Goal: Transaction & Acquisition: Purchase product/service

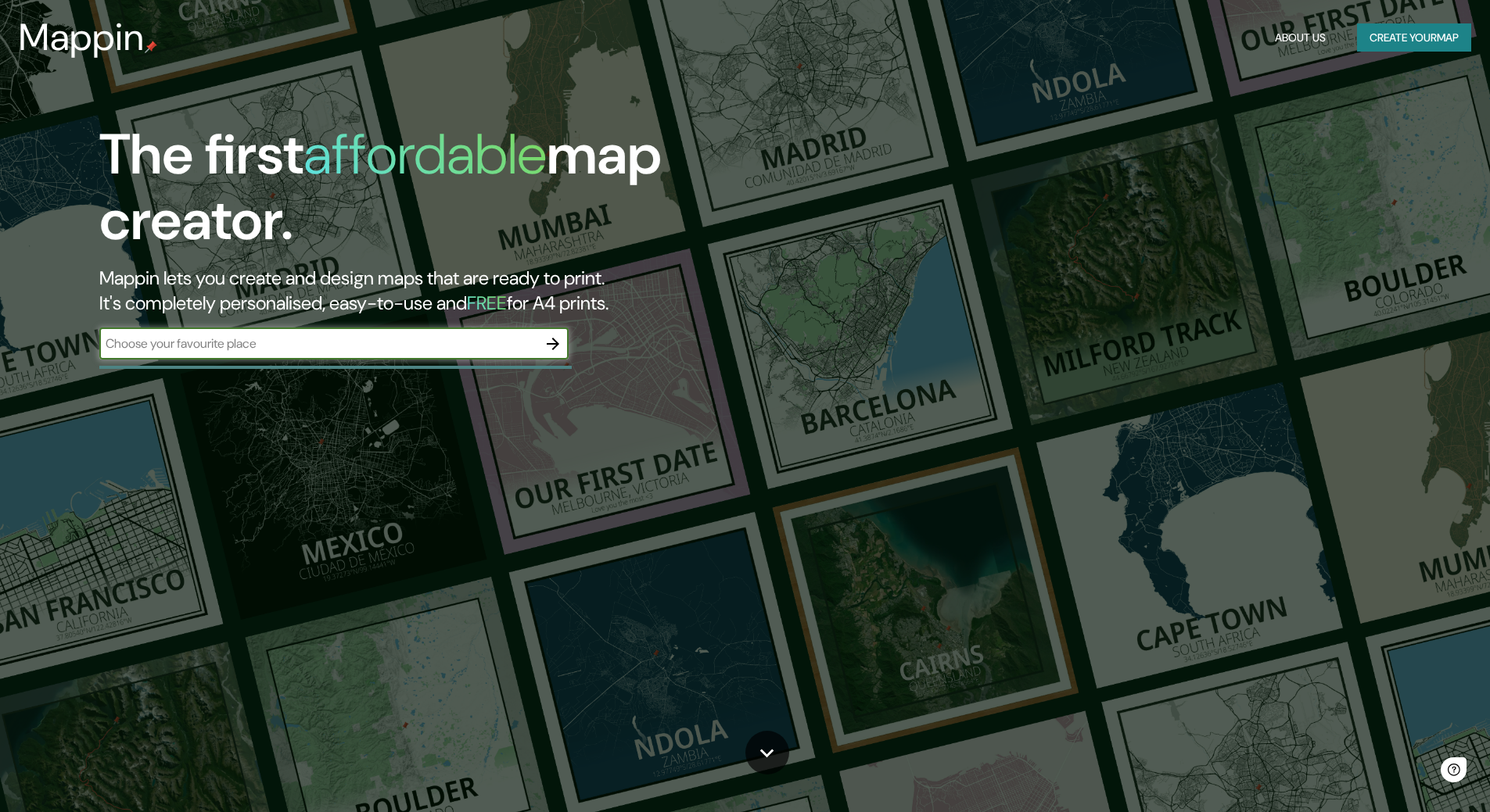
click at [297, 345] on input "text" at bounding box center [318, 343] width 438 height 18
type input "chatellerault"
click at [562, 349] on icon "button" at bounding box center [553, 344] width 19 height 19
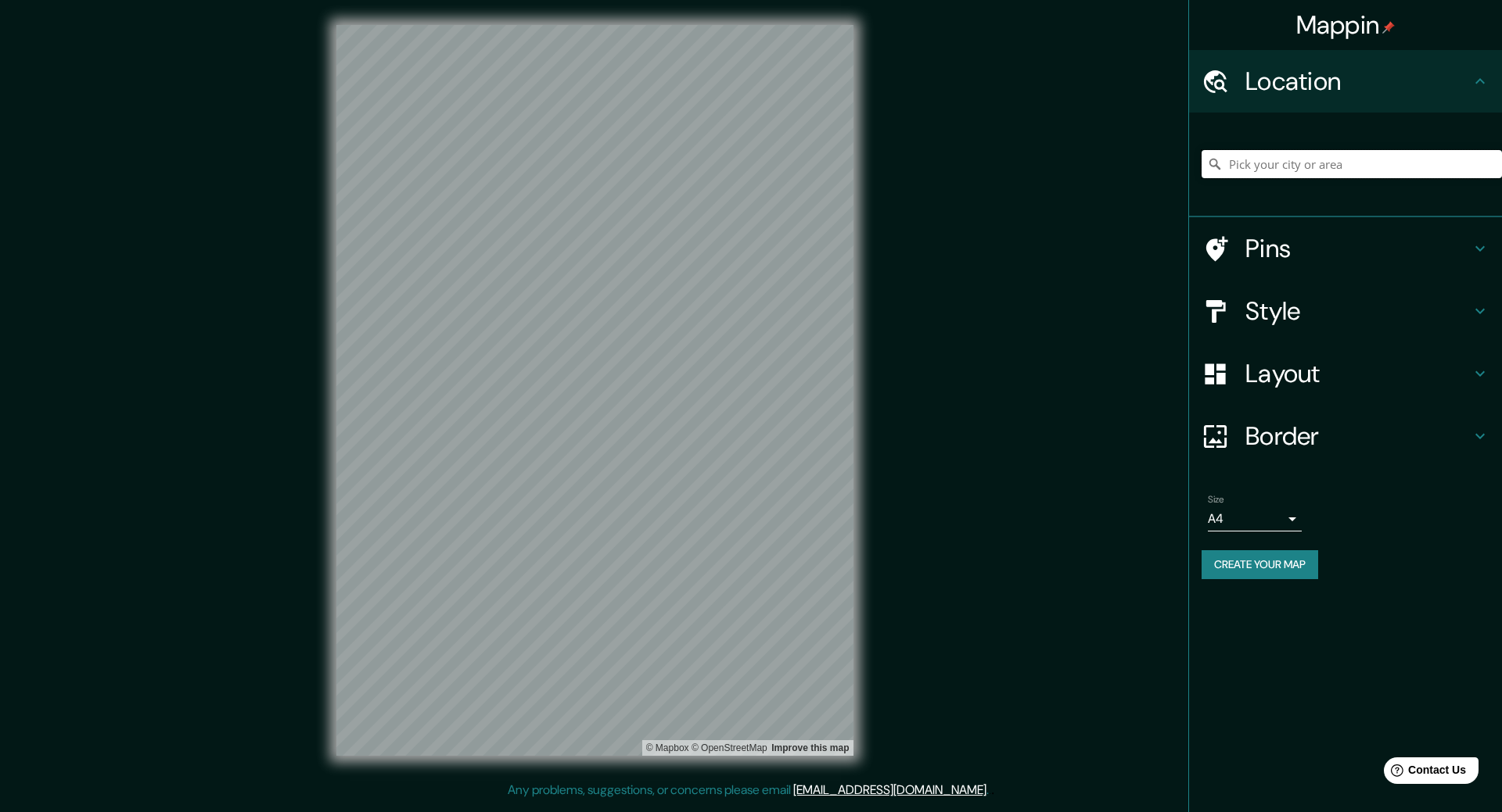
click at [1325, 172] on input "Pick your city or area" at bounding box center [1351, 164] width 300 height 28
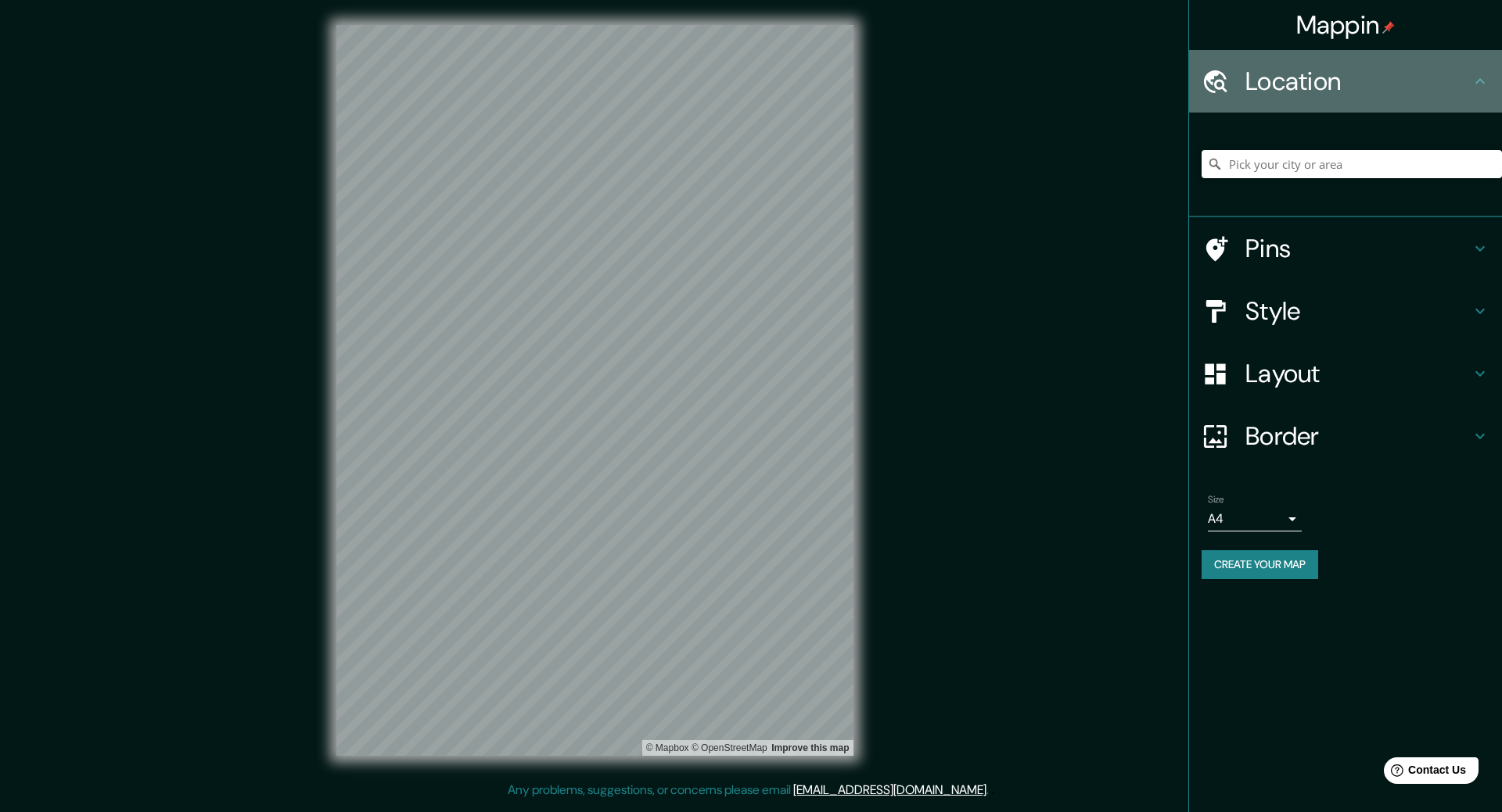
click at [1357, 70] on h4 "Location" at bounding box center [1357, 81] width 225 height 32
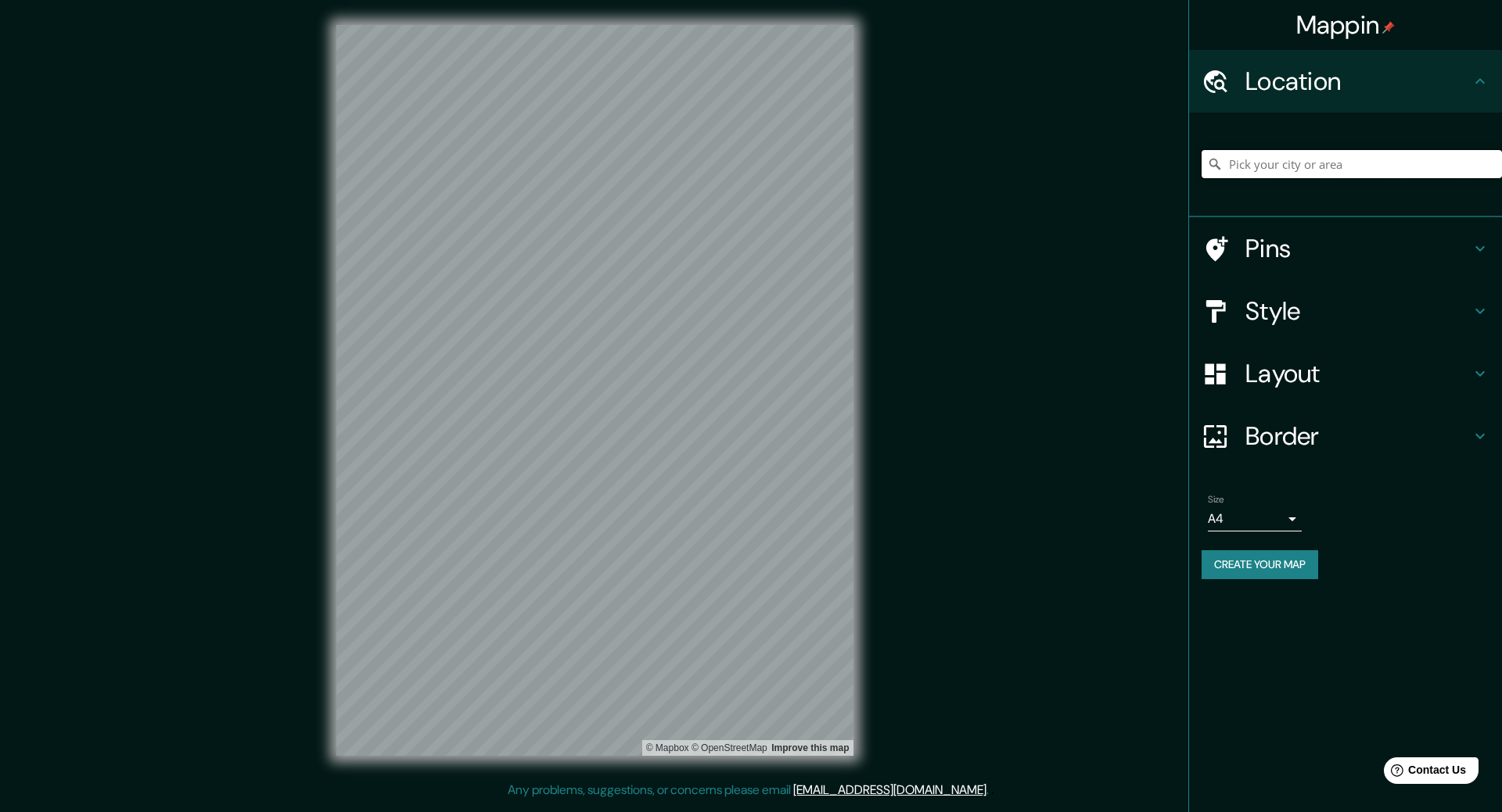
click at [1316, 166] on input "Pick your city or area" at bounding box center [1351, 164] width 300 height 28
type input "Châtellerault, Vienne, France"
click at [1367, 257] on h4 "Pins" at bounding box center [1357, 248] width 225 height 32
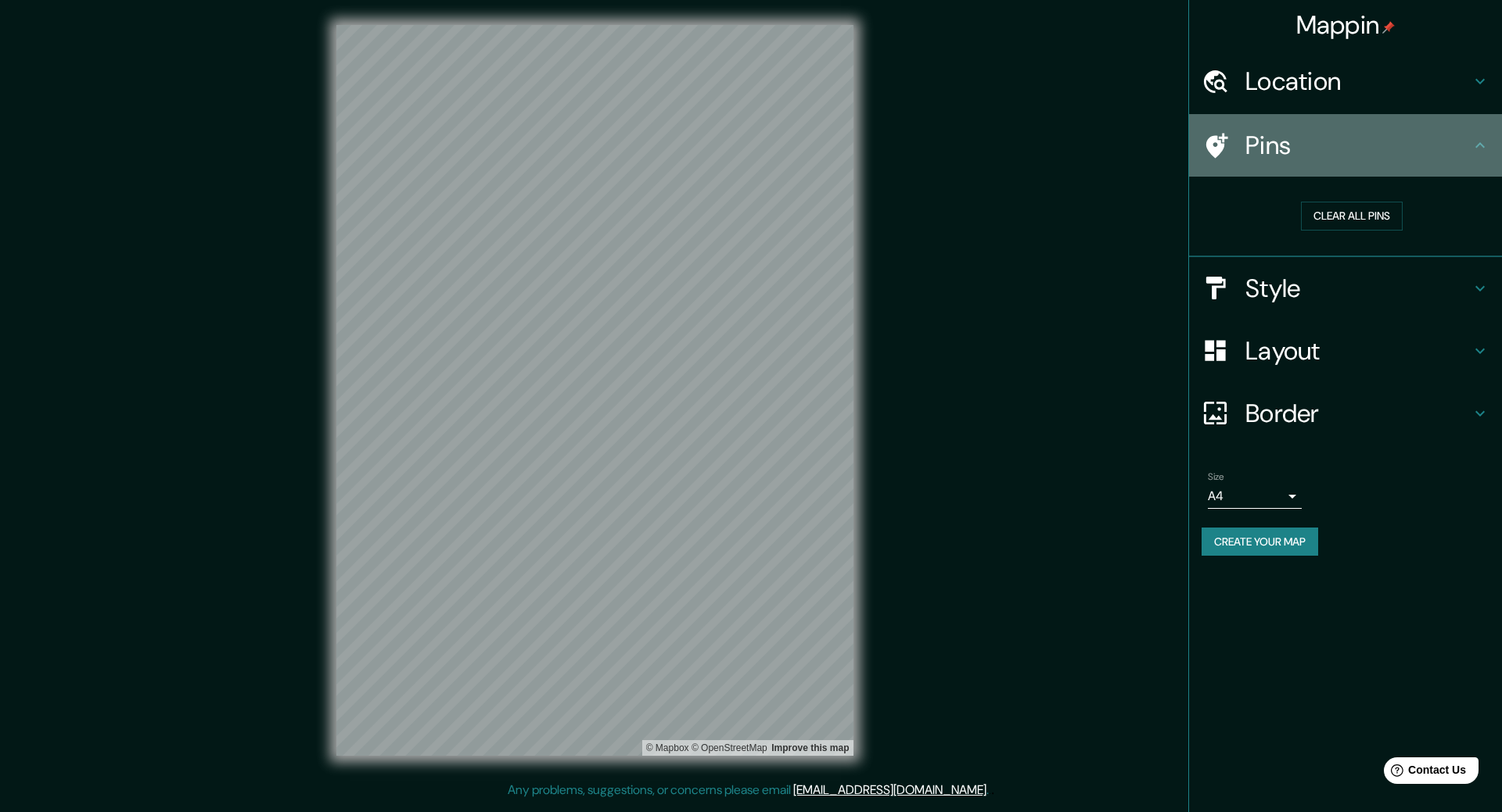
click at [1416, 161] on div "Pins" at bounding box center [1346, 145] width 313 height 62
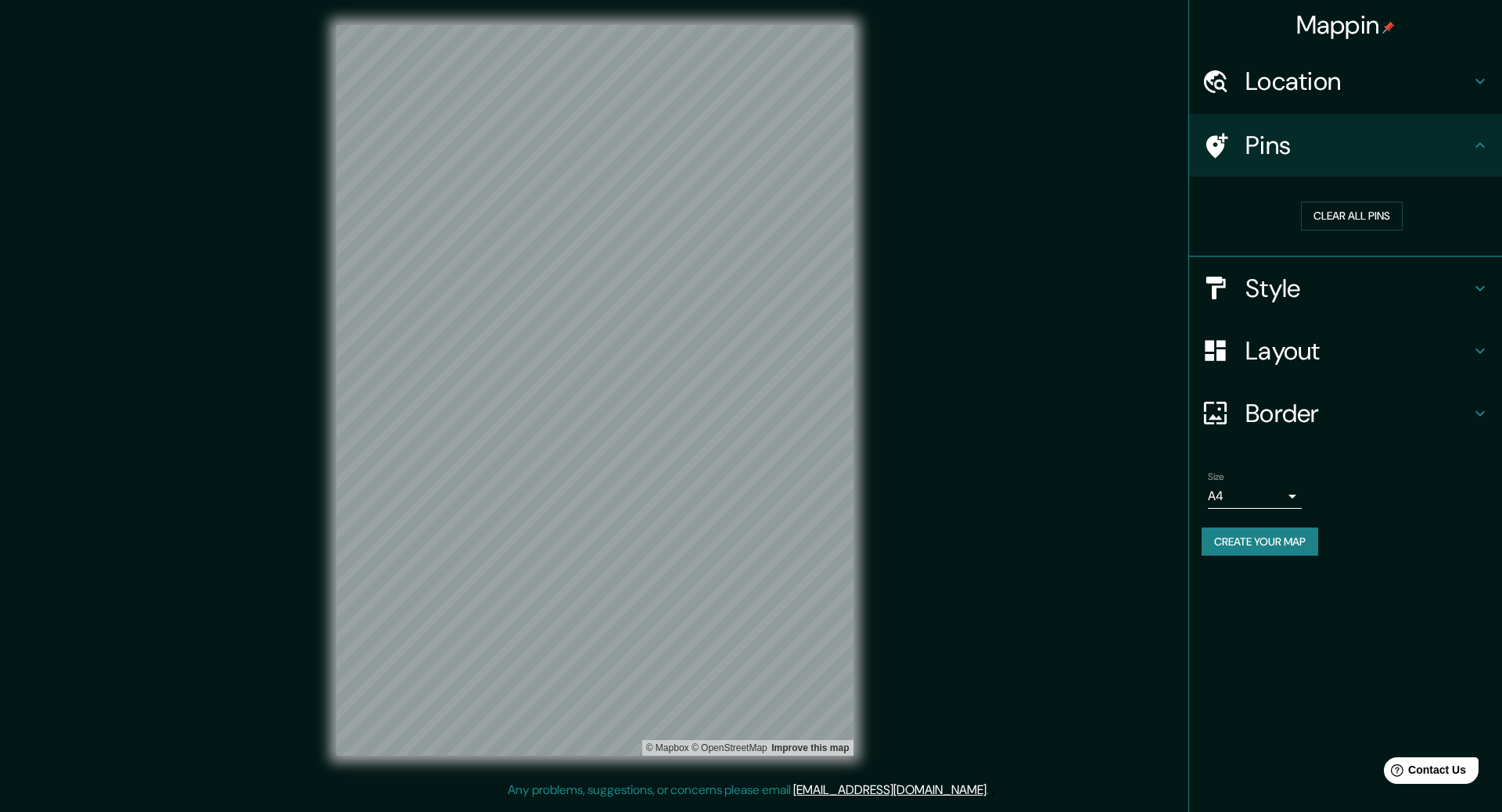
click at [1357, 296] on h4 "Style" at bounding box center [1357, 289] width 225 height 32
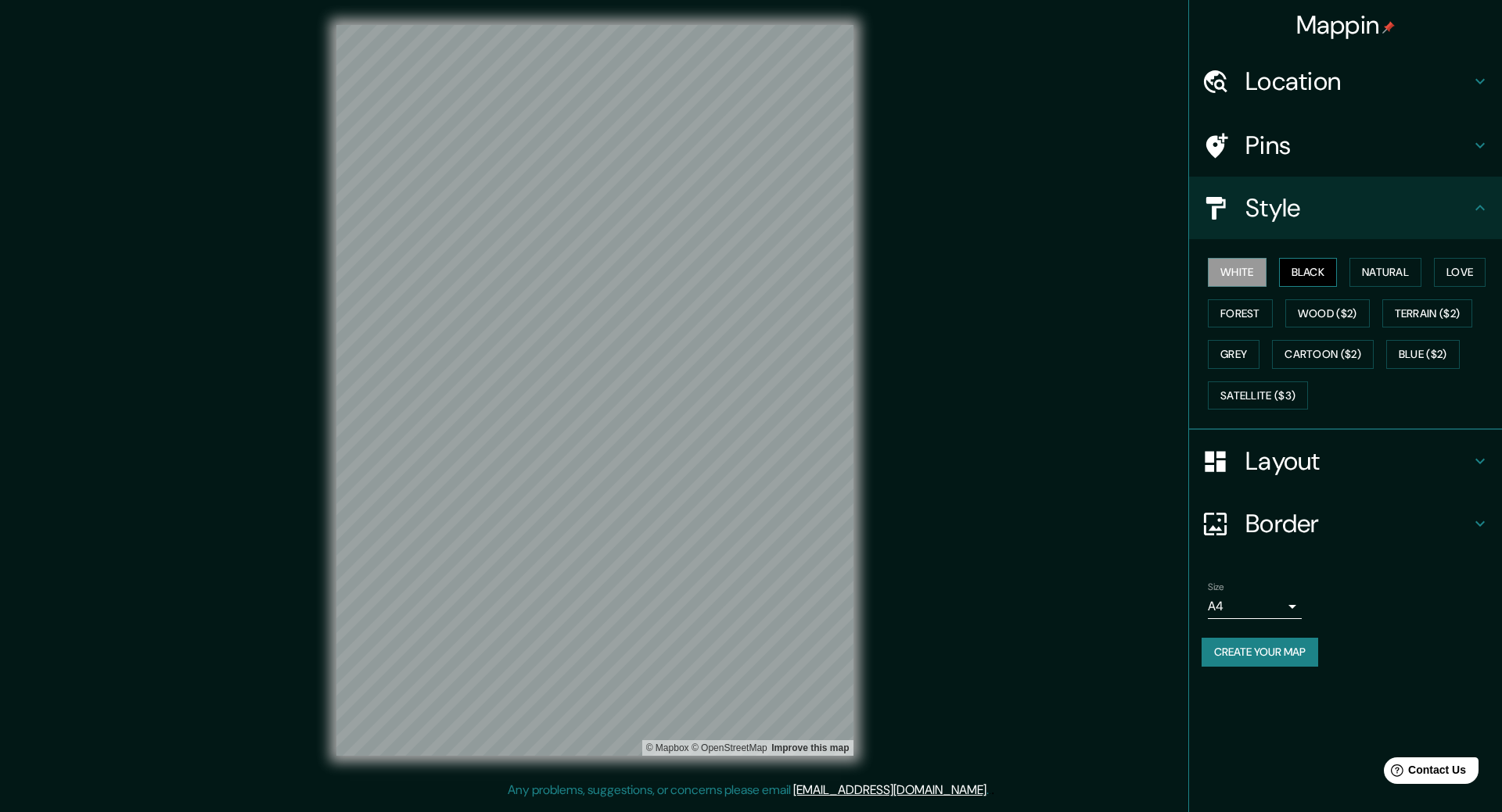
click at [1314, 278] on button "Black" at bounding box center [1307, 272] width 59 height 29
click at [1369, 278] on button "Natural" at bounding box center [1385, 272] width 72 height 29
click at [1469, 282] on button "Love" at bounding box center [1460, 272] width 52 height 29
click at [1267, 314] on button "Forest" at bounding box center [1240, 313] width 65 height 29
click at [1315, 312] on button "Wood ($2)" at bounding box center [1327, 313] width 84 height 29
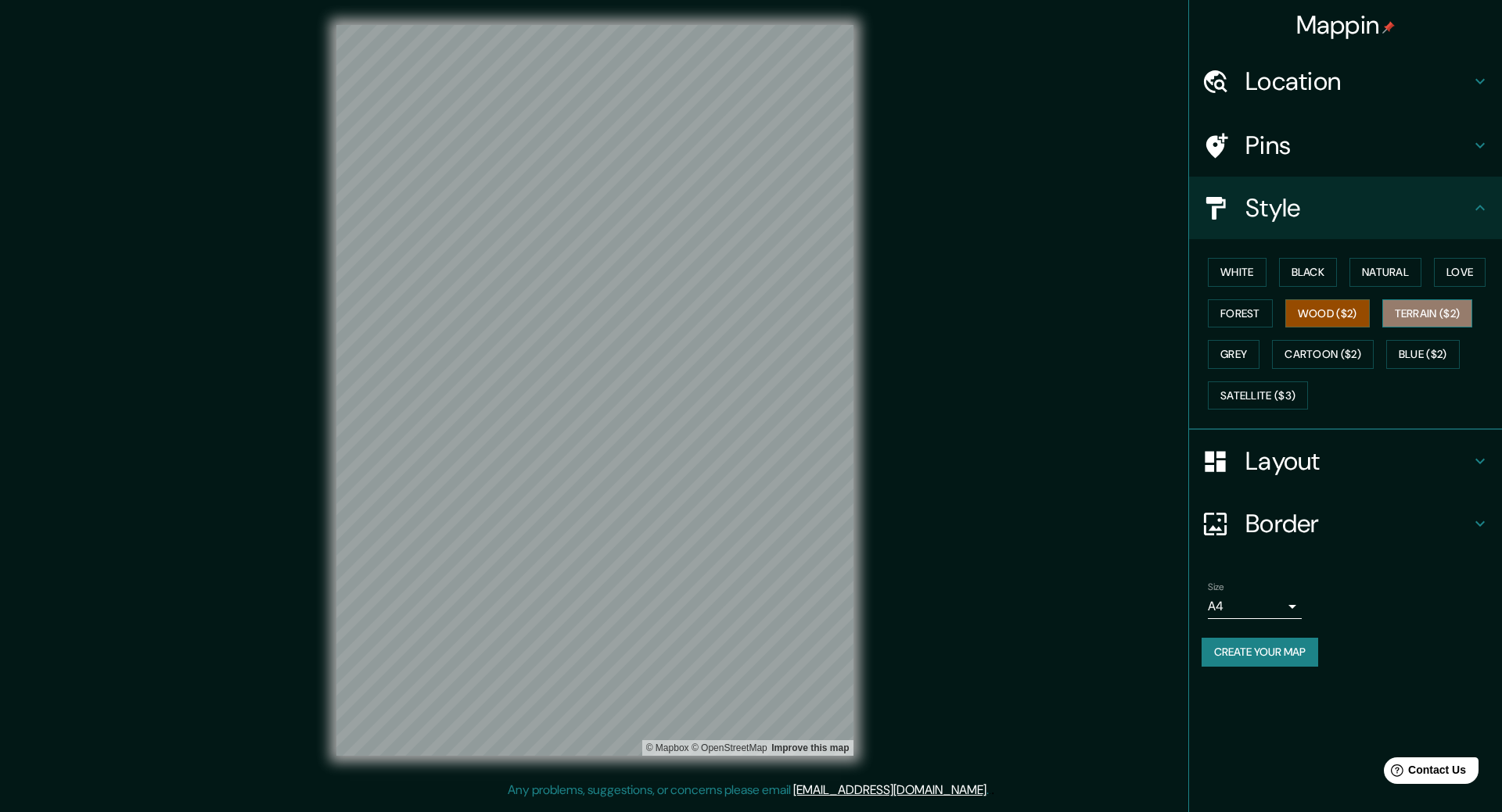
click at [1407, 314] on button "Terrain ($2)" at bounding box center [1427, 313] width 91 height 29
click at [1250, 363] on button "Grey" at bounding box center [1233, 355] width 52 height 29
click at [1331, 360] on button "Cartoon ($2)" at bounding box center [1323, 355] width 102 height 29
click at [1416, 358] on button "Blue ($2)" at bounding box center [1422, 355] width 74 height 29
click at [1286, 654] on button "Create your map" at bounding box center [1260, 652] width 117 height 29
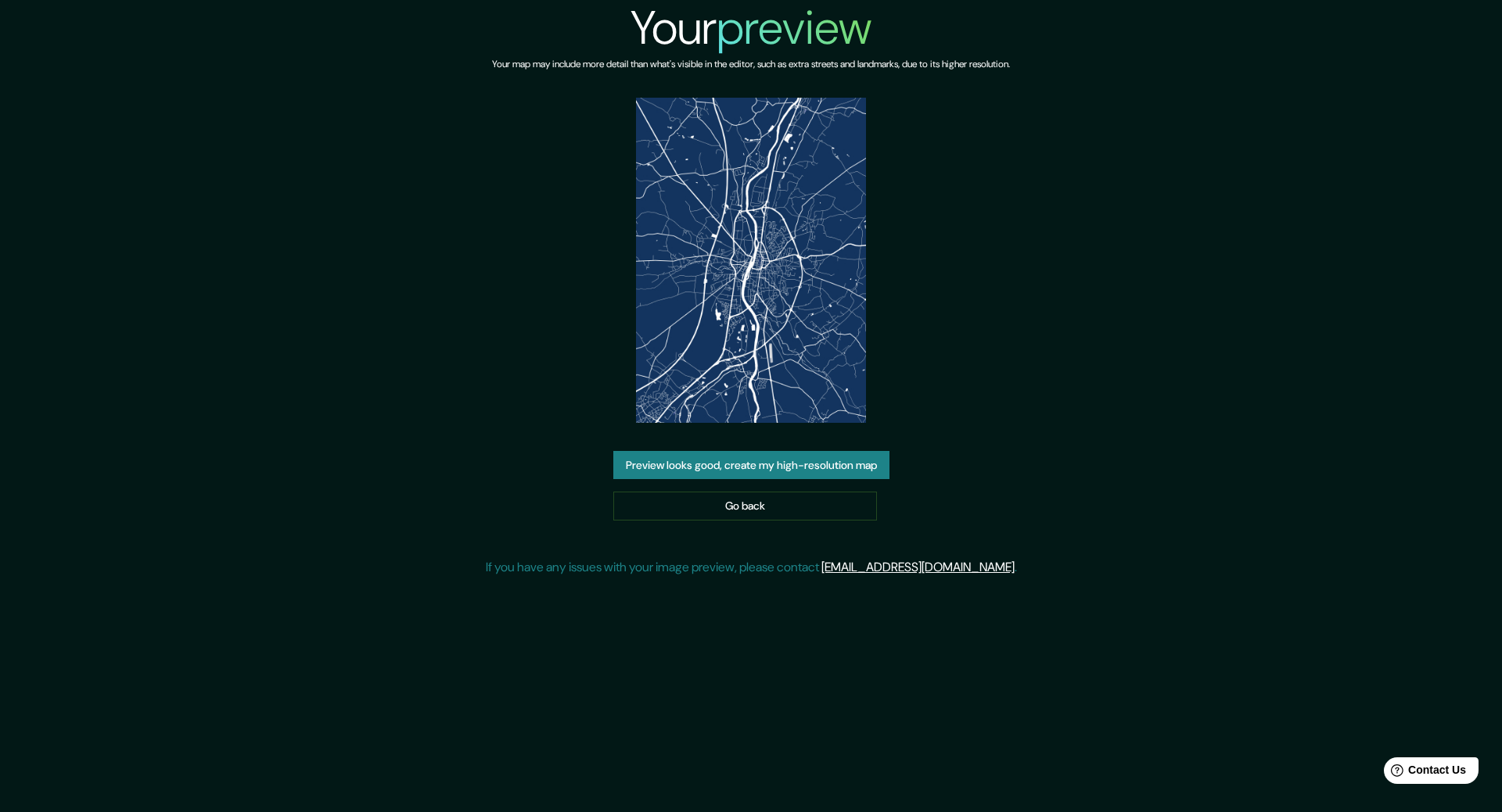
click at [738, 468] on button "Preview looks good, create my high-resolution map" at bounding box center [751, 466] width 276 height 29
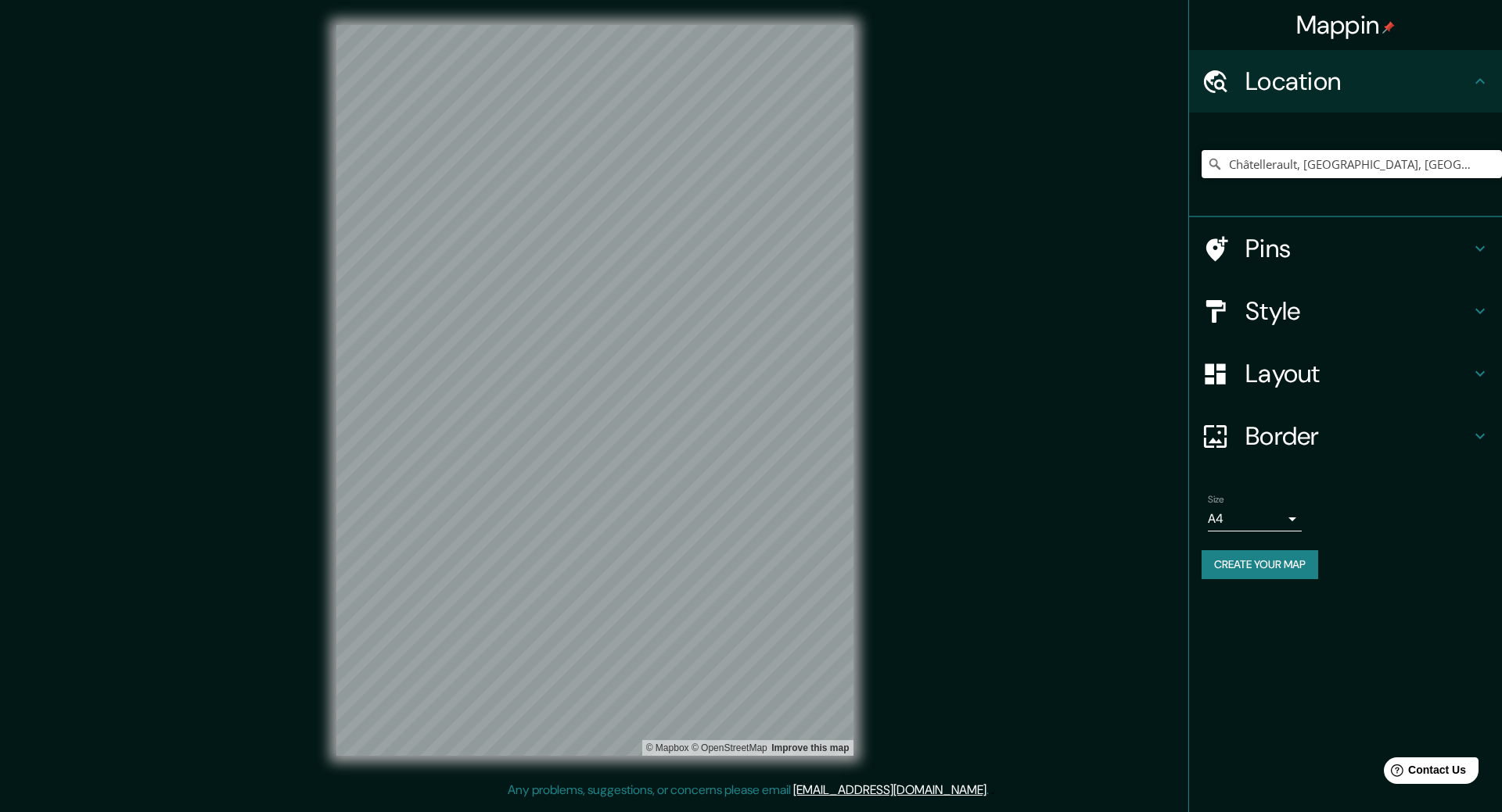
click at [1423, 169] on input "Châtellerault, Vienne, France" at bounding box center [1351, 164] width 300 height 28
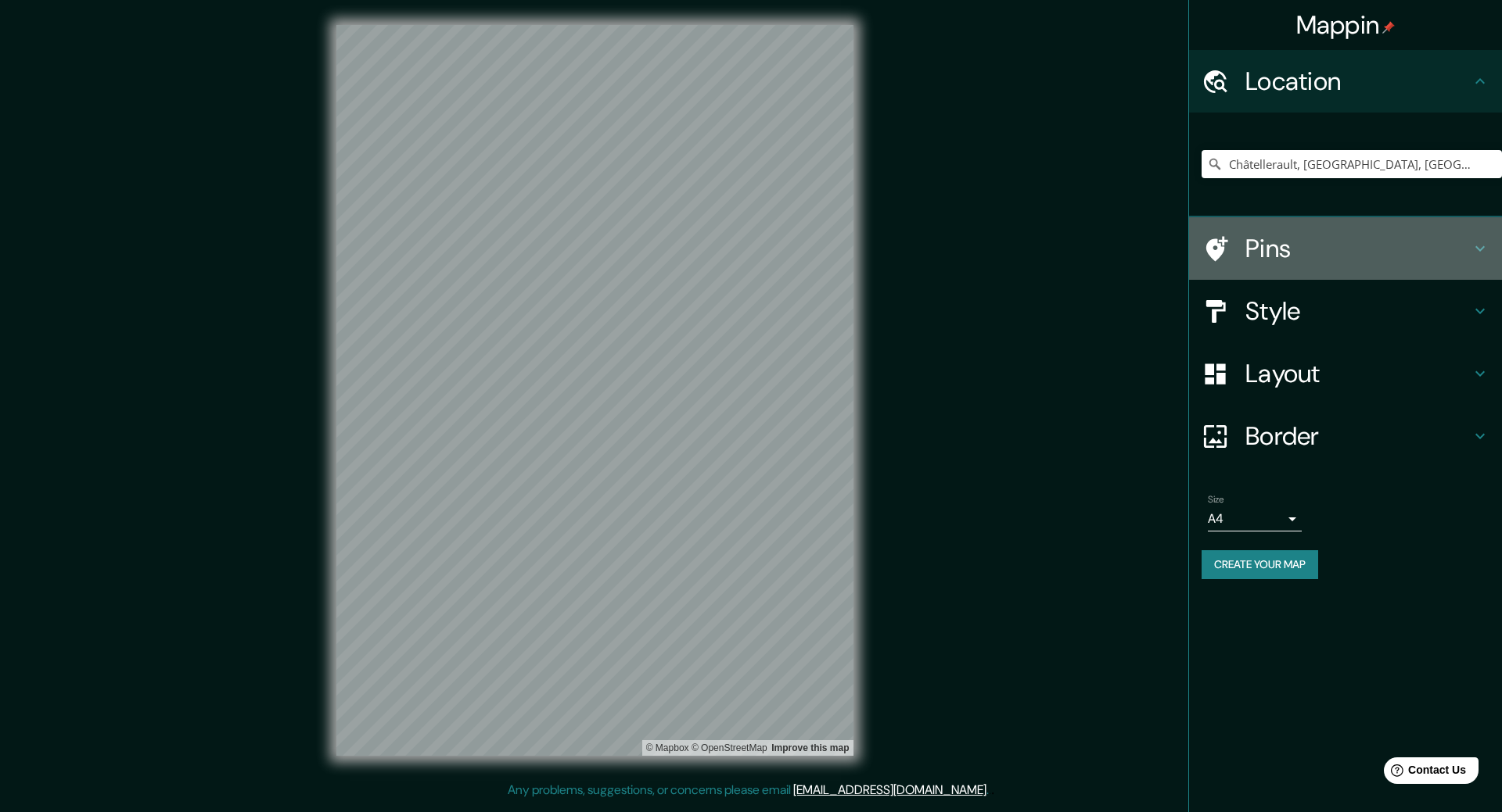
click at [1283, 247] on h4 "Pins" at bounding box center [1357, 248] width 225 height 32
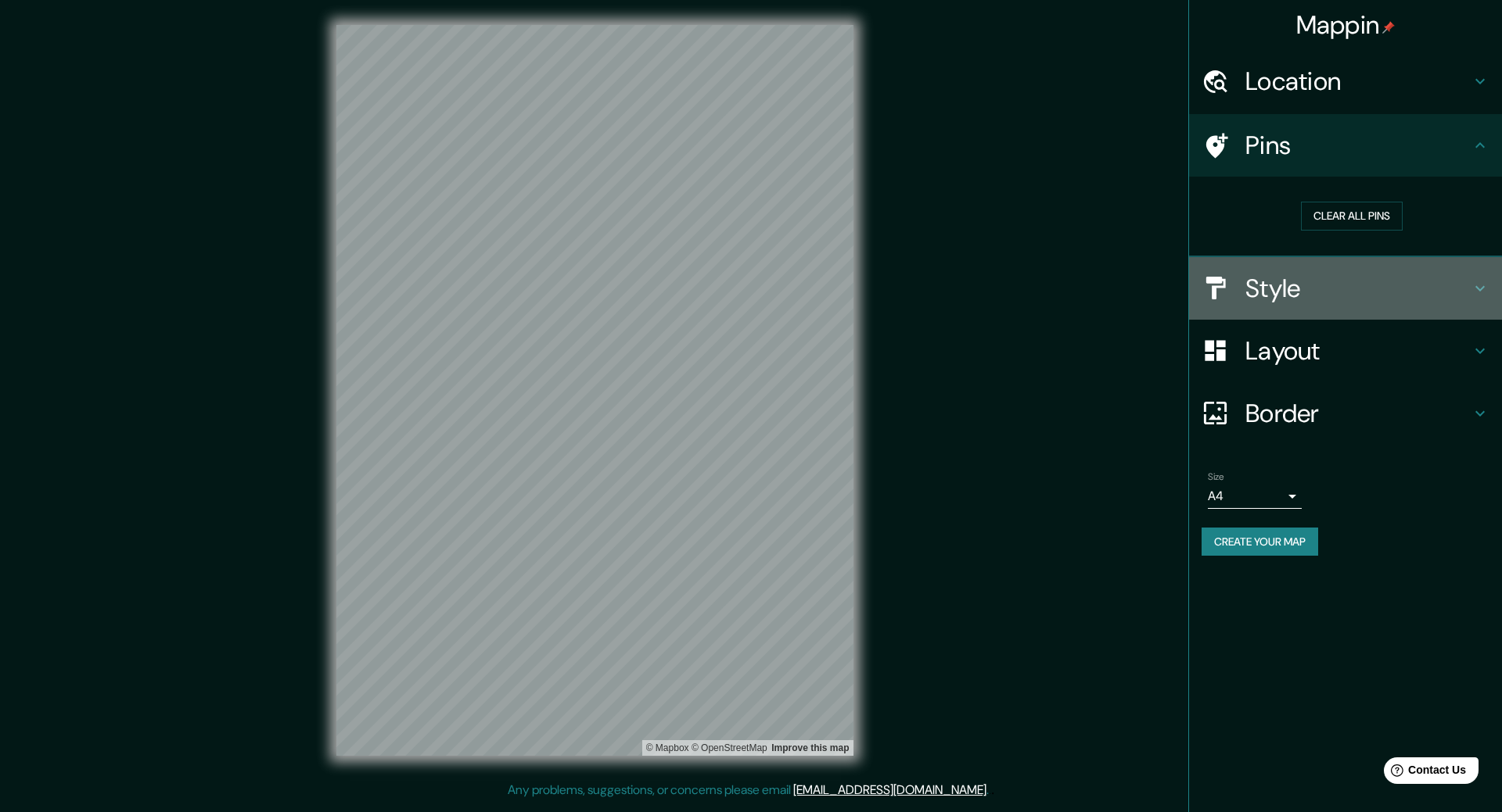
click at [1279, 280] on h4 "Style" at bounding box center [1357, 289] width 225 height 32
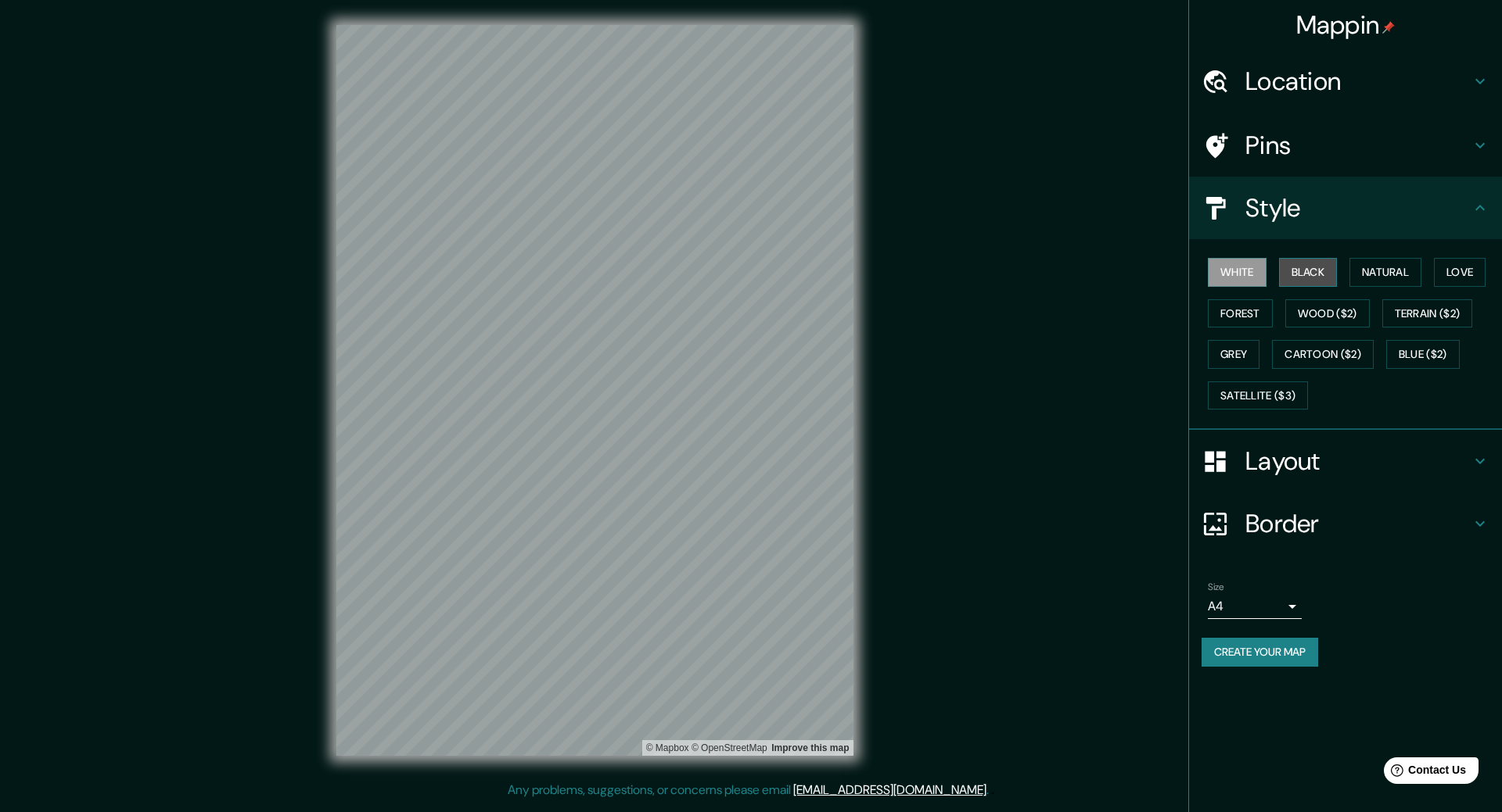
click at [1307, 272] on button "Black" at bounding box center [1307, 272] width 59 height 29
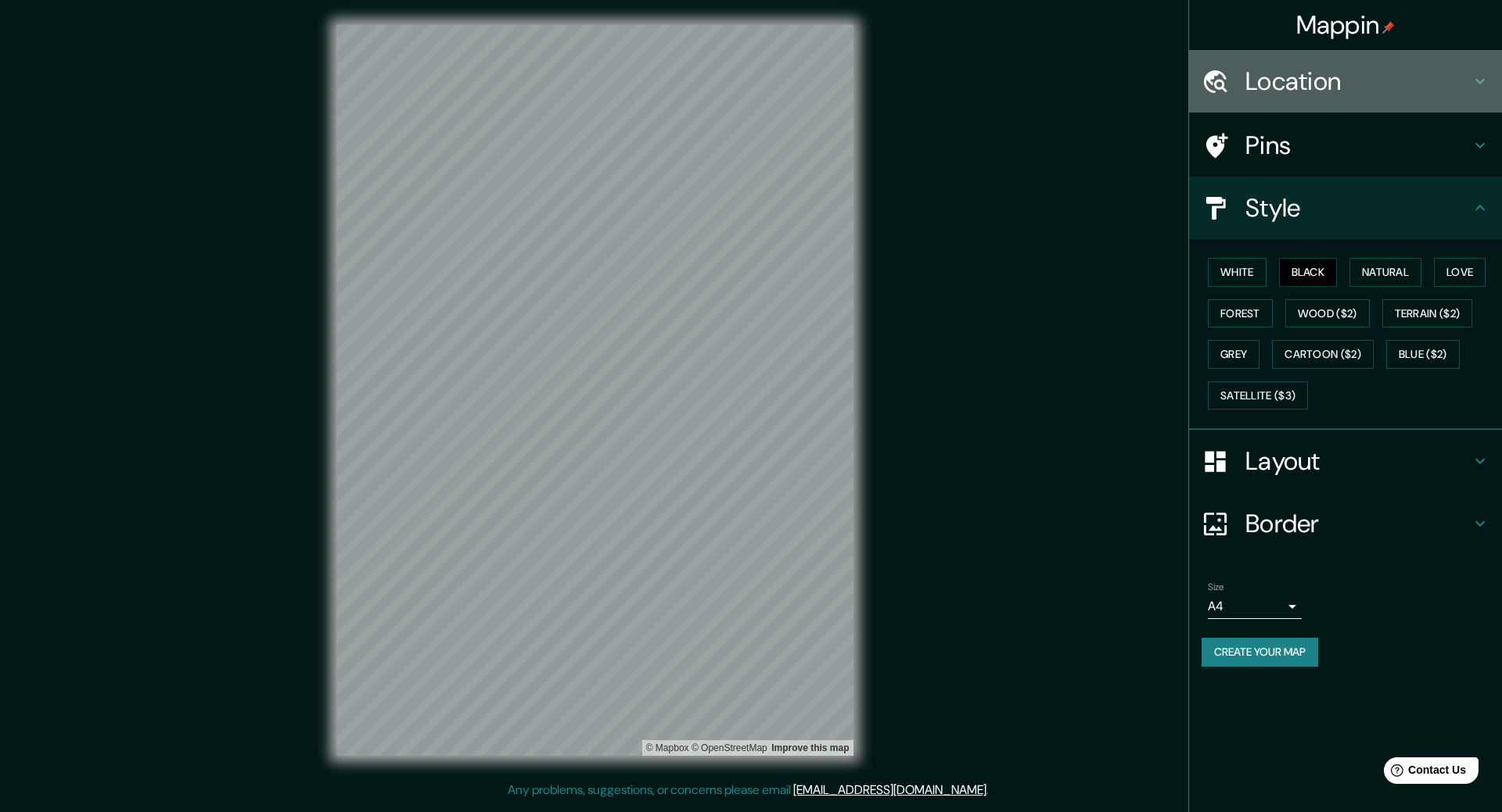
click at [1315, 83] on h4 "Location" at bounding box center [1357, 81] width 225 height 32
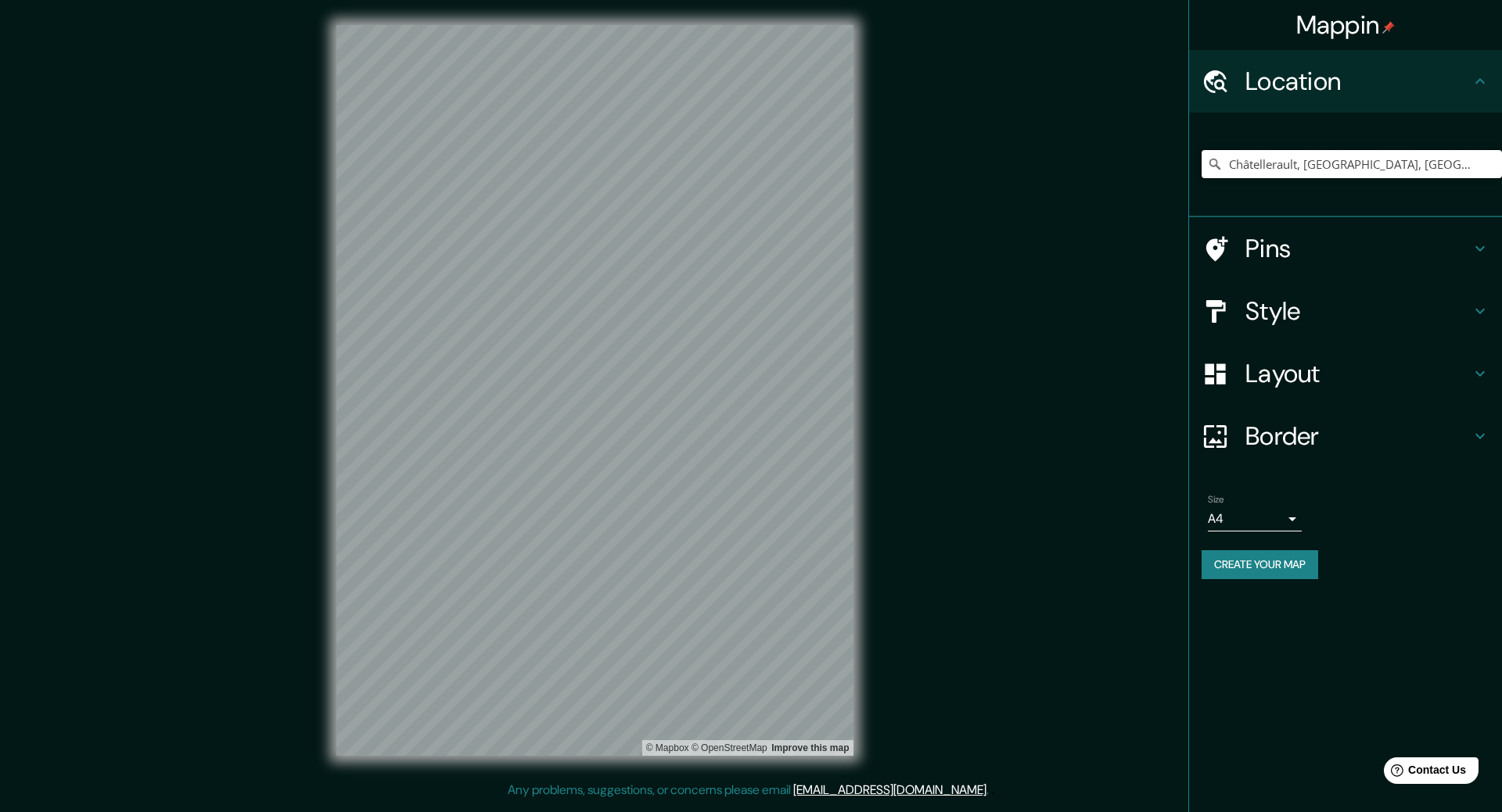
click at [1407, 167] on input "Châtellerault, Vienne, France" at bounding box center [1351, 164] width 300 height 28
drag, startPoint x: 1407, startPoint y: 167, endPoint x: 1310, endPoint y: 167, distance: 97.0
click at [1310, 167] on input "Châtellerault, Vienne, France" at bounding box center [1351, 164] width 300 height 28
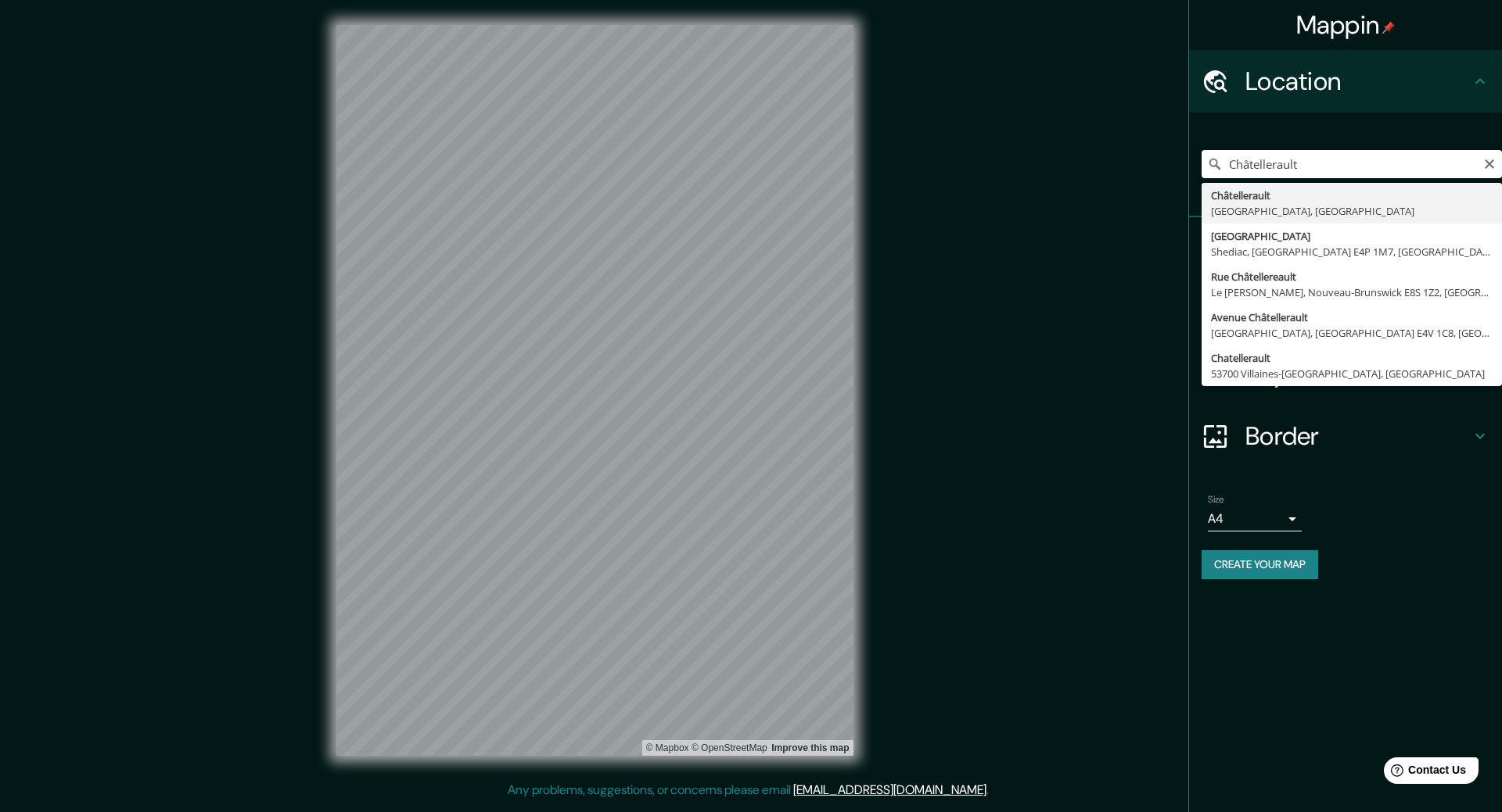
type input "Châtellerault, Vienne, France"
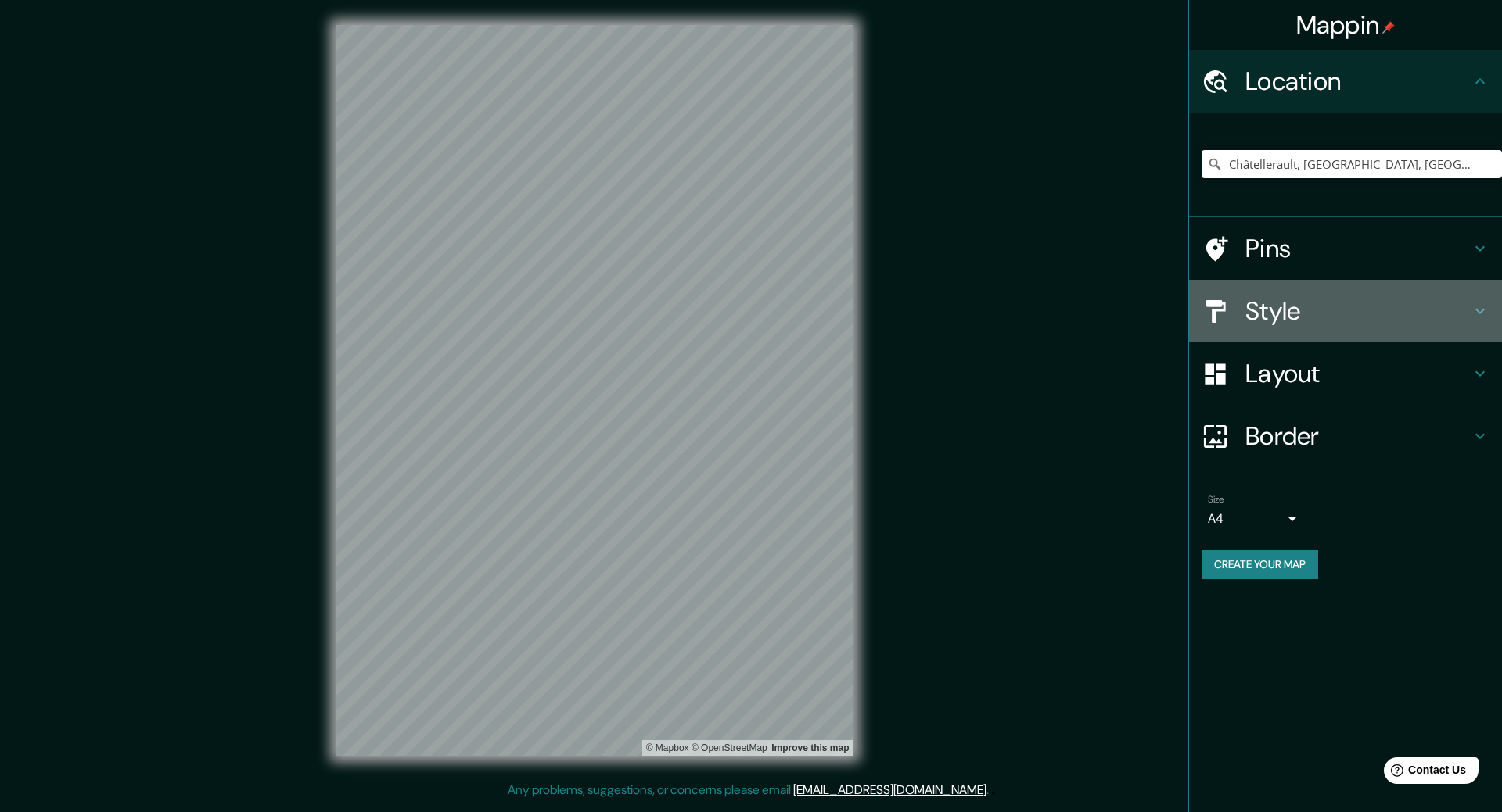
click at [1320, 312] on h4 "Style" at bounding box center [1357, 311] width 225 height 32
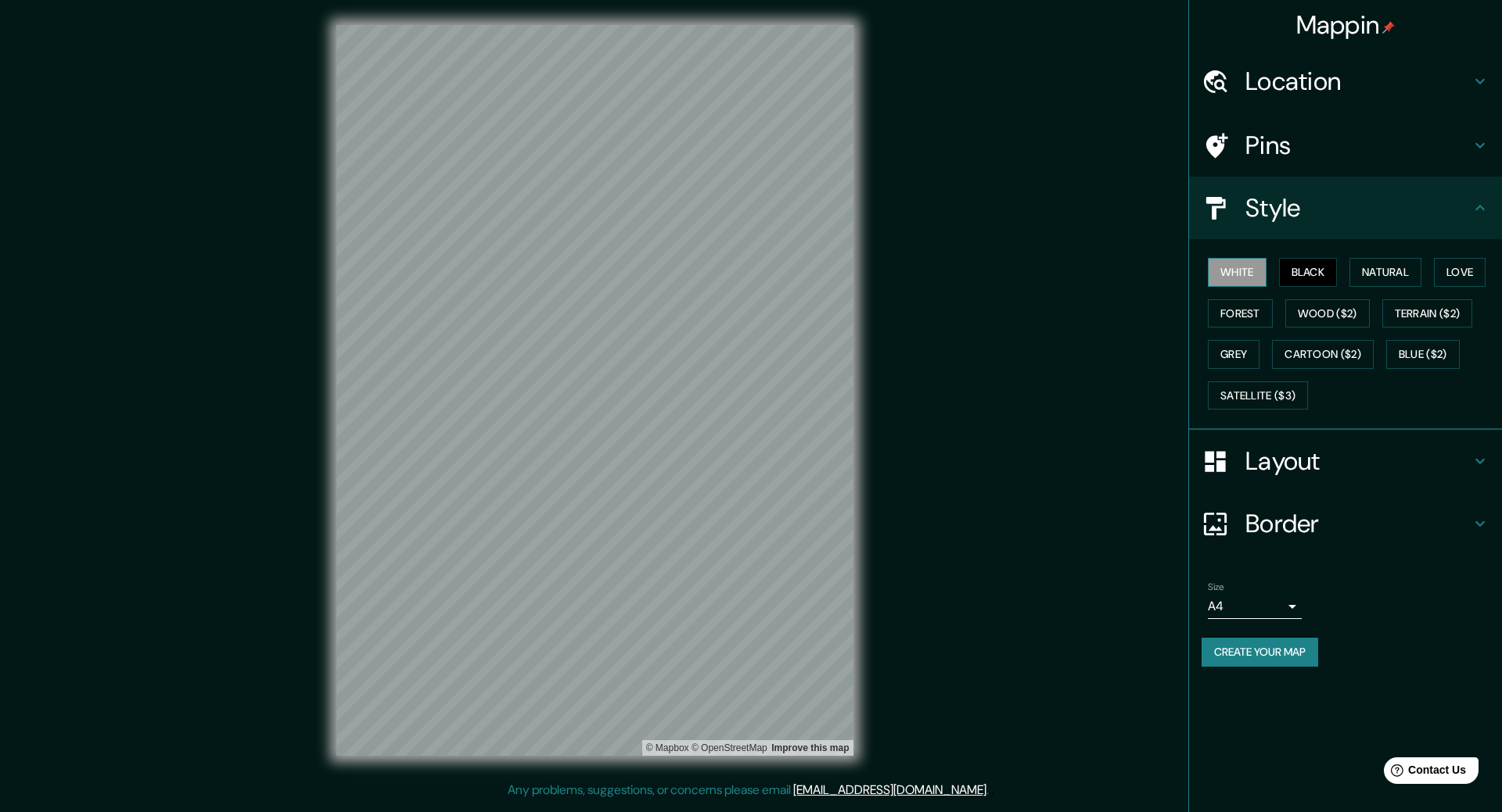
click at [1253, 272] on button "White" at bounding box center [1236, 272] width 59 height 29
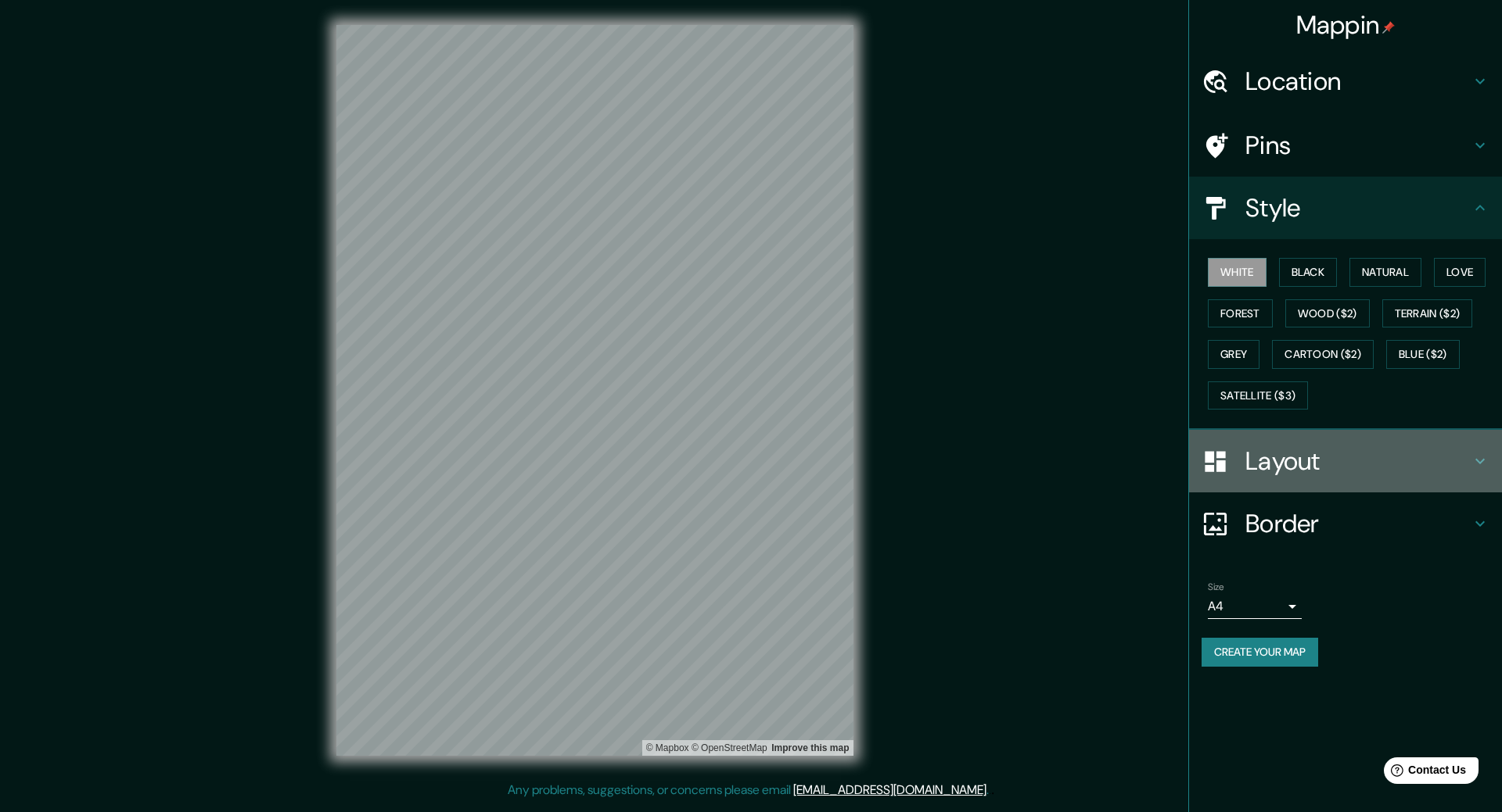
click at [1312, 464] on h4 "Layout" at bounding box center [1357, 461] width 225 height 32
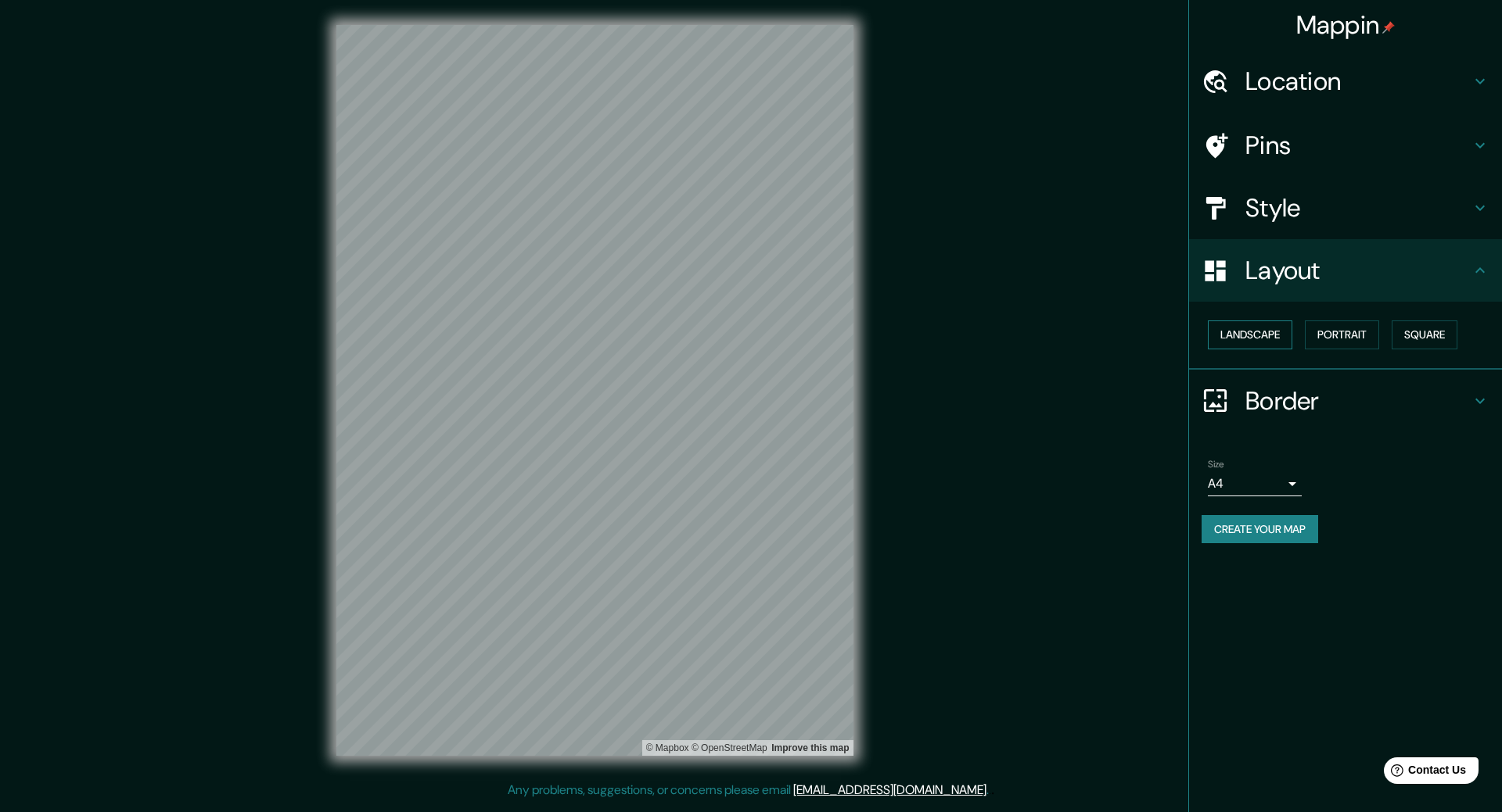
click at [1266, 337] on button "Landscape" at bounding box center [1250, 335] width 84 height 29
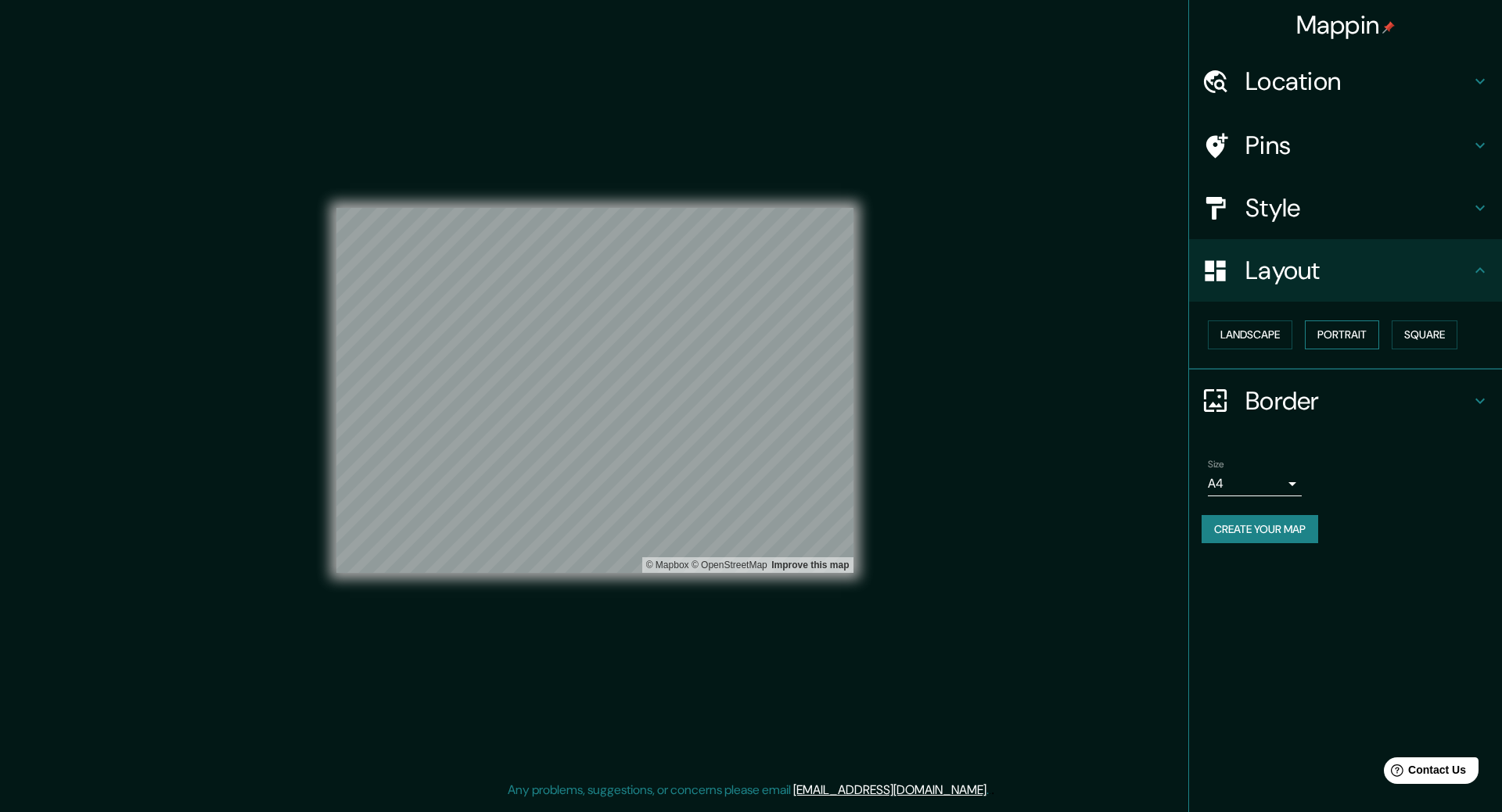
click at [1331, 341] on button "Portrait" at bounding box center [1341, 335] width 74 height 29
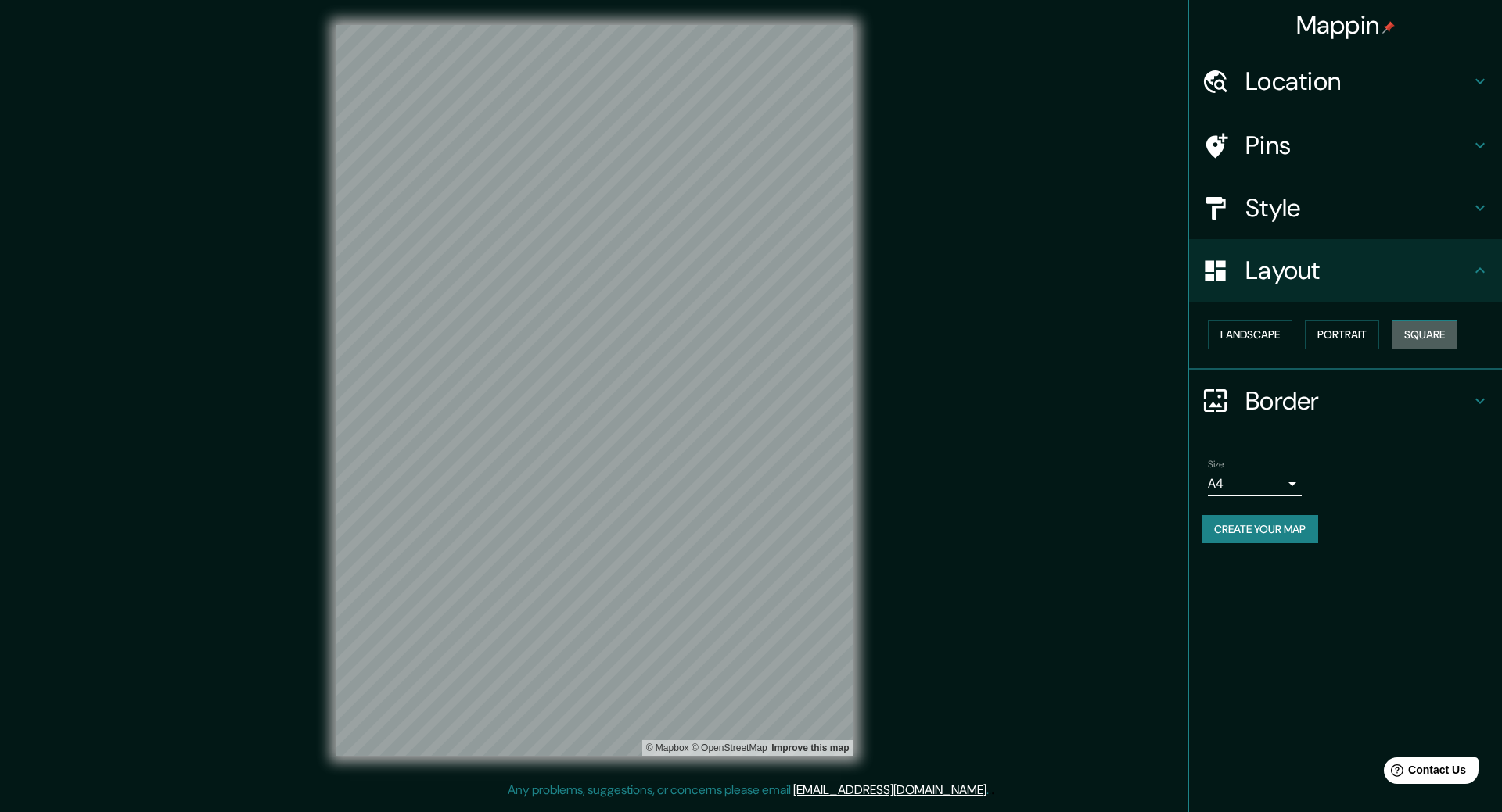
click at [1427, 342] on button "Square" at bounding box center [1424, 335] width 66 height 29
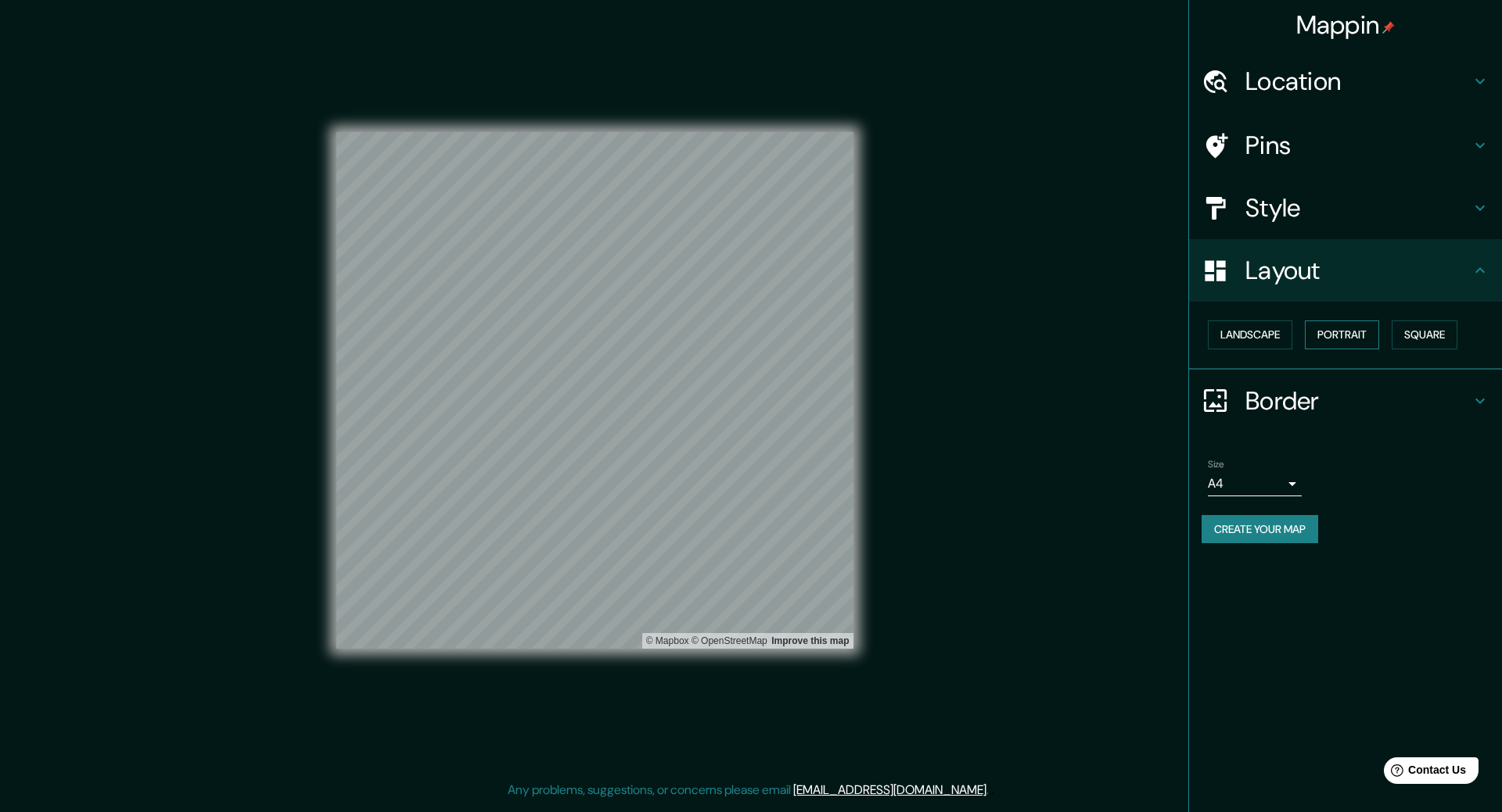
click at [1371, 342] on button "Portrait" at bounding box center [1341, 335] width 74 height 29
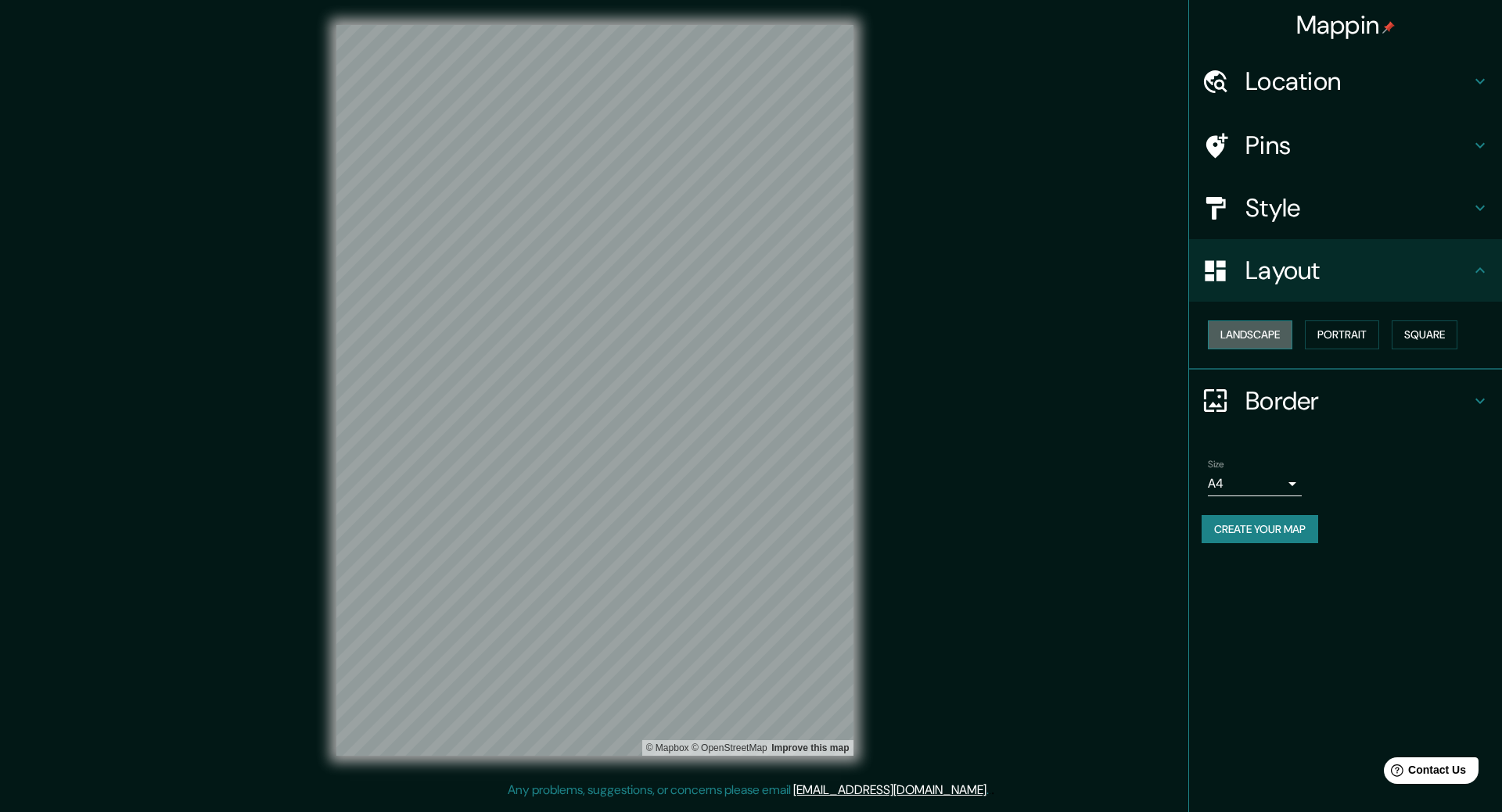
click at [1274, 339] on button "Landscape" at bounding box center [1250, 335] width 84 height 29
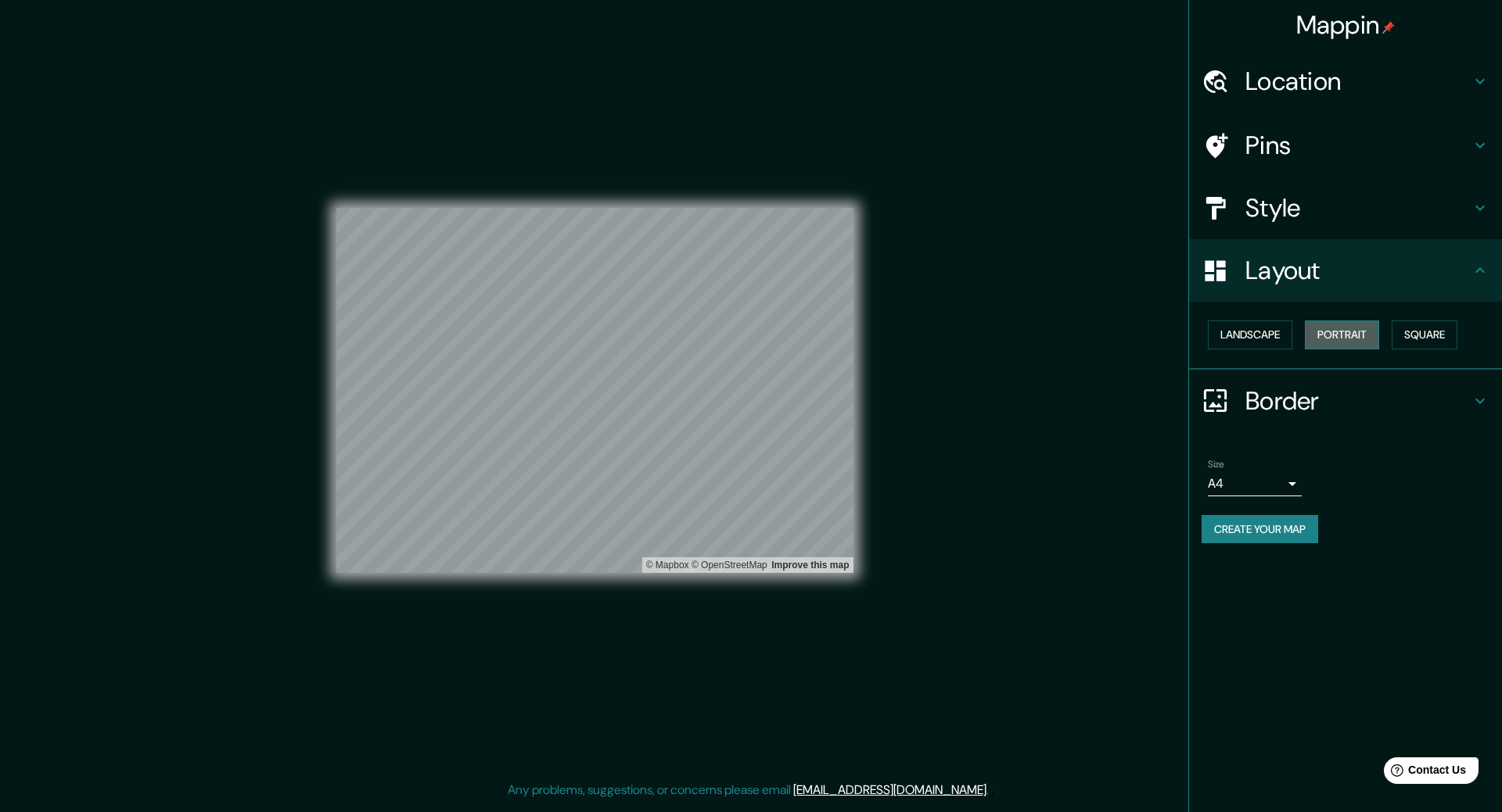
click at [1346, 341] on button "Portrait" at bounding box center [1341, 335] width 74 height 29
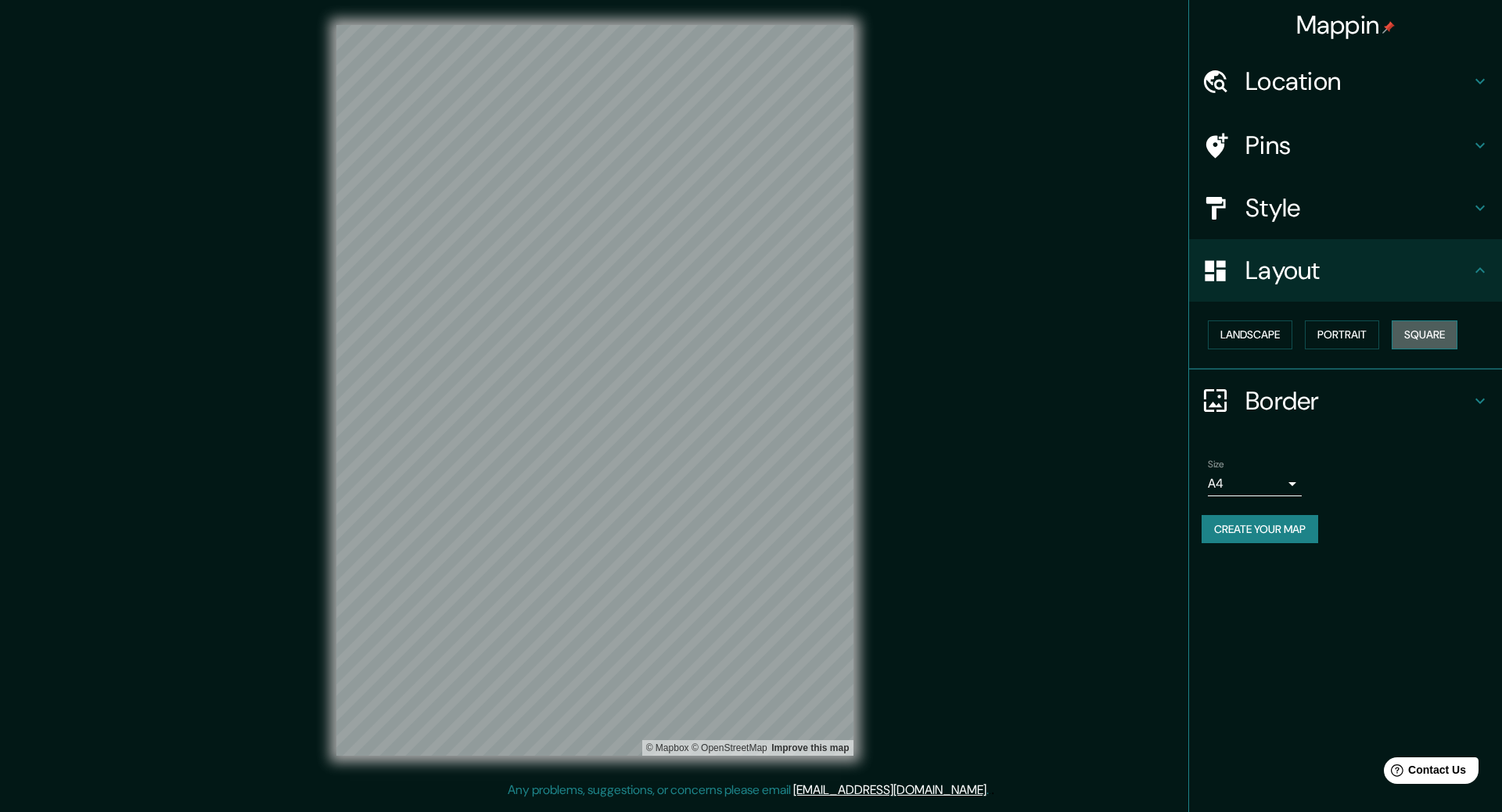
click at [1421, 336] on button "Square" at bounding box center [1424, 335] width 66 height 29
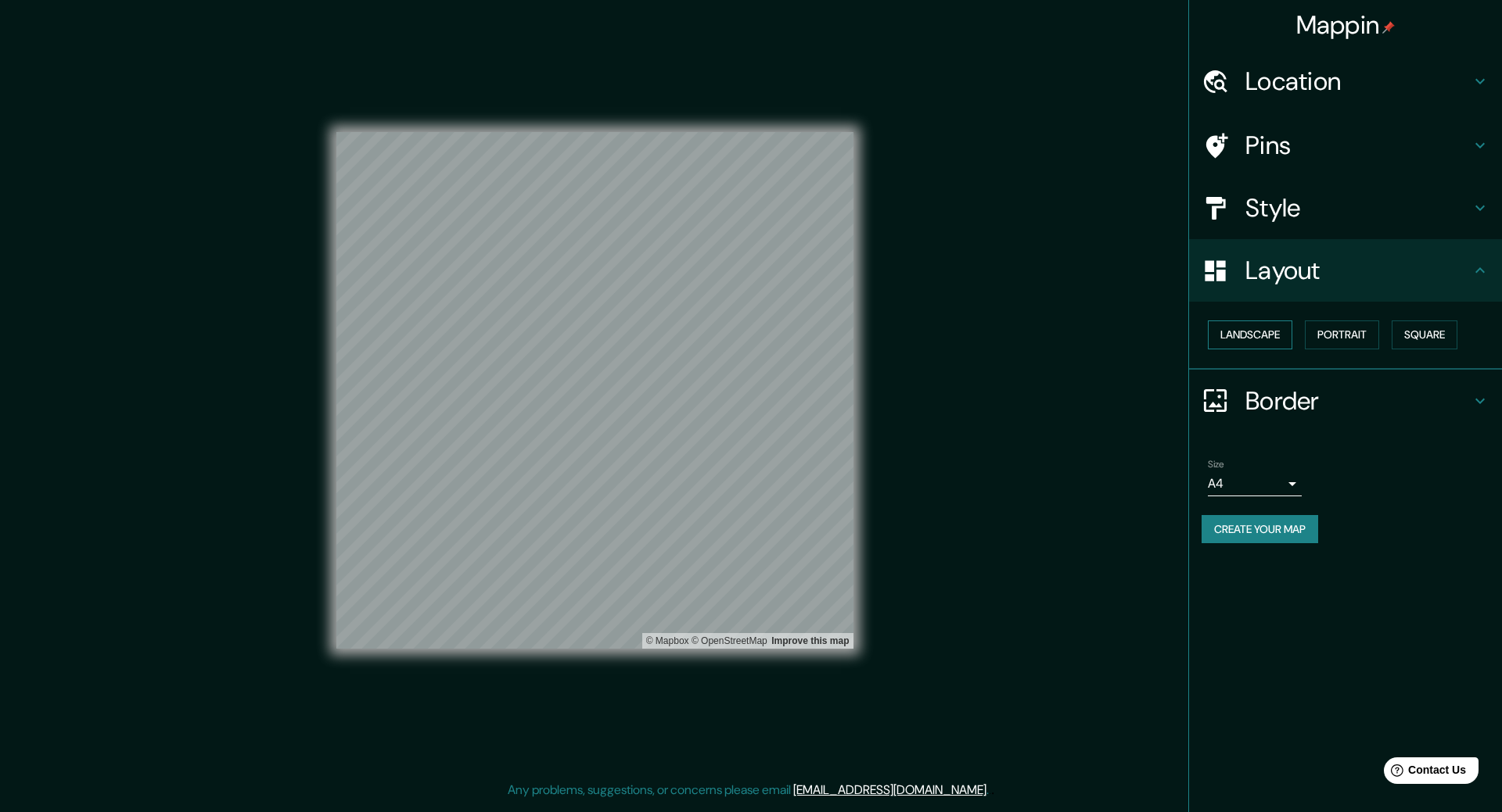
click at [1268, 338] on button "Landscape" at bounding box center [1250, 335] width 84 height 29
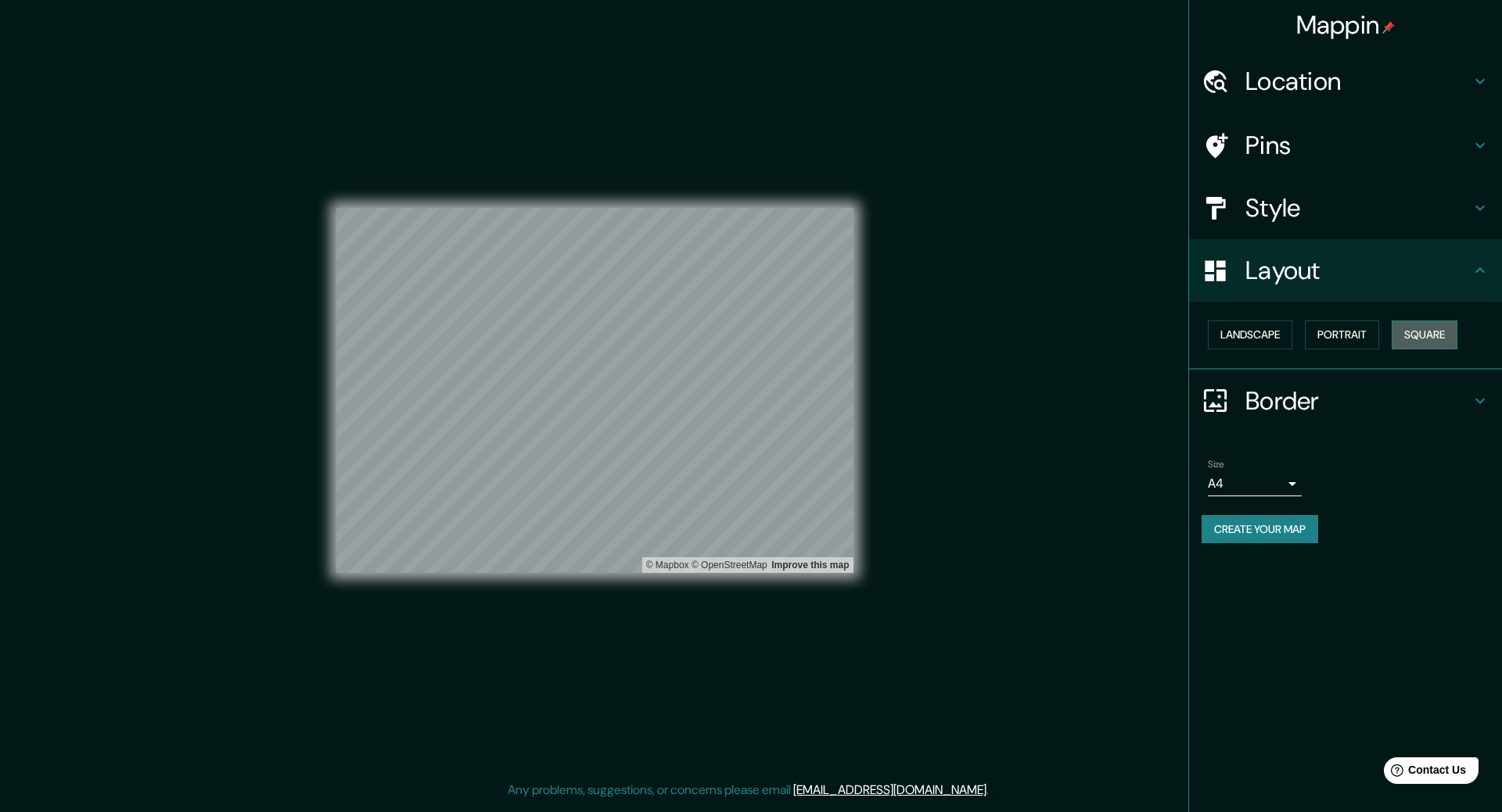
click at [1426, 344] on button "Square" at bounding box center [1424, 335] width 66 height 29
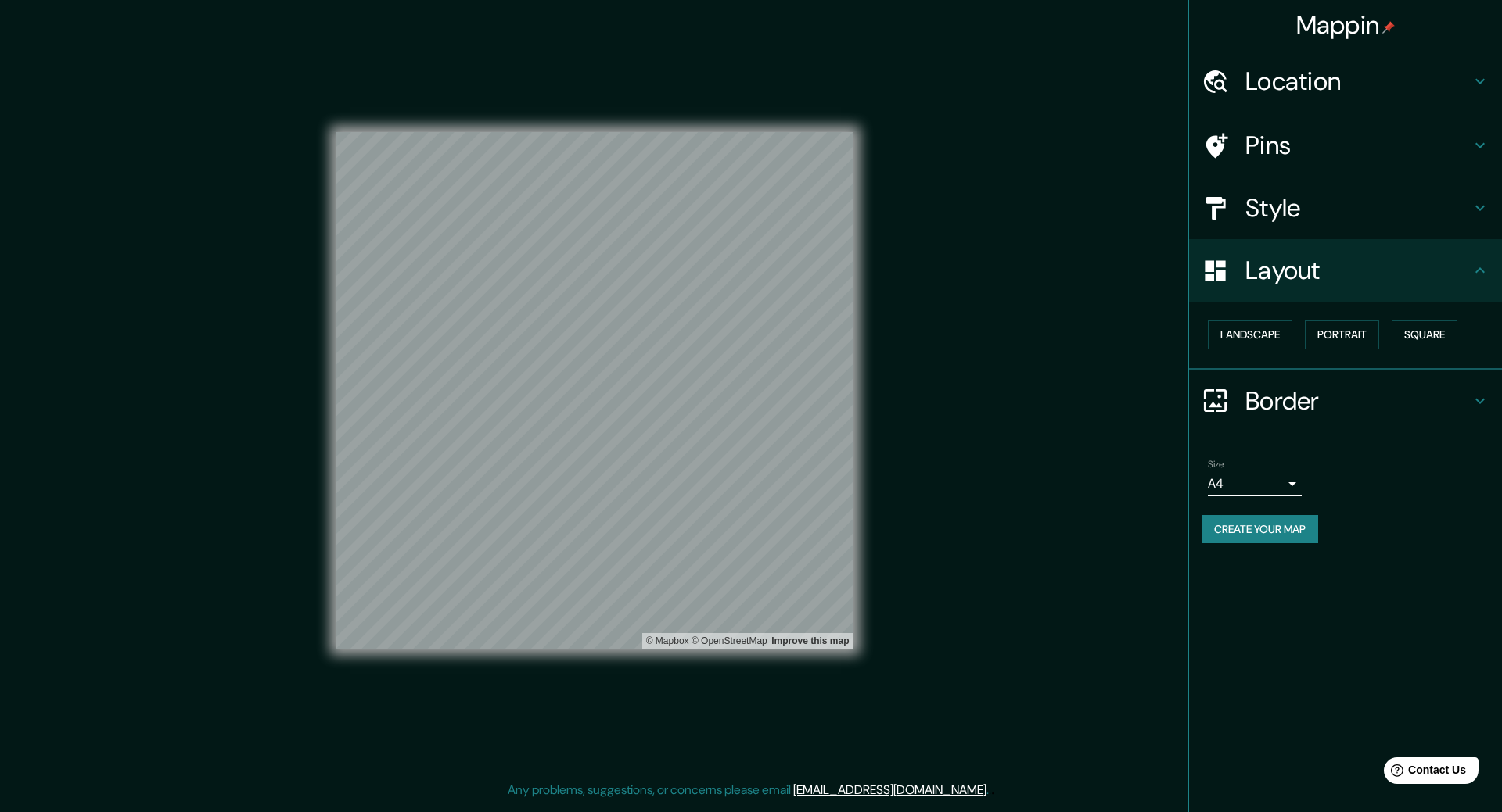
click at [1354, 350] on div "Landscape Portrait Square" at bounding box center [1351, 335] width 300 height 41
click at [1353, 337] on button "Portrait" at bounding box center [1341, 335] width 74 height 29
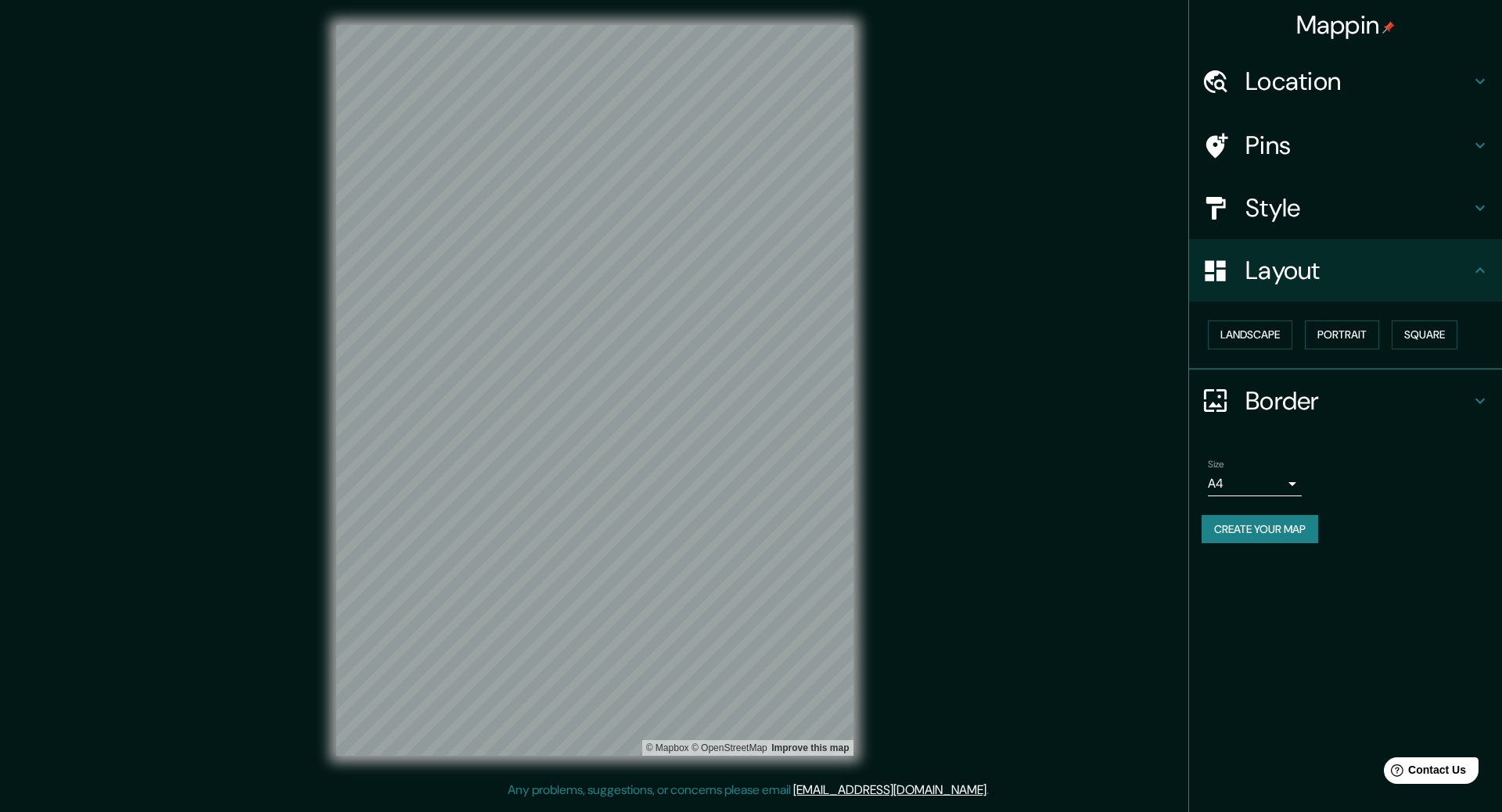
click at [1297, 405] on h4 "Border" at bounding box center [1357, 401] width 225 height 32
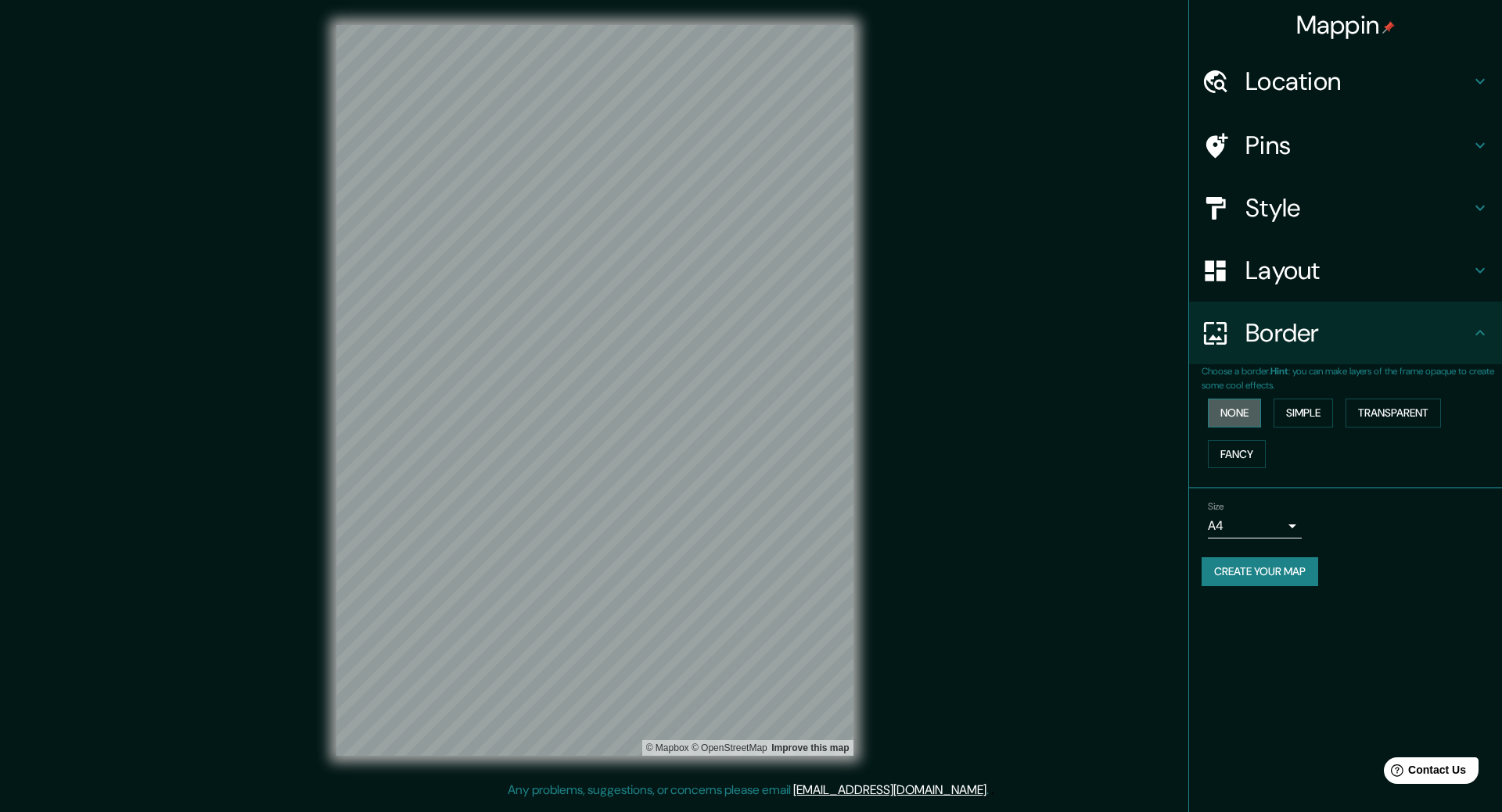
click at [1237, 420] on button "None" at bounding box center [1233, 413] width 53 height 29
click at [1310, 417] on button "Simple" at bounding box center [1303, 413] width 59 height 29
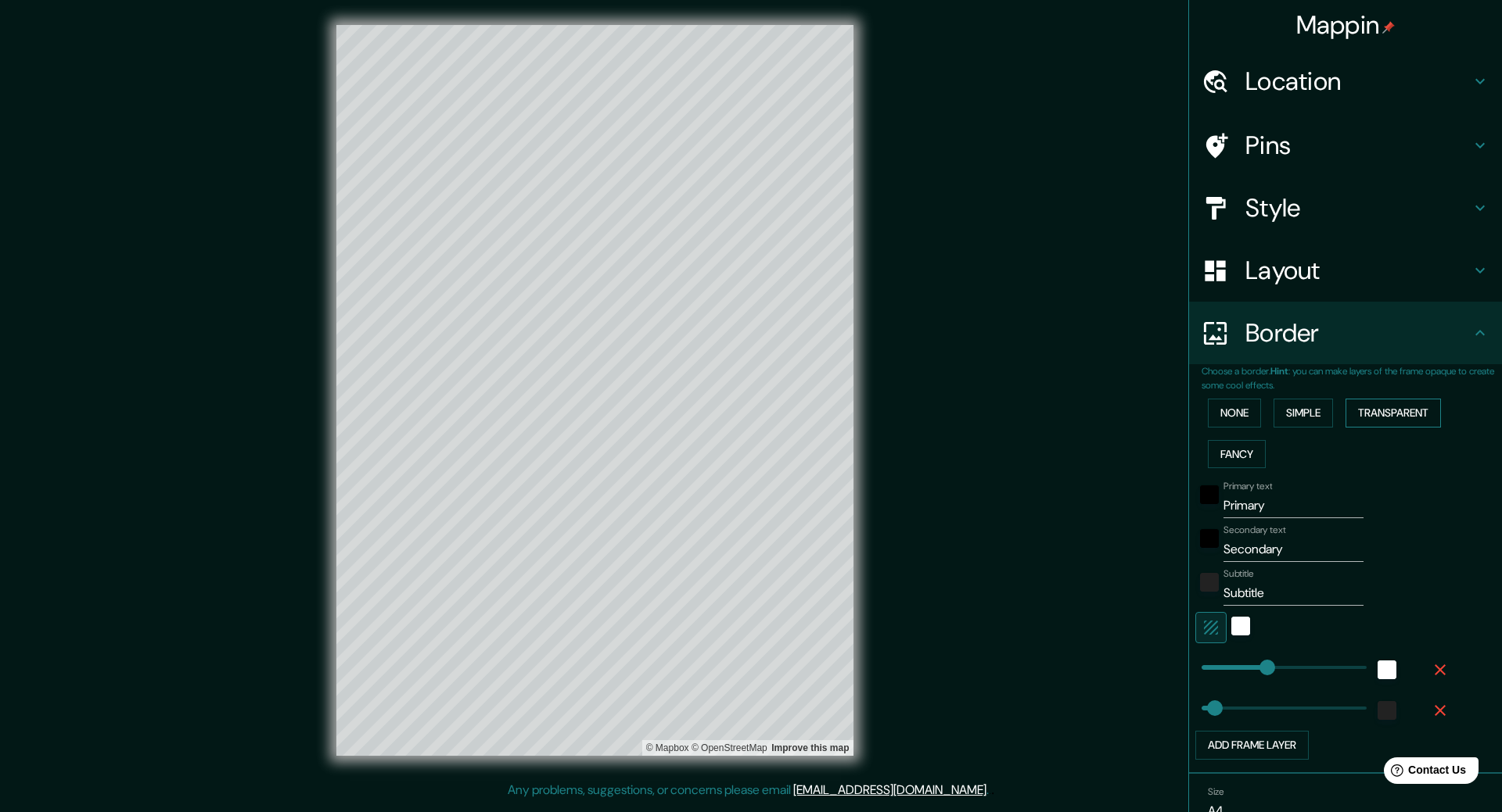
click at [1379, 416] on button "Transparent" at bounding box center [1393, 413] width 95 height 29
click at [1233, 455] on button "Fancy" at bounding box center [1236, 454] width 58 height 29
click at [1372, 418] on button "Transparent" at bounding box center [1393, 413] width 95 height 29
drag, startPoint x: 1265, startPoint y: 508, endPoint x: 1188, endPoint y: 509, distance: 77.0
click at [1195, 509] on div "Primary text Primary" at bounding box center [1323, 499] width 256 height 37
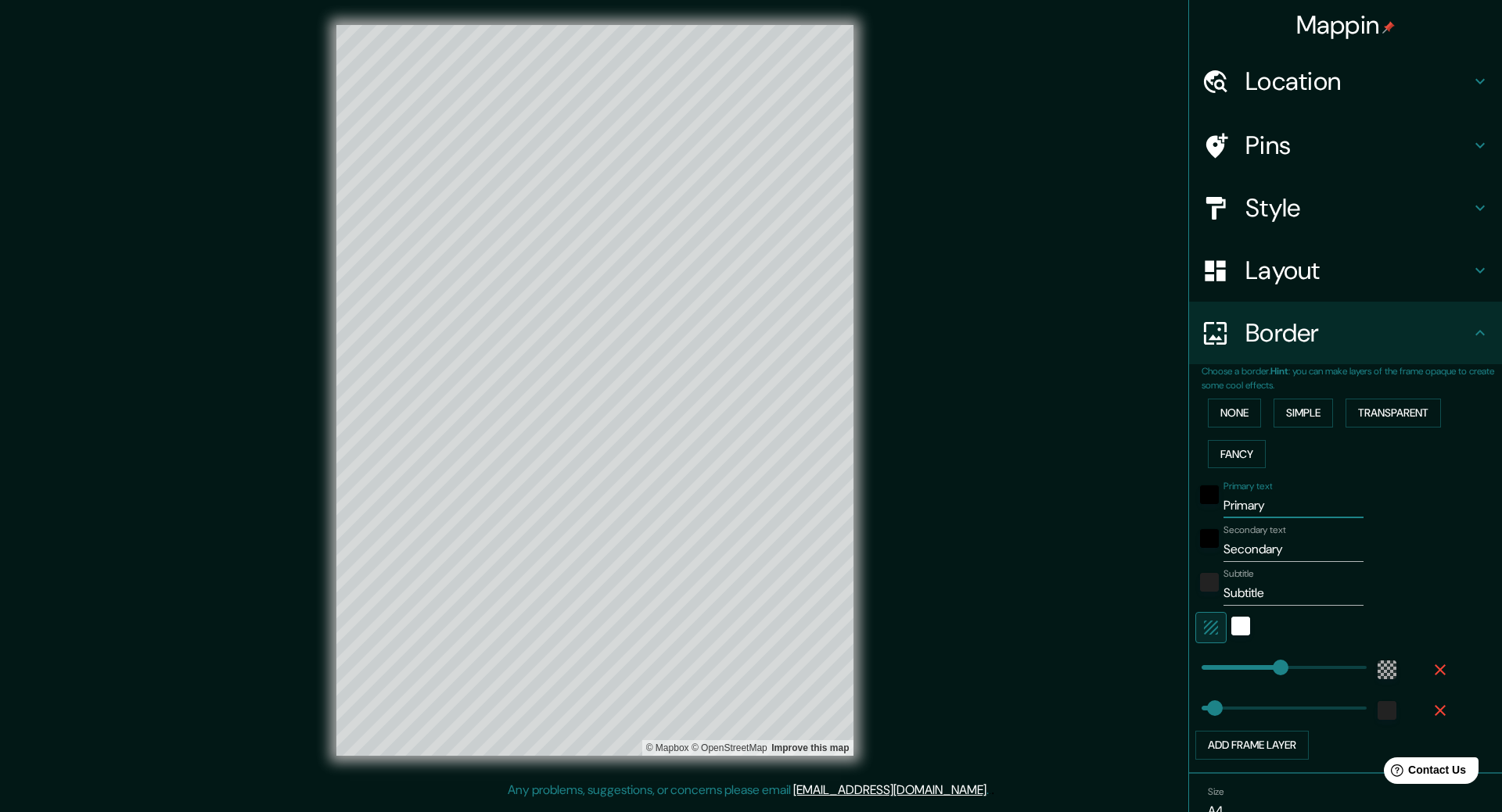
type input "C"
type input "317"
type input "53"
type input "Ch"
type input "317"
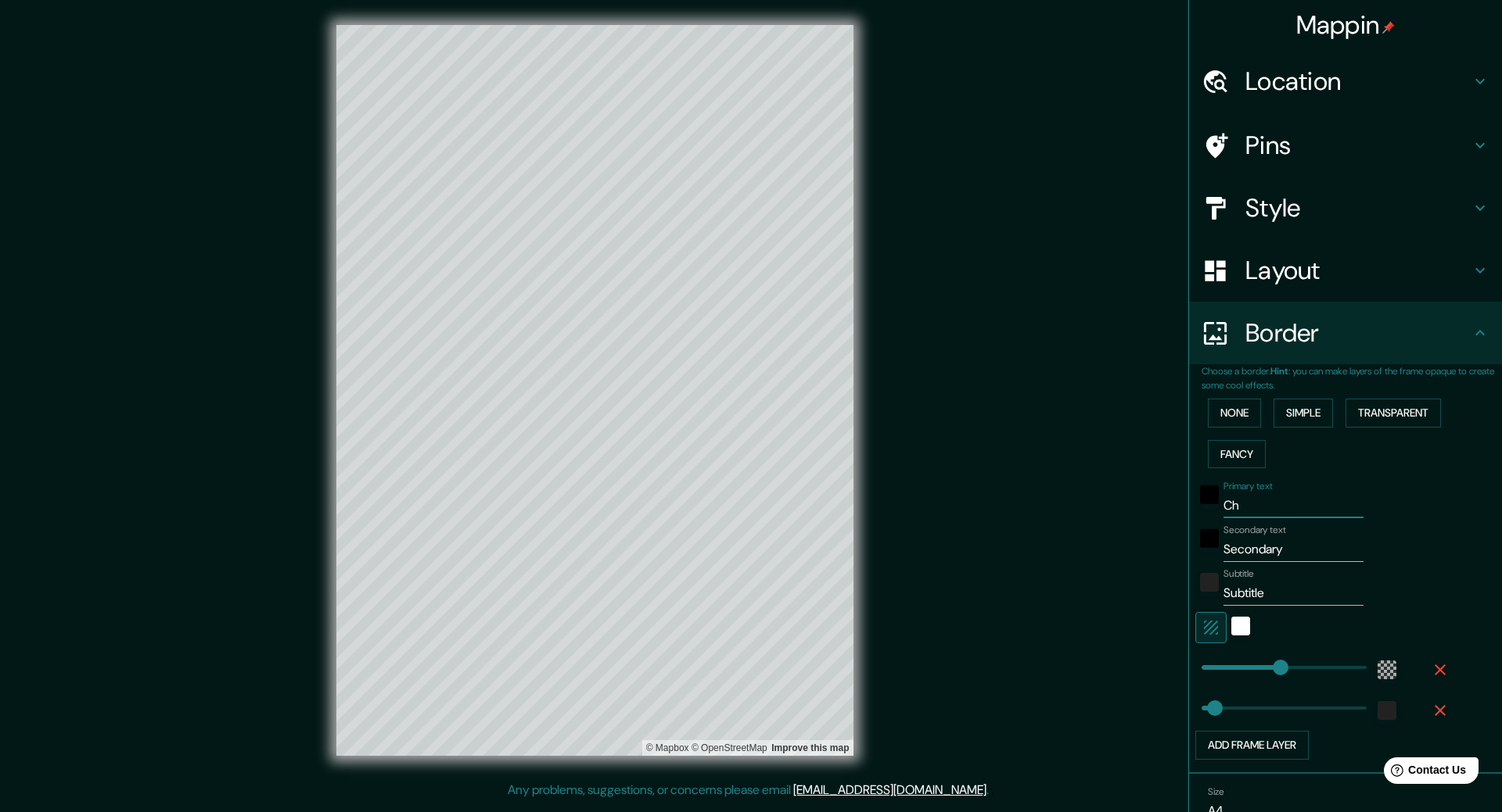
type input "53"
type input "Chat"
type input "317"
type input "53"
type input "Chate"
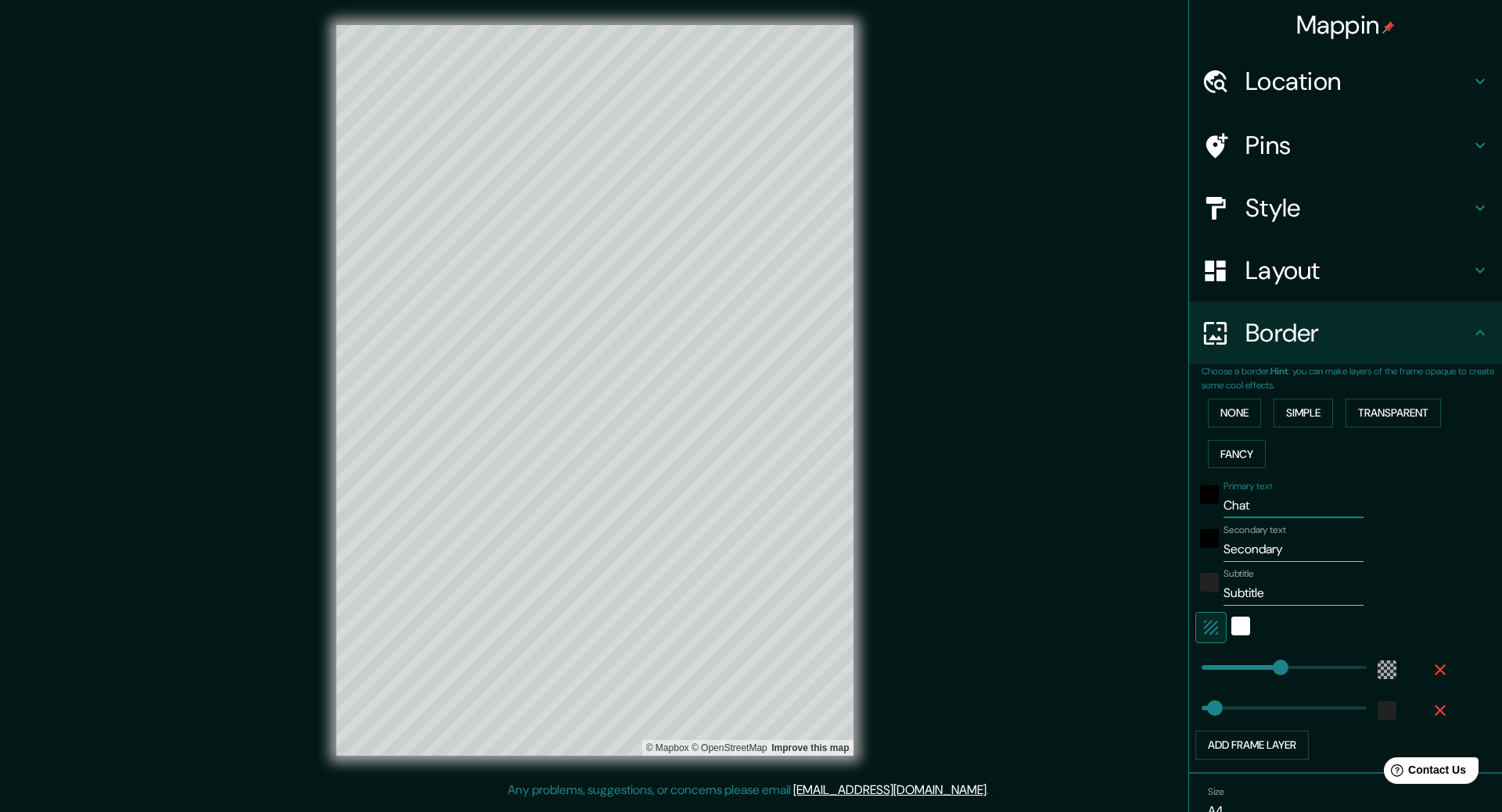
type input "317"
type input "53"
type input "Chatel"
type input "317"
type input "53"
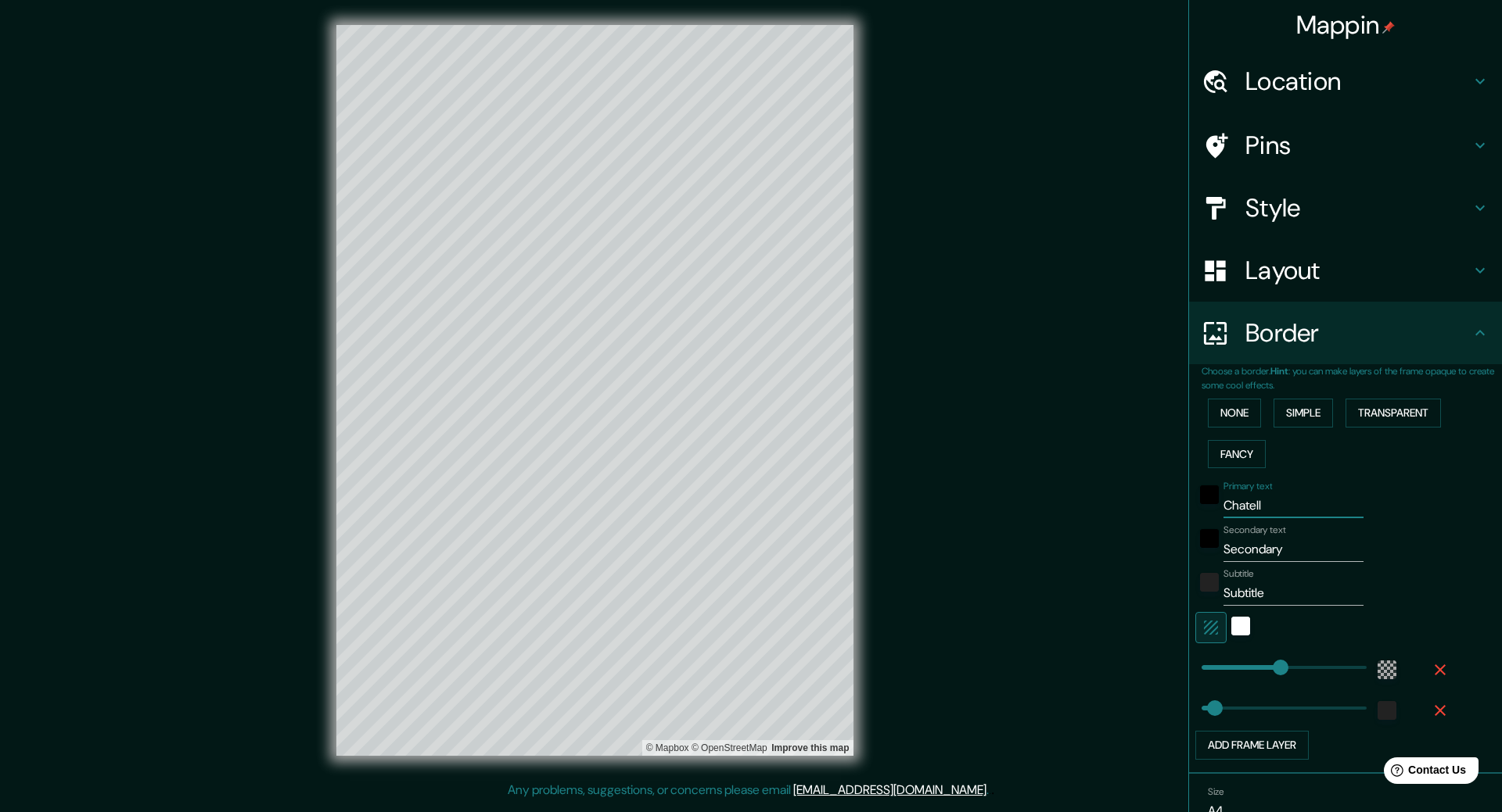
type input "Chatelle"
type input "317"
type input "53"
type input "Chatellert"
type input "317"
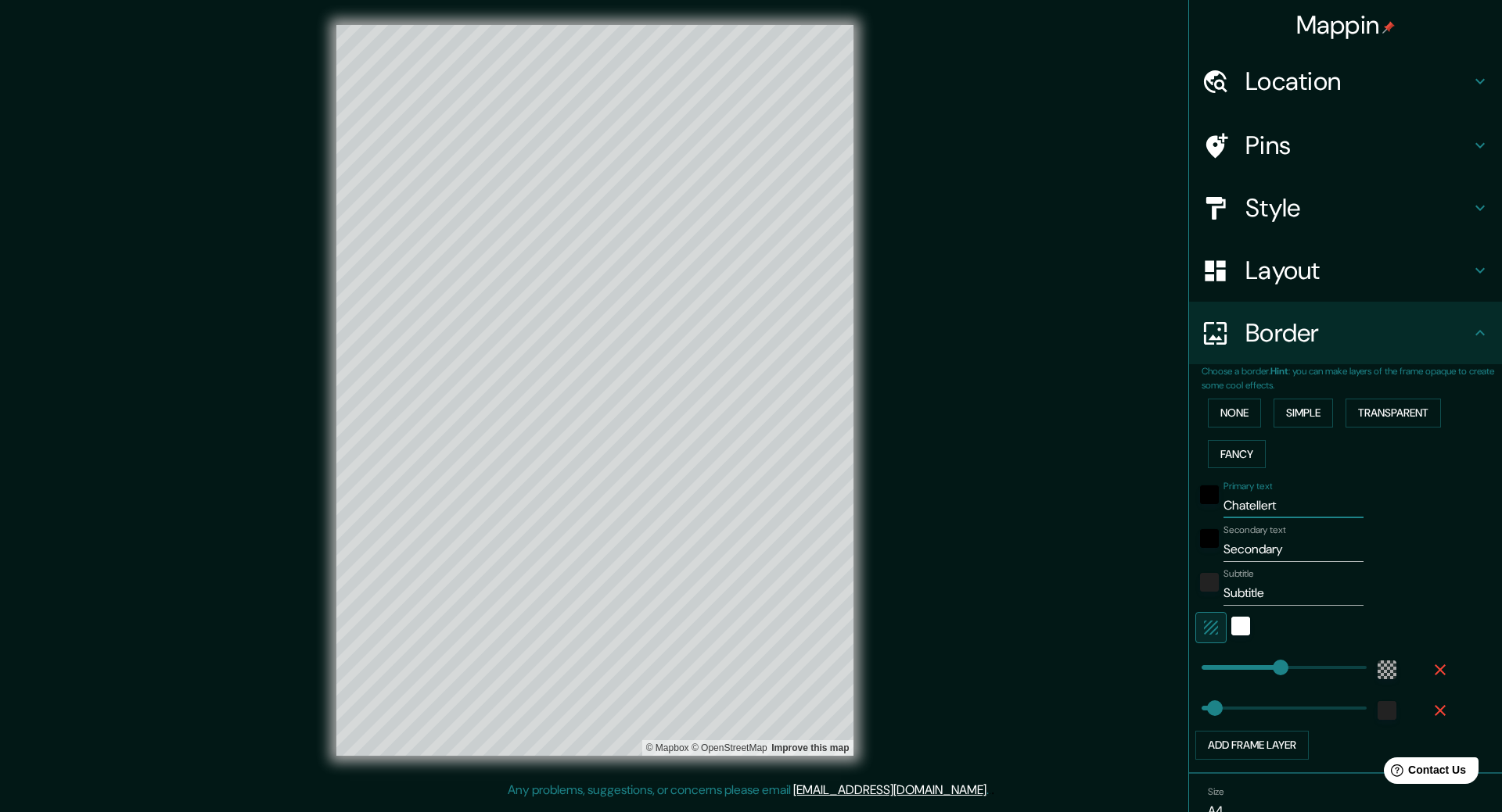
type input "53"
type input "Chatellertaul"
type input "317"
type input "53"
drag, startPoint x: 1298, startPoint y: 505, endPoint x: 1115, endPoint y: 504, distance: 183.0
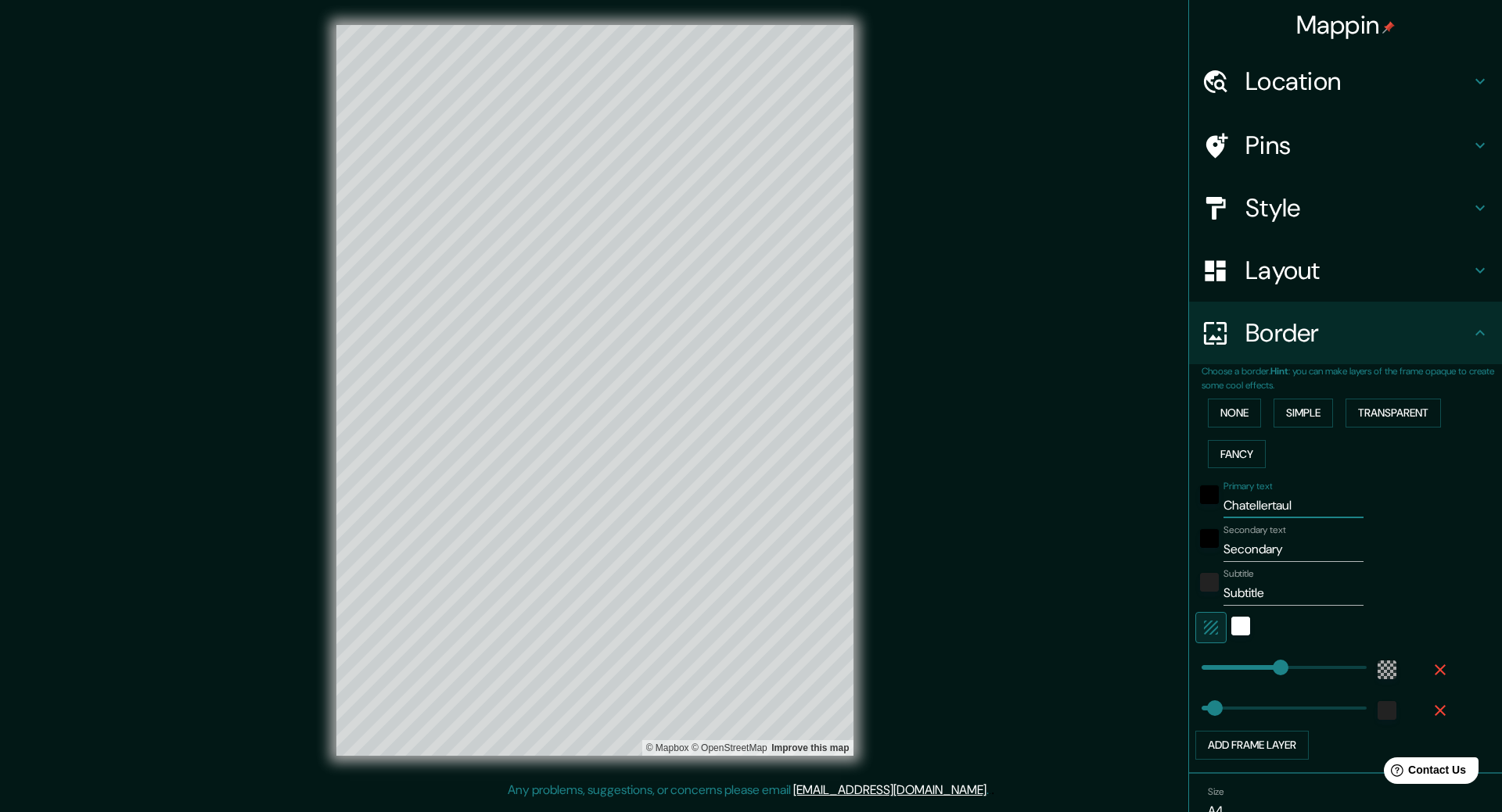
click at [1115, 504] on div "Mappin Location Châtellerault, Vienne, France Pins Style Layout Border Choose a…" at bounding box center [751, 403] width 1502 height 806
type input "C"
type input "317"
type input "53"
type input "Ch"
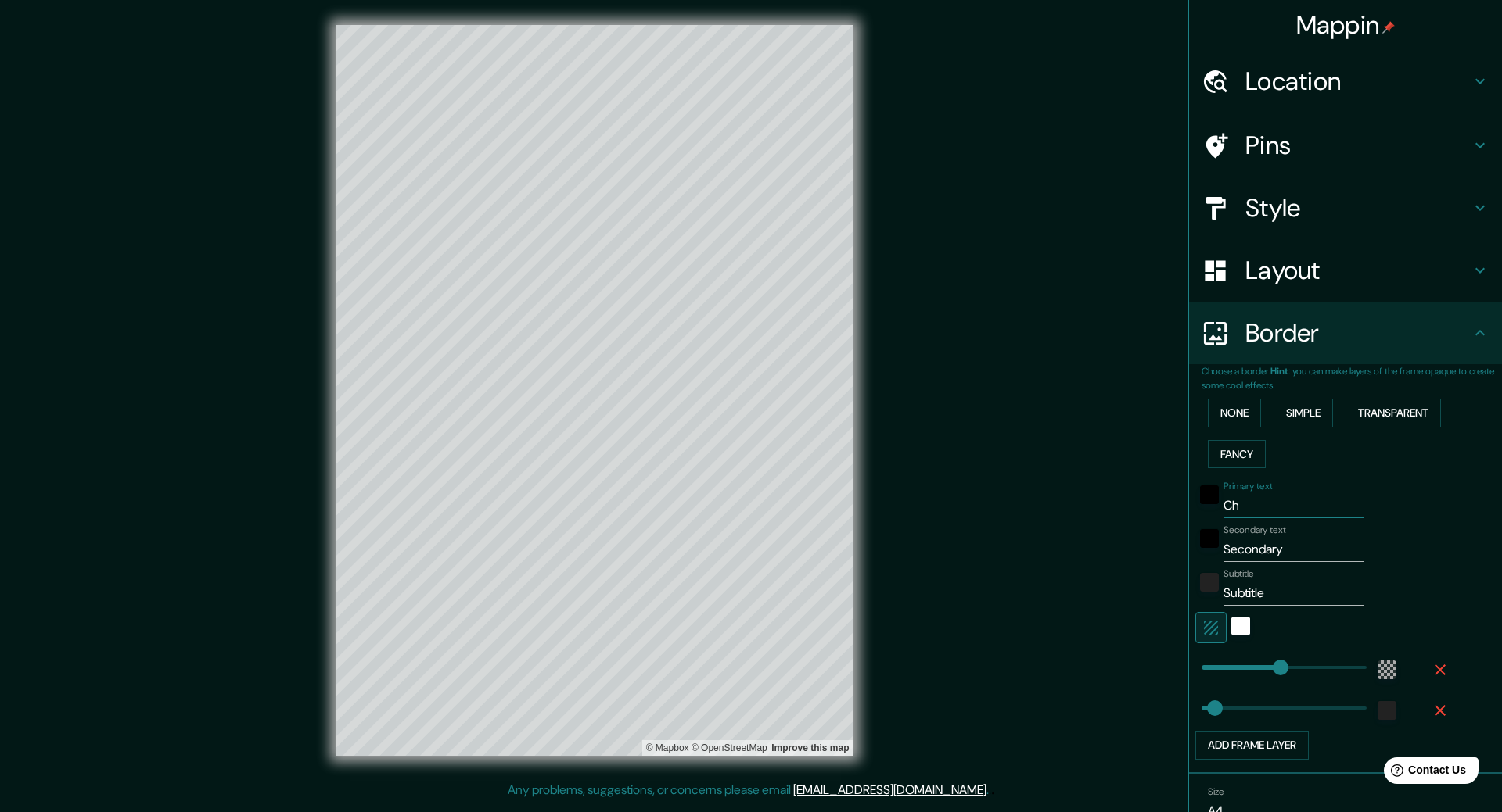
type input "317"
type input "53"
type input "Cha"
type input "317"
type input "53"
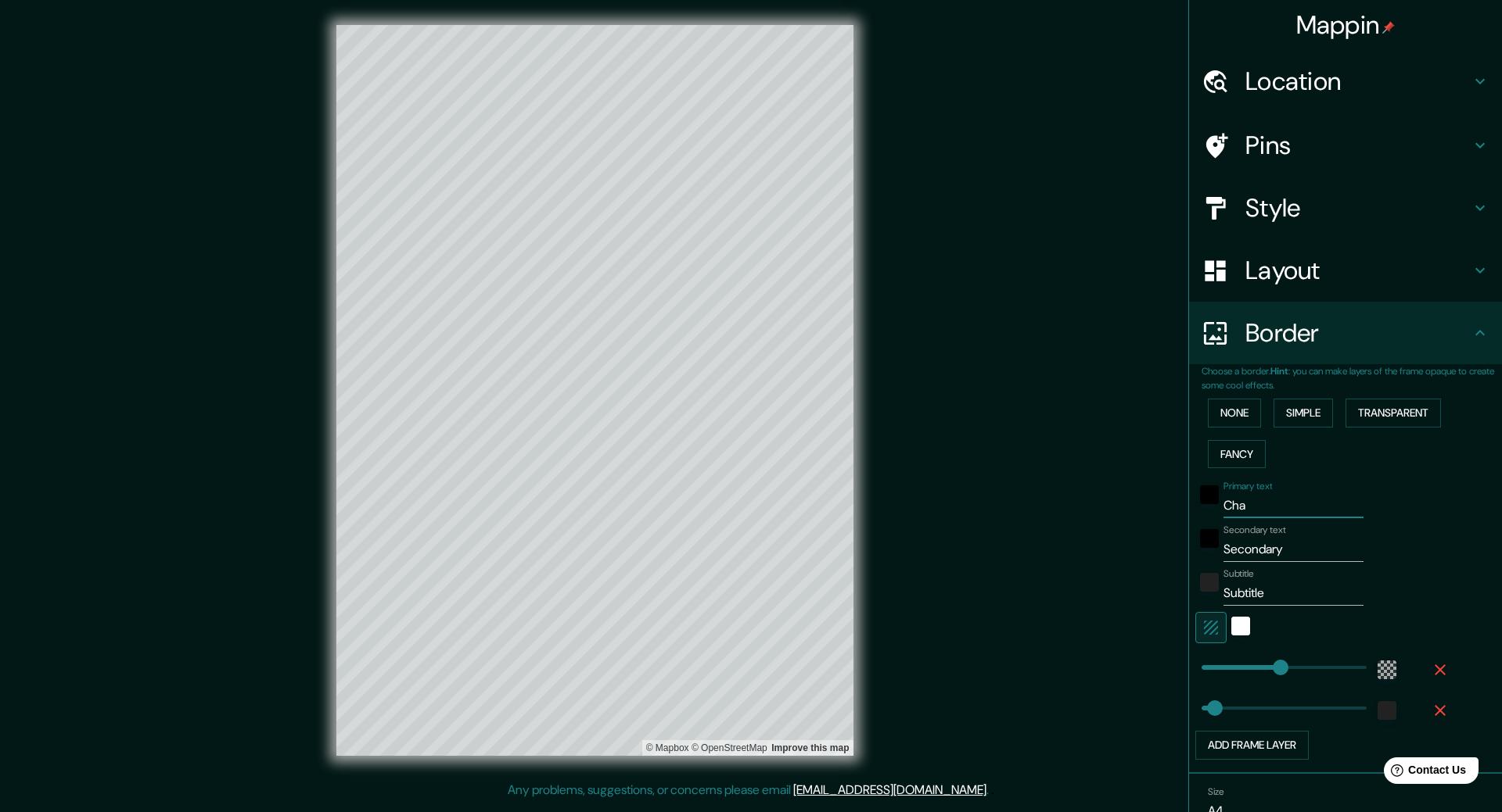
type input "Chat"
type input "317"
type input "53"
type input "Chate"
type input "317"
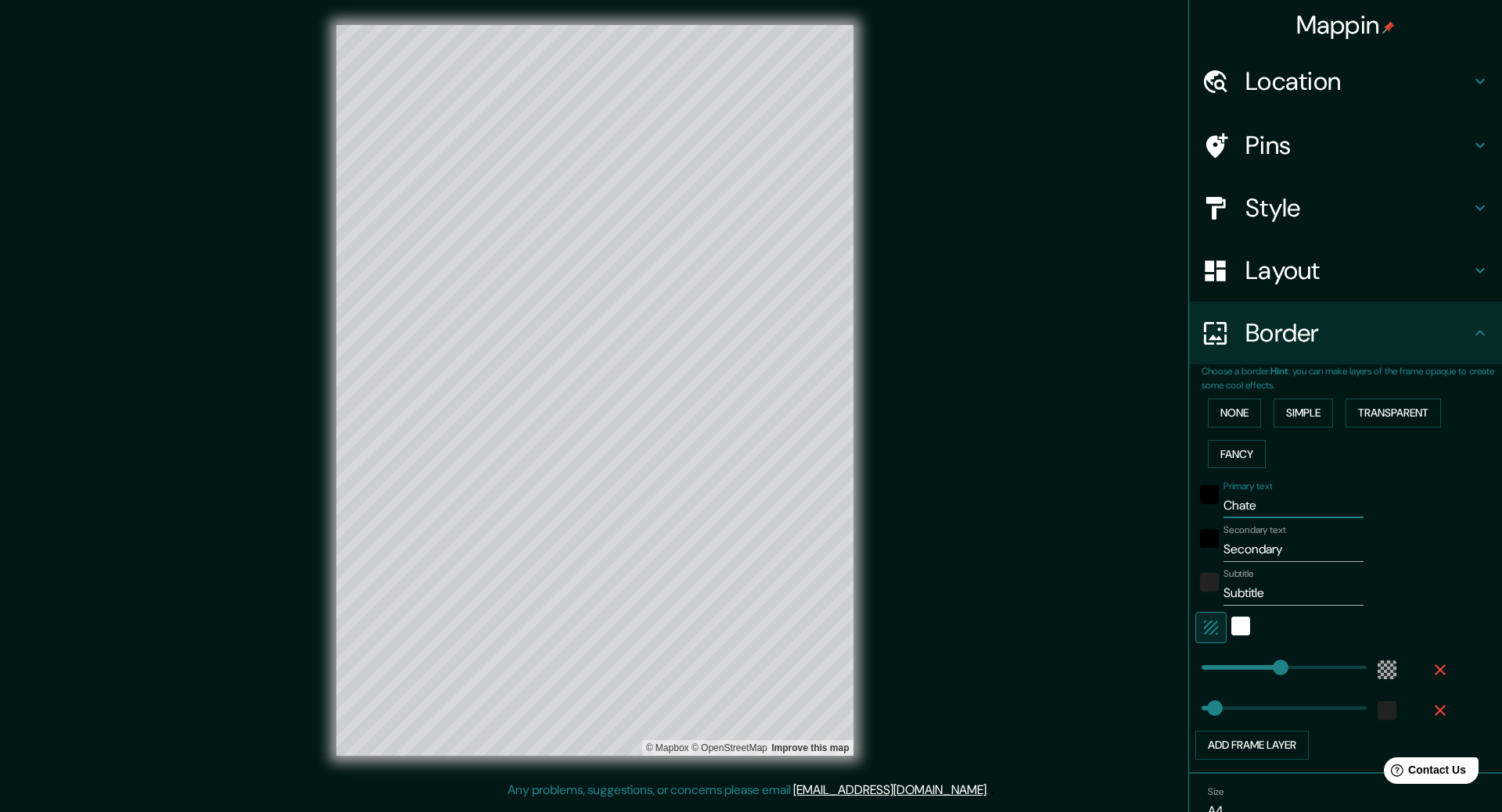
type input "53"
type input "Chatel"
type input "317"
type input "53"
type input "Chatell"
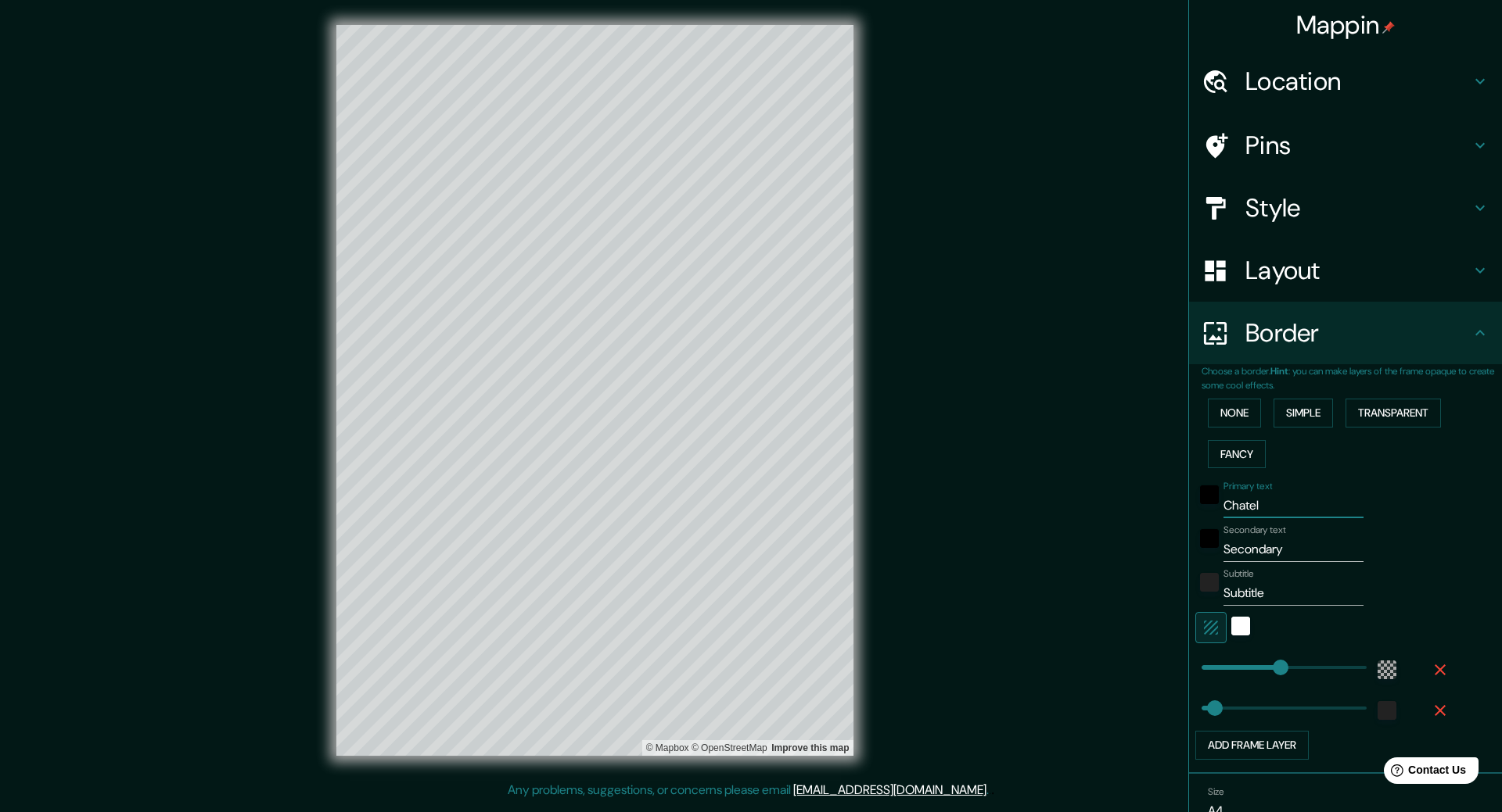
type input "317"
type input "53"
type input "Chatelle"
type input "317"
type input "53"
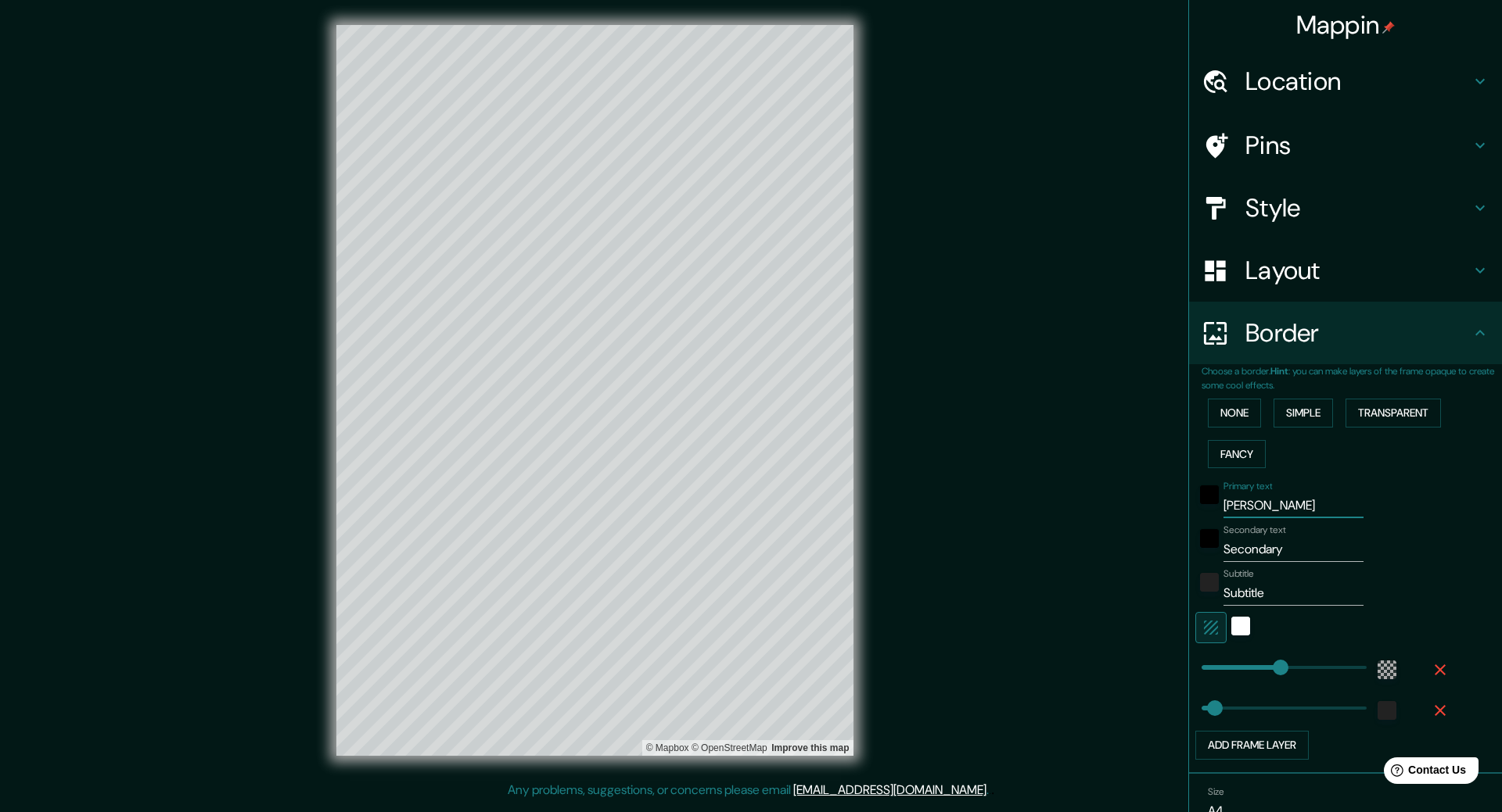
type input "Chateller"
type input "317"
type input "53"
type input "Chatellerau"
type input "317"
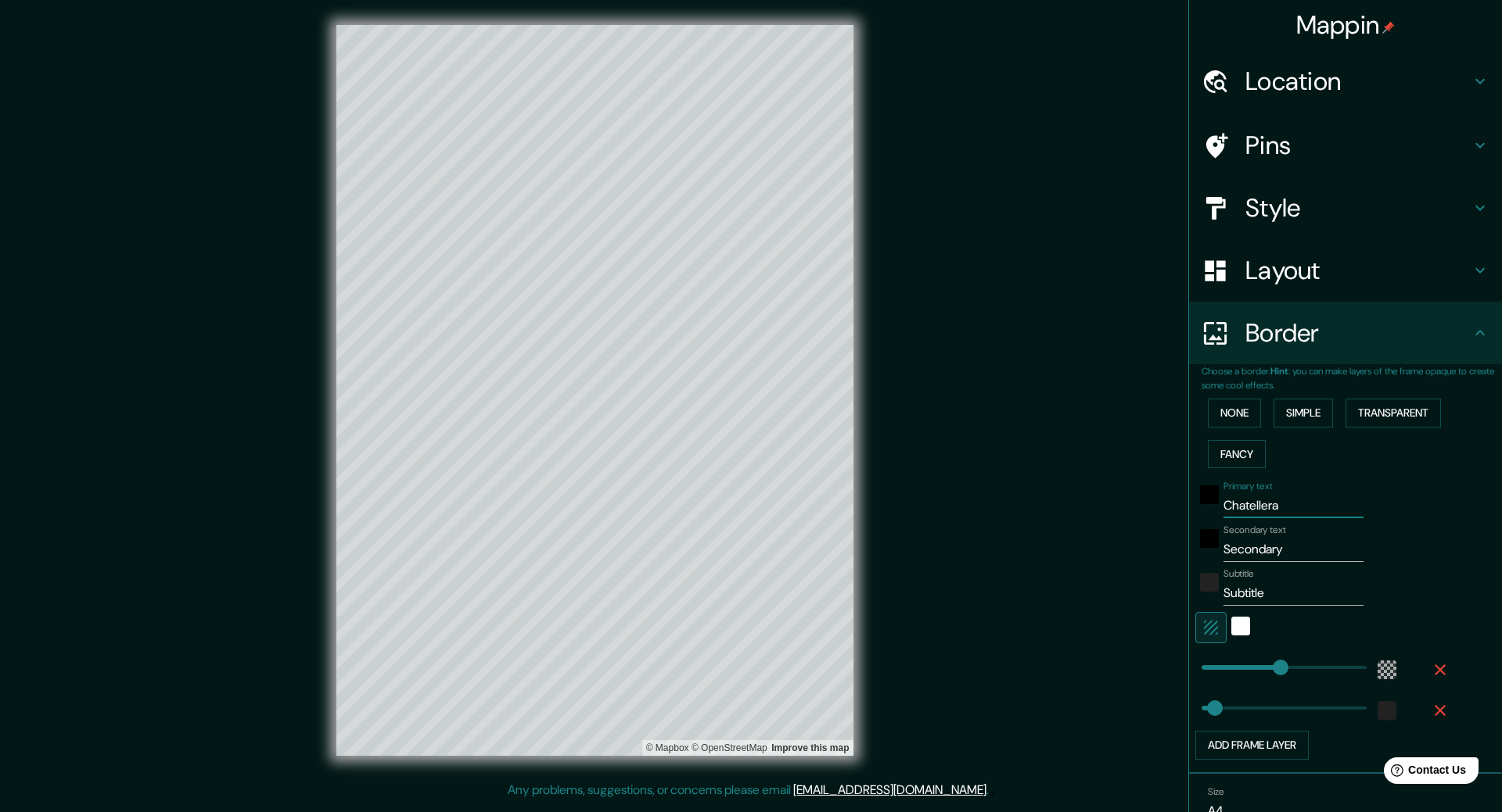
type input "53"
type input "Chatellerault"
type input "317"
type input "53"
type input "Chatellerault"
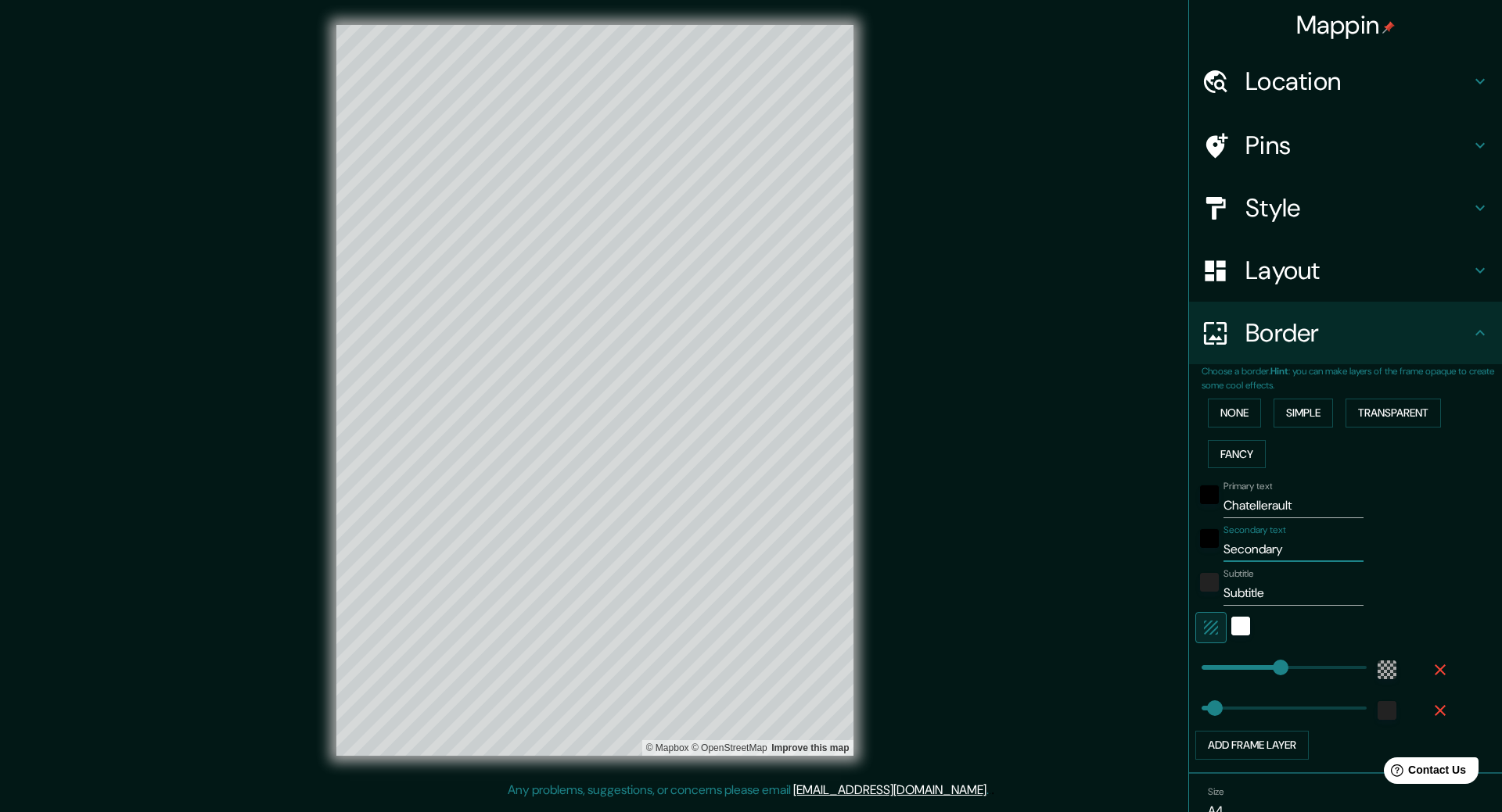
drag, startPoint x: 1292, startPoint y: 552, endPoint x: 1160, endPoint y: 557, distance: 132.1
click at [1160, 557] on div "Mappin Location Châtellerault, Vienne, France Pins Style Layout Border Choose a…" at bounding box center [751, 403] width 1502 height 806
type input "86"
type input "317"
type input "53"
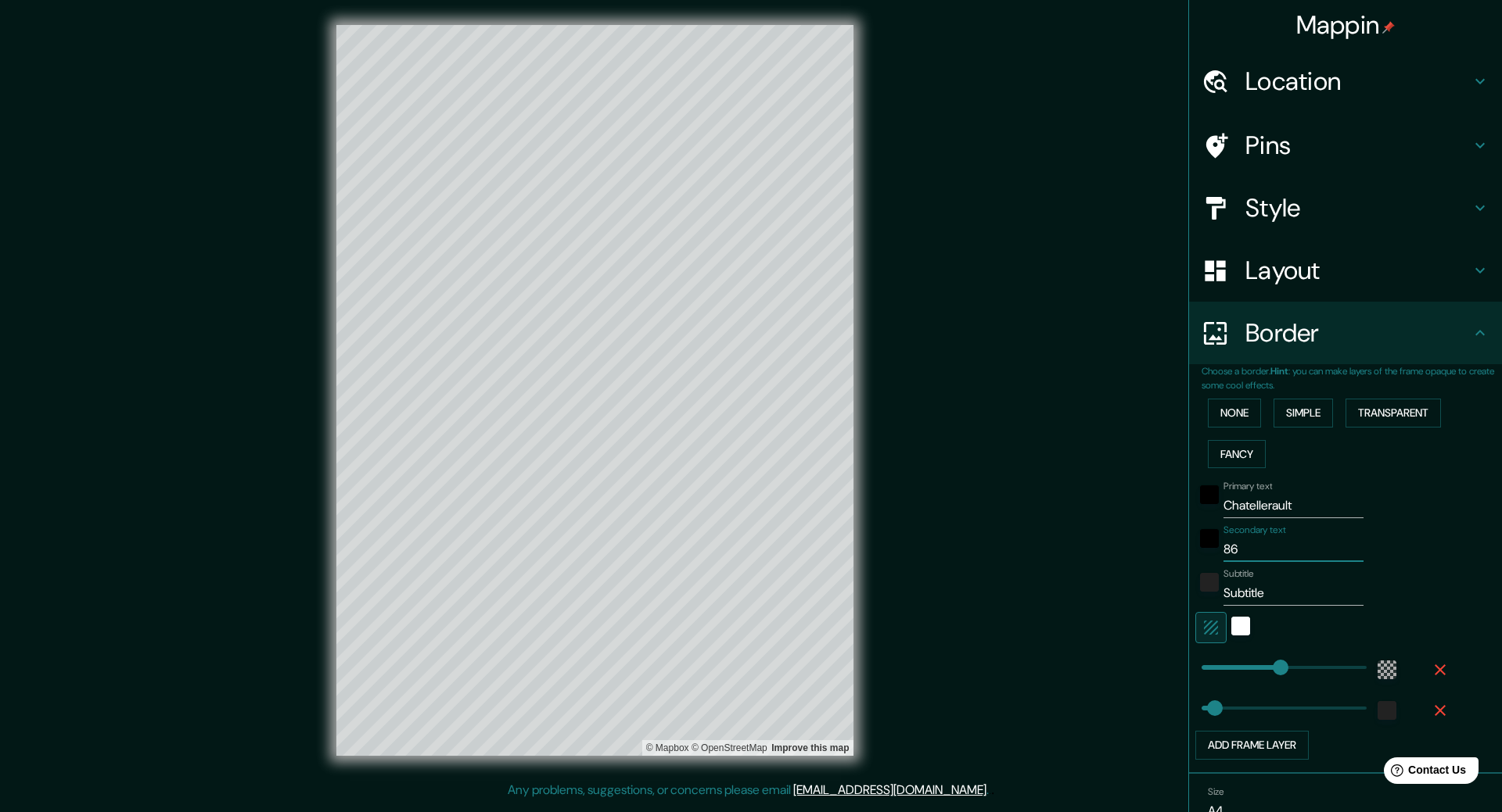
type input "861"
type input "317"
type input "53"
type input "8610"
type input "317"
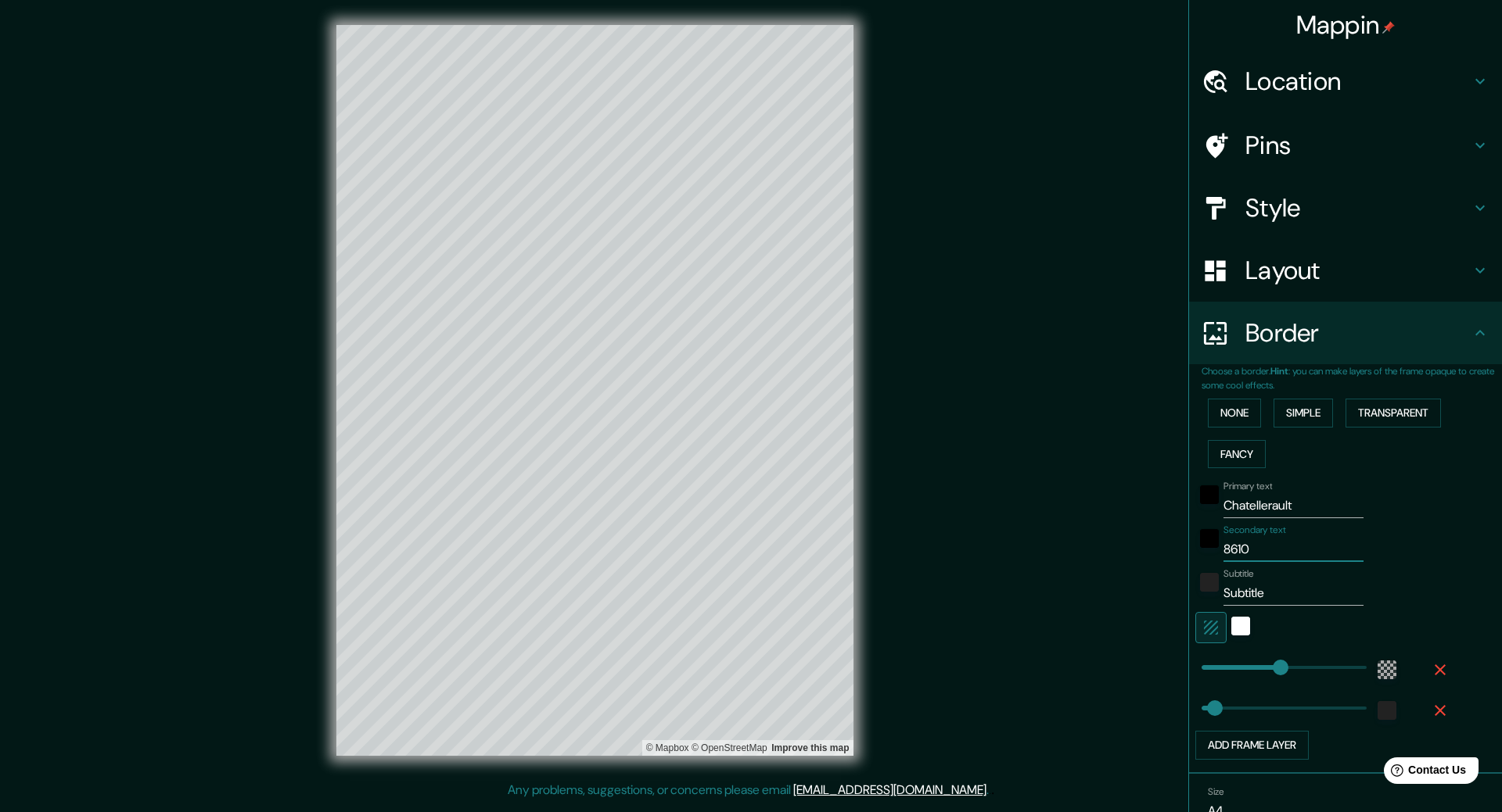
type input "53"
type input "86100"
type input "317"
type input "53"
type input "86100"
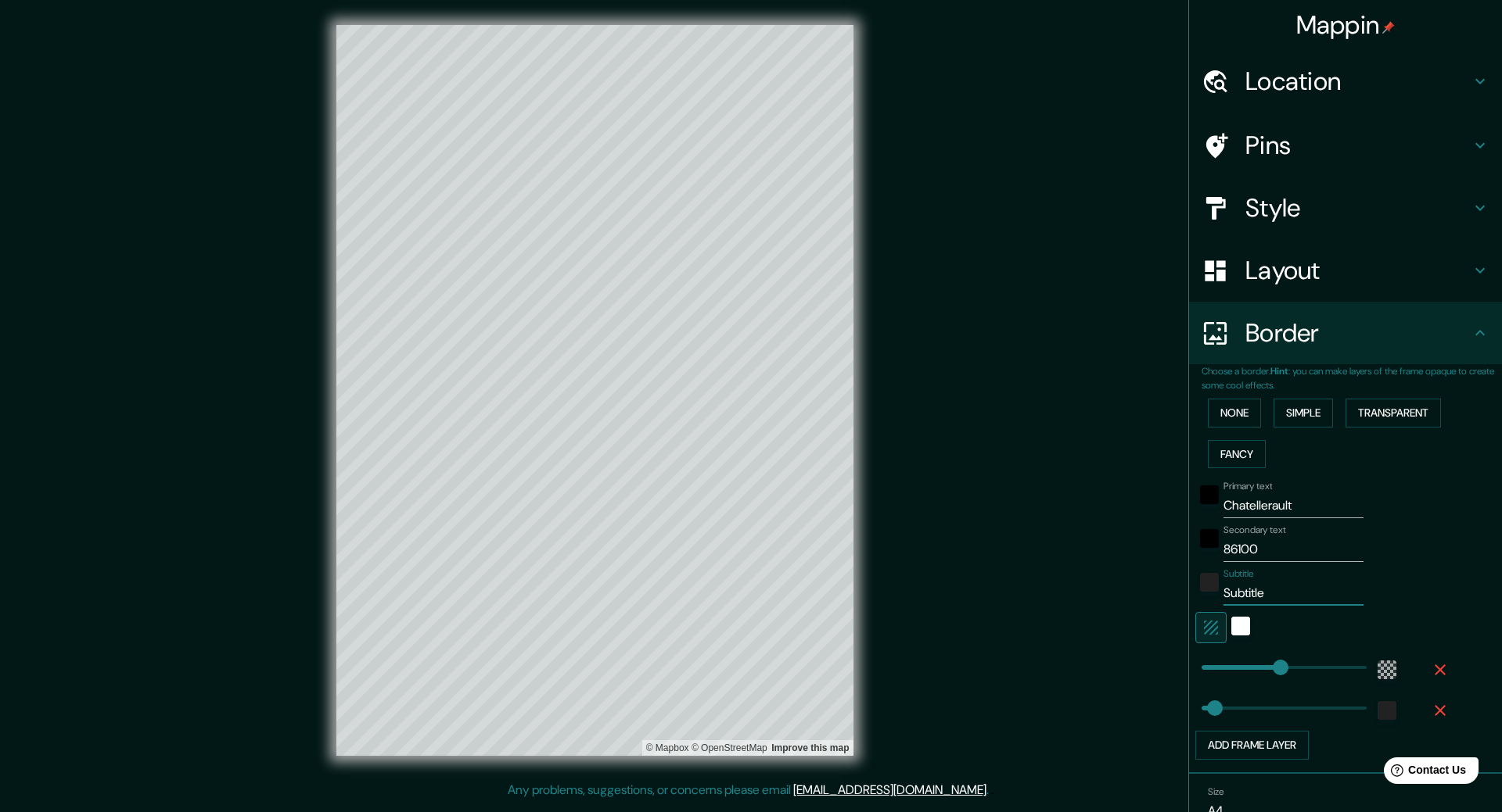
drag, startPoint x: 1274, startPoint y: 595, endPoint x: 1219, endPoint y: 595, distance: 55.0
click at [1223, 595] on input "Subtitle" at bounding box center [1293, 593] width 140 height 25
type input "S"
type input "317"
type input "53"
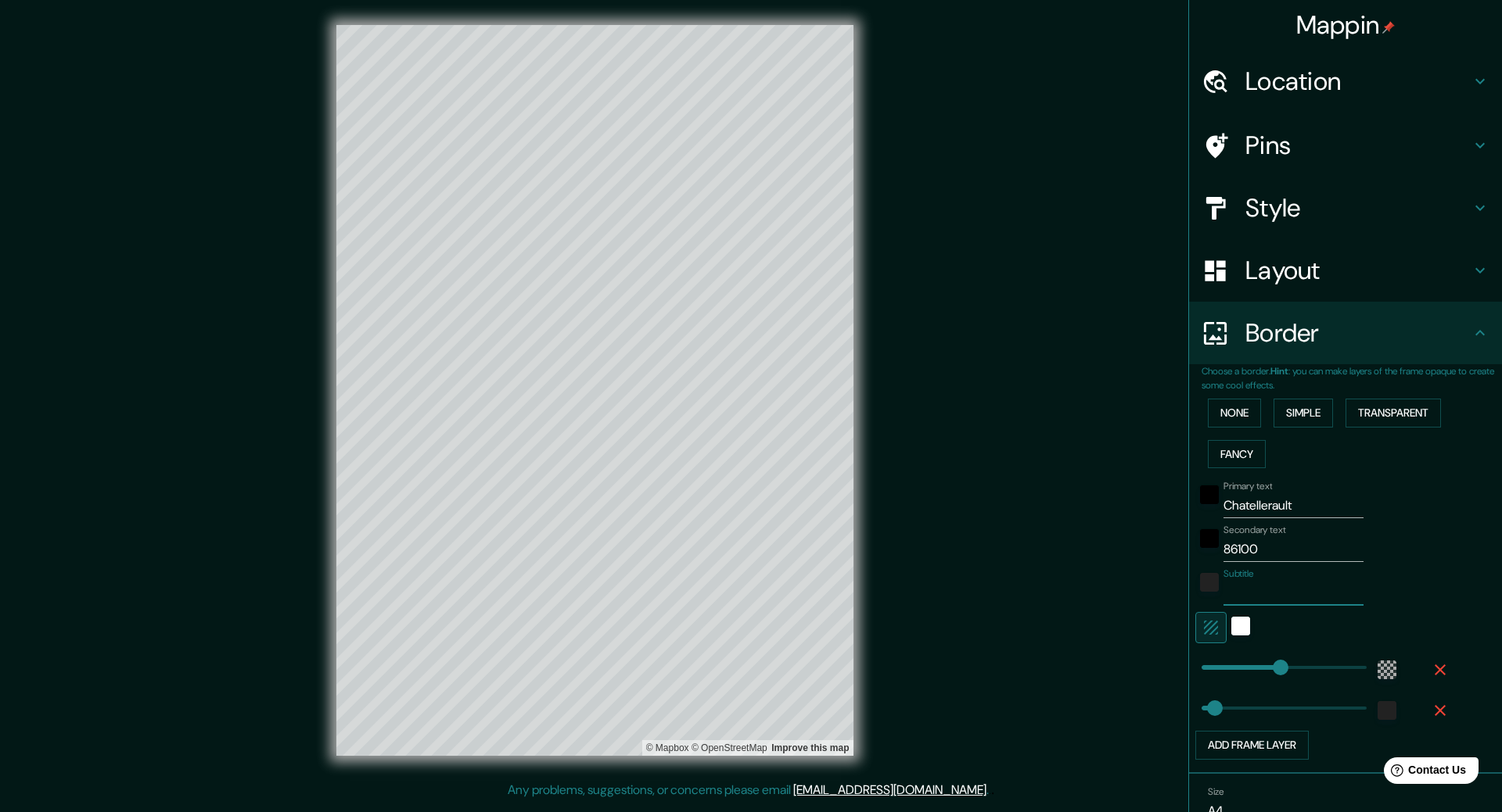
type input "317"
type input "53"
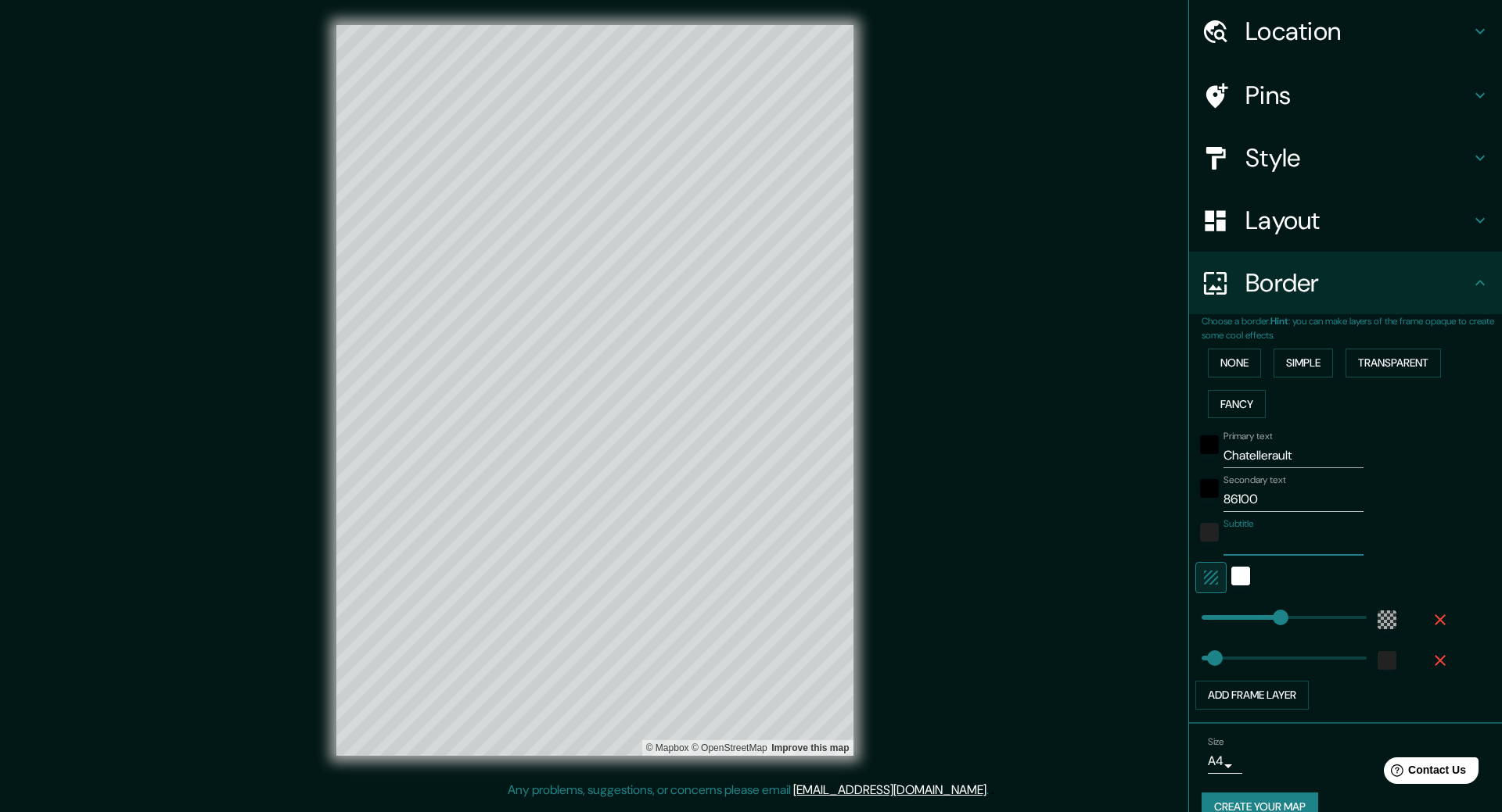
scroll to position [78, 0]
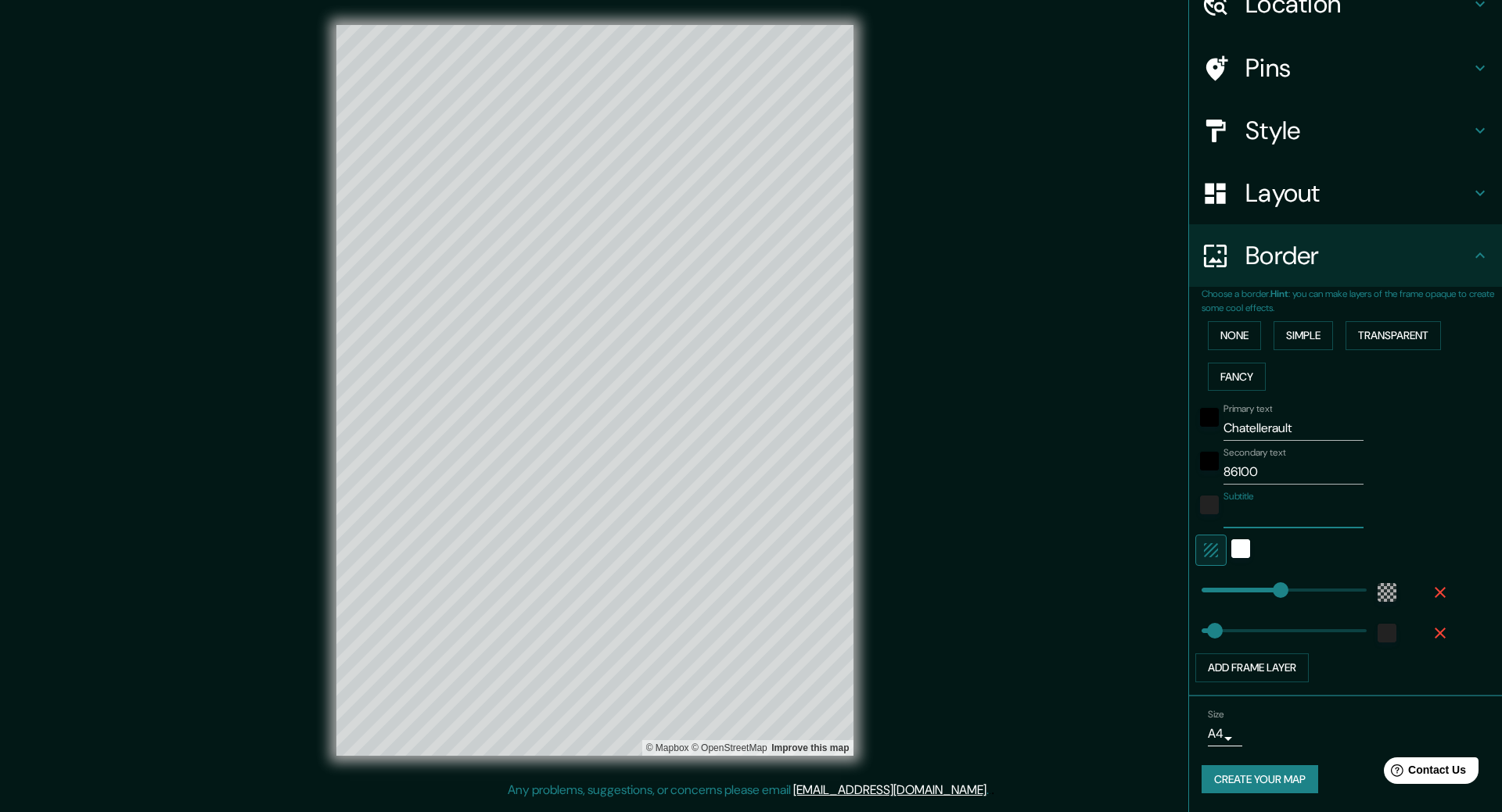
type input "317"
type input "464"
drag, startPoint x: 1271, startPoint y: 588, endPoint x: 1305, endPoint y: 592, distance: 34.2
type input "53"
type input "540"
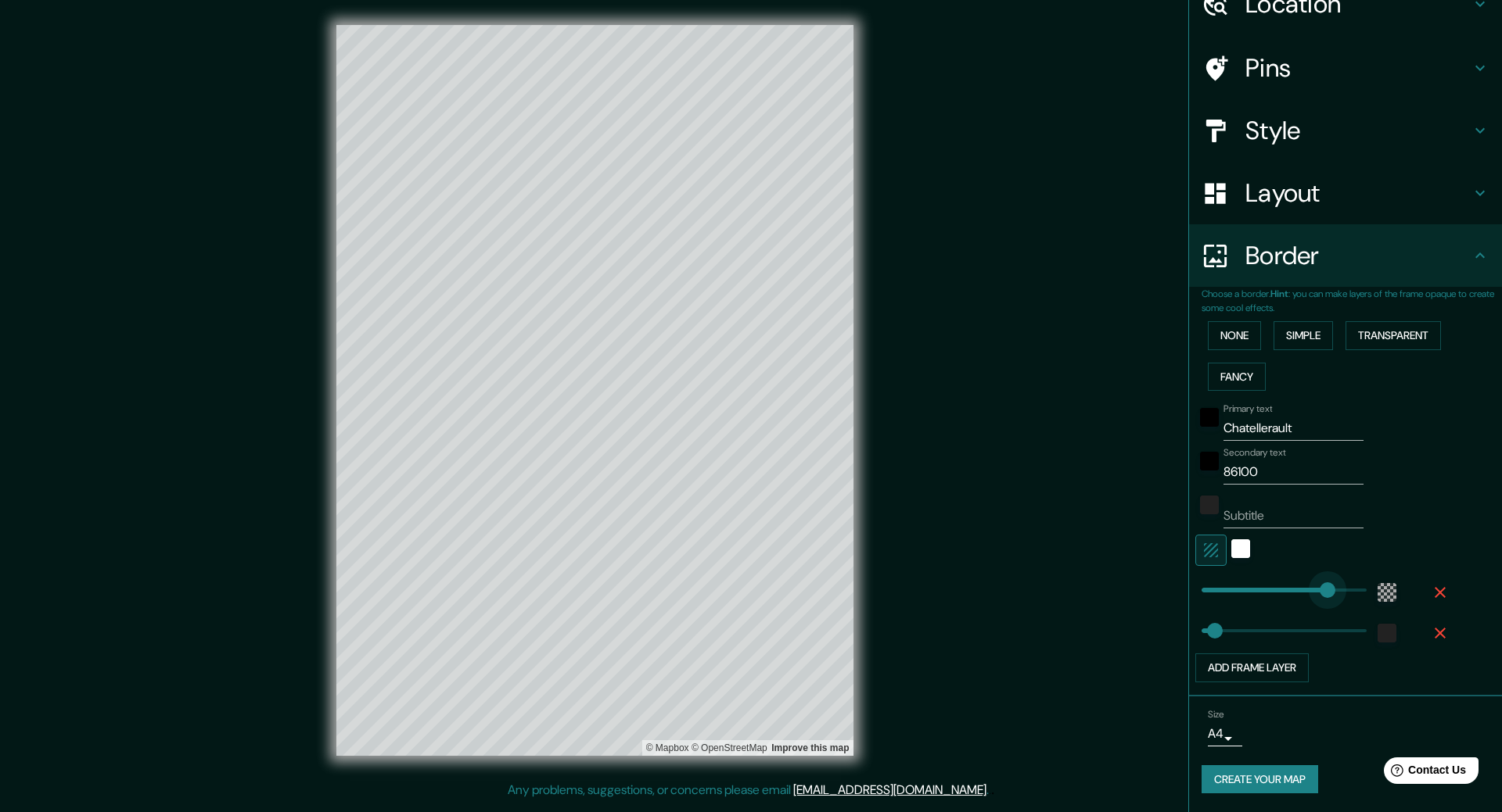
drag, startPoint x: 1305, startPoint y: 592, endPoint x: 1325, endPoint y: 592, distance: 20.0
type input "53"
type input "292"
drag, startPoint x: 1325, startPoint y: 592, endPoint x: 1262, endPoint y: 589, distance: 63.1
type input "53"
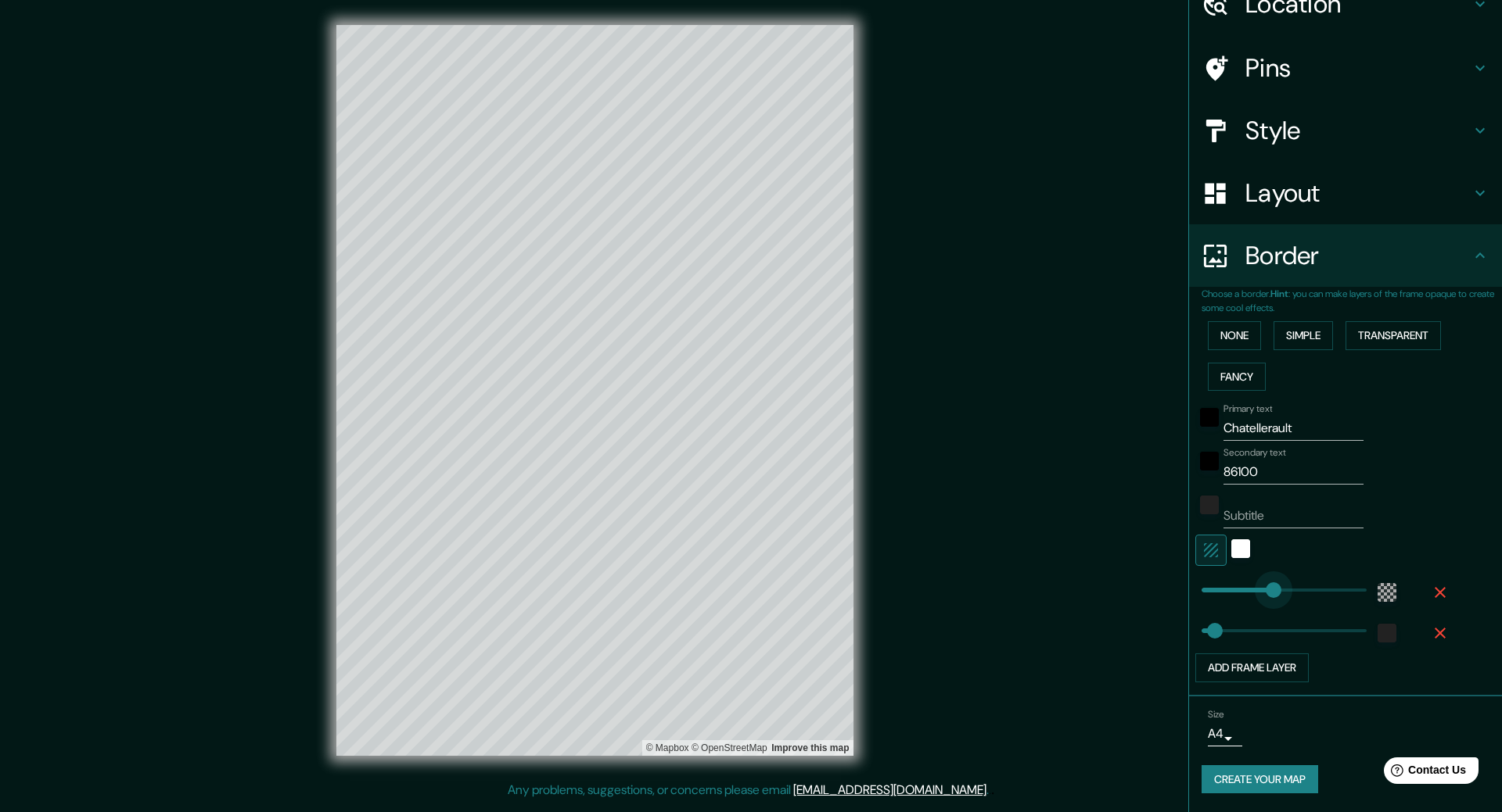
type input "195"
drag, startPoint x: 1262, startPoint y: 589, endPoint x: 1238, endPoint y: 587, distance: 24.1
type input "53"
type input "126"
drag, startPoint x: 1238, startPoint y: 587, endPoint x: 1221, endPoint y: 584, distance: 17.3
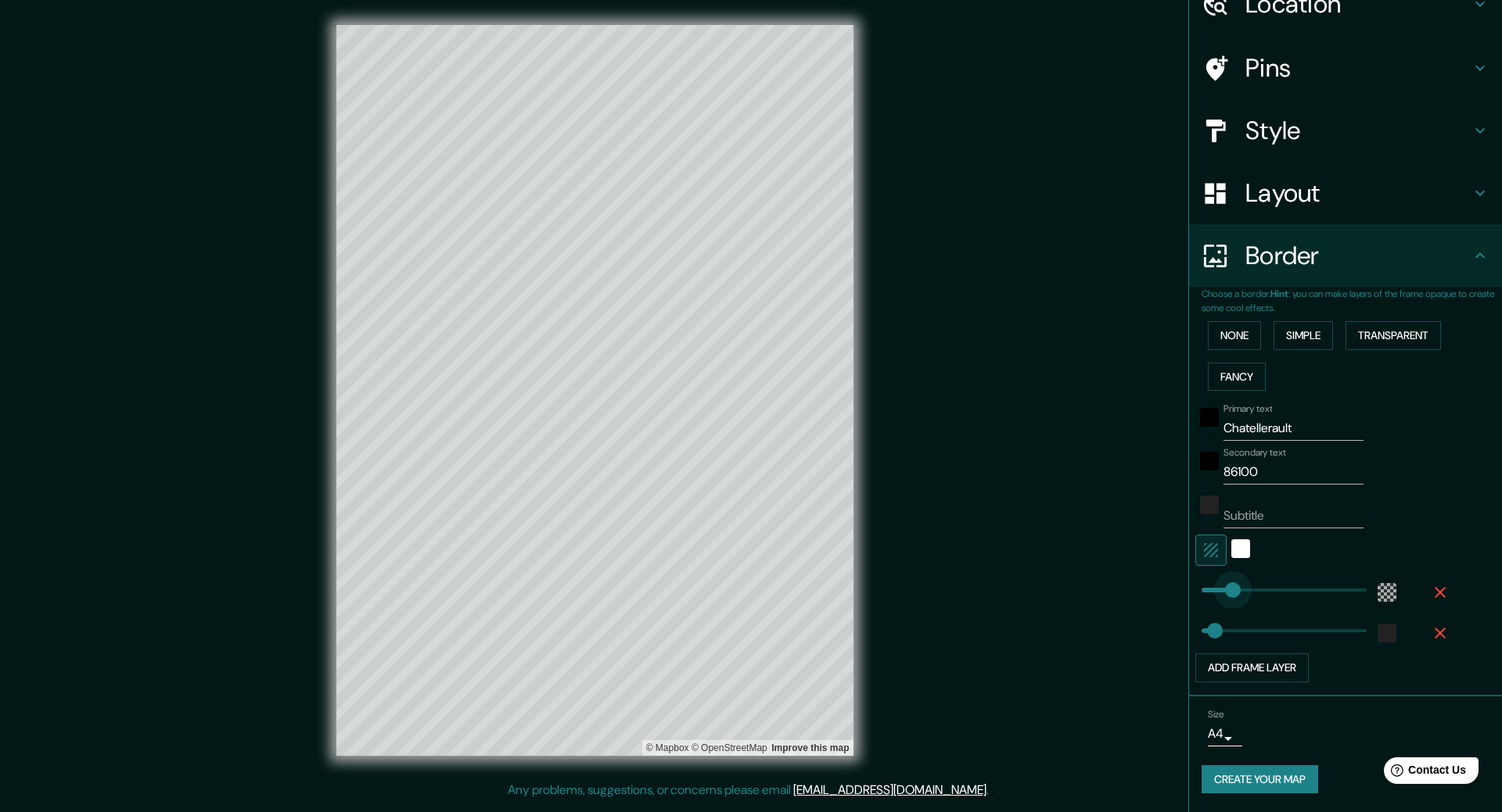
type input "53"
type input "238"
drag, startPoint x: 1221, startPoint y: 584, endPoint x: 1249, endPoint y: 587, distance: 28.2
type input "53"
type input "229"
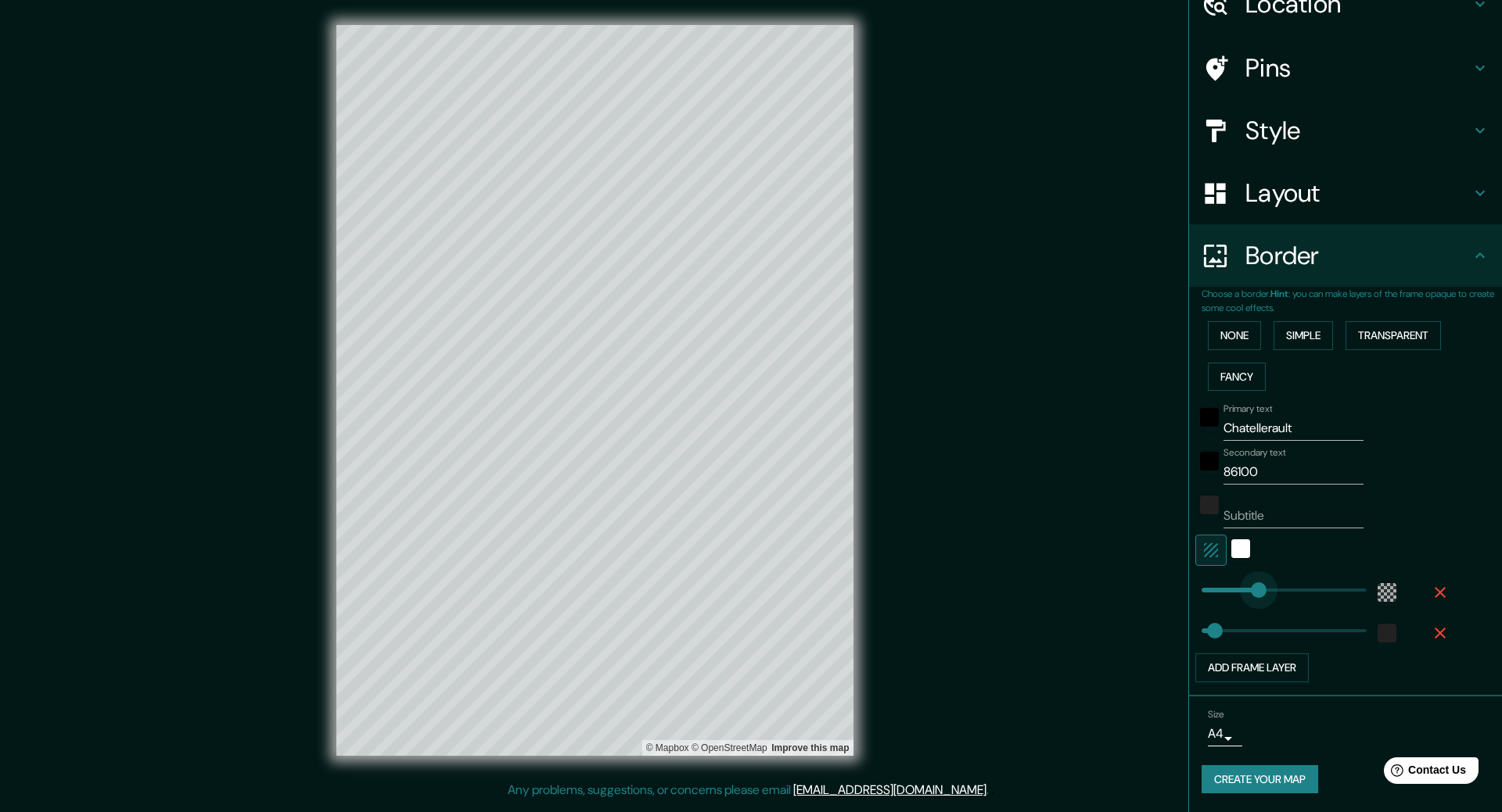
type input "53"
type input "257"
type input "141"
drag, startPoint x: 1202, startPoint y: 636, endPoint x: 1225, endPoint y: 638, distance: 23.1
type input "0"
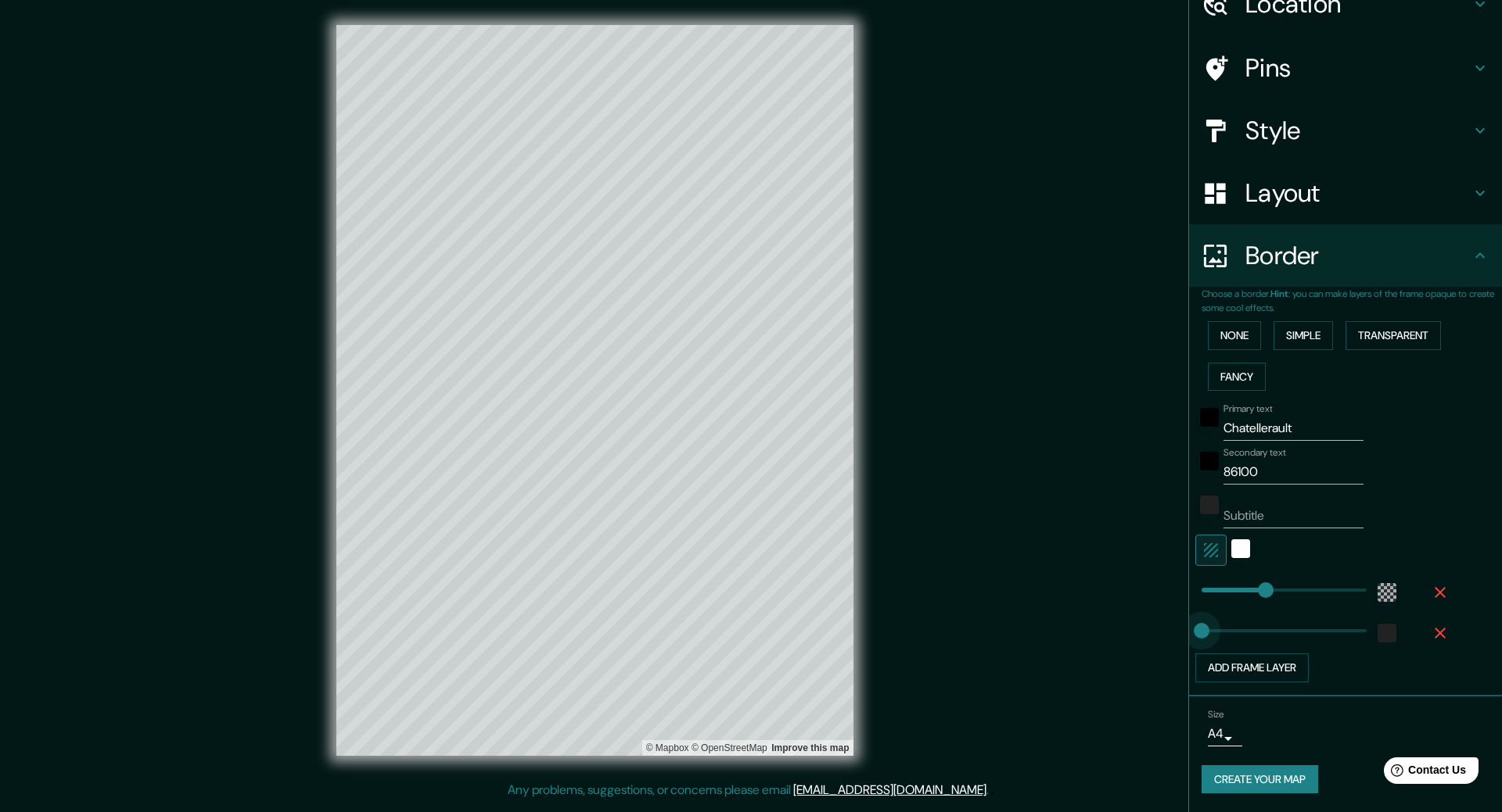
drag, startPoint x: 1225, startPoint y: 638, endPoint x: 1186, endPoint y: 638, distance: 39.0
type input "69"
drag, startPoint x: 1187, startPoint y: 633, endPoint x: 1207, endPoint y: 636, distance: 20.2
click at [1284, 783] on button "Create your map" at bounding box center [1260, 779] width 117 height 29
click at [1274, 777] on button "Create your map" at bounding box center [1260, 779] width 117 height 29
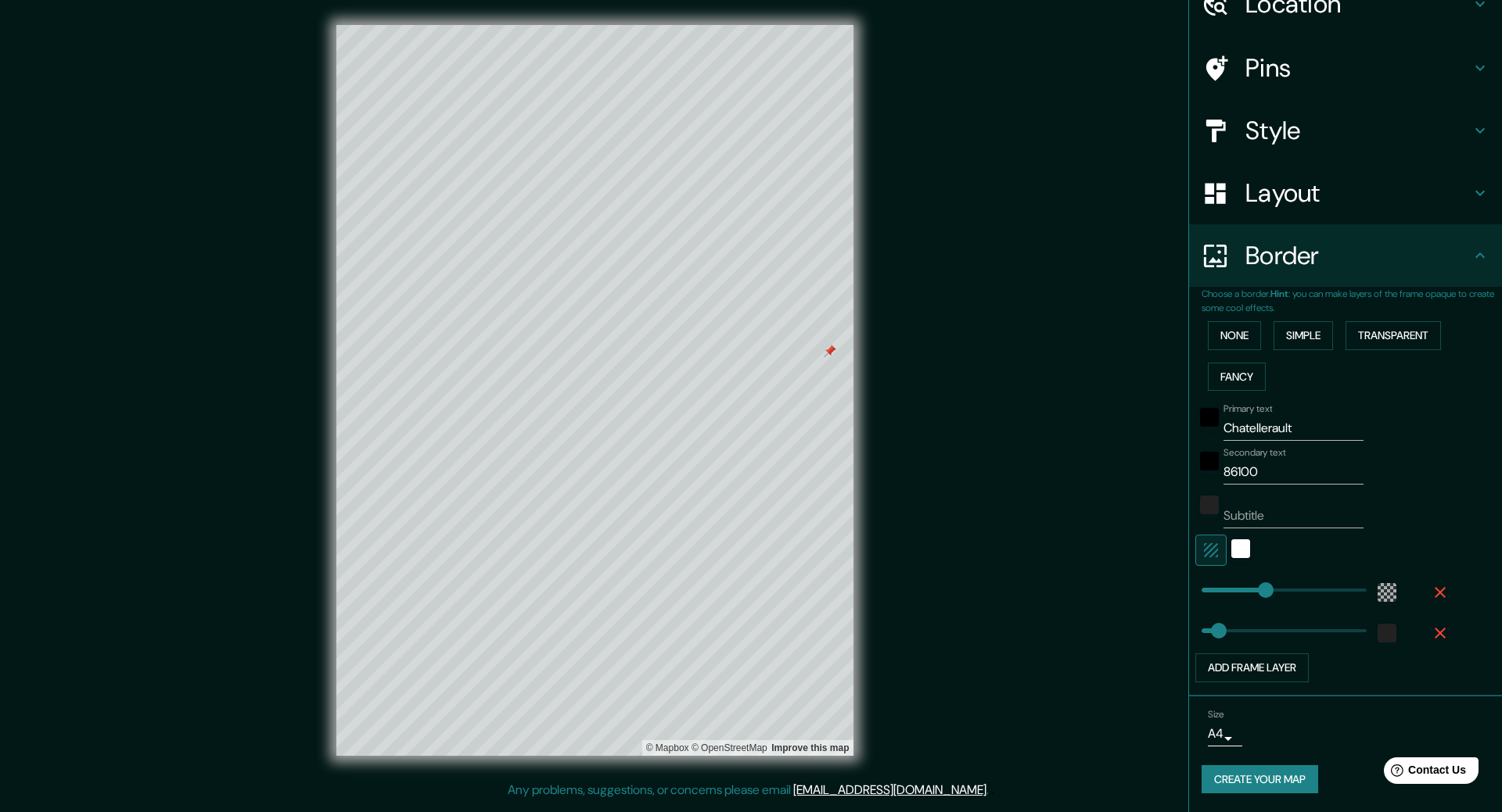
click at [829, 350] on div at bounding box center [830, 351] width 12 height 12
click at [620, 380] on div at bounding box center [614, 381] width 12 height 12
click at [974, 391] on div "Mappin Location Châtellerault, Vienne, France Pins Style Layout Border Choose a…" at bounding box center [751, 403] width 1502 height 806
click at [1257, 766] on button "Create your map" at bounding box center [1260, 779] width 117 height 29
click at [1470, 259] on icon at bounding box center [1480, 256] width 19 height 19
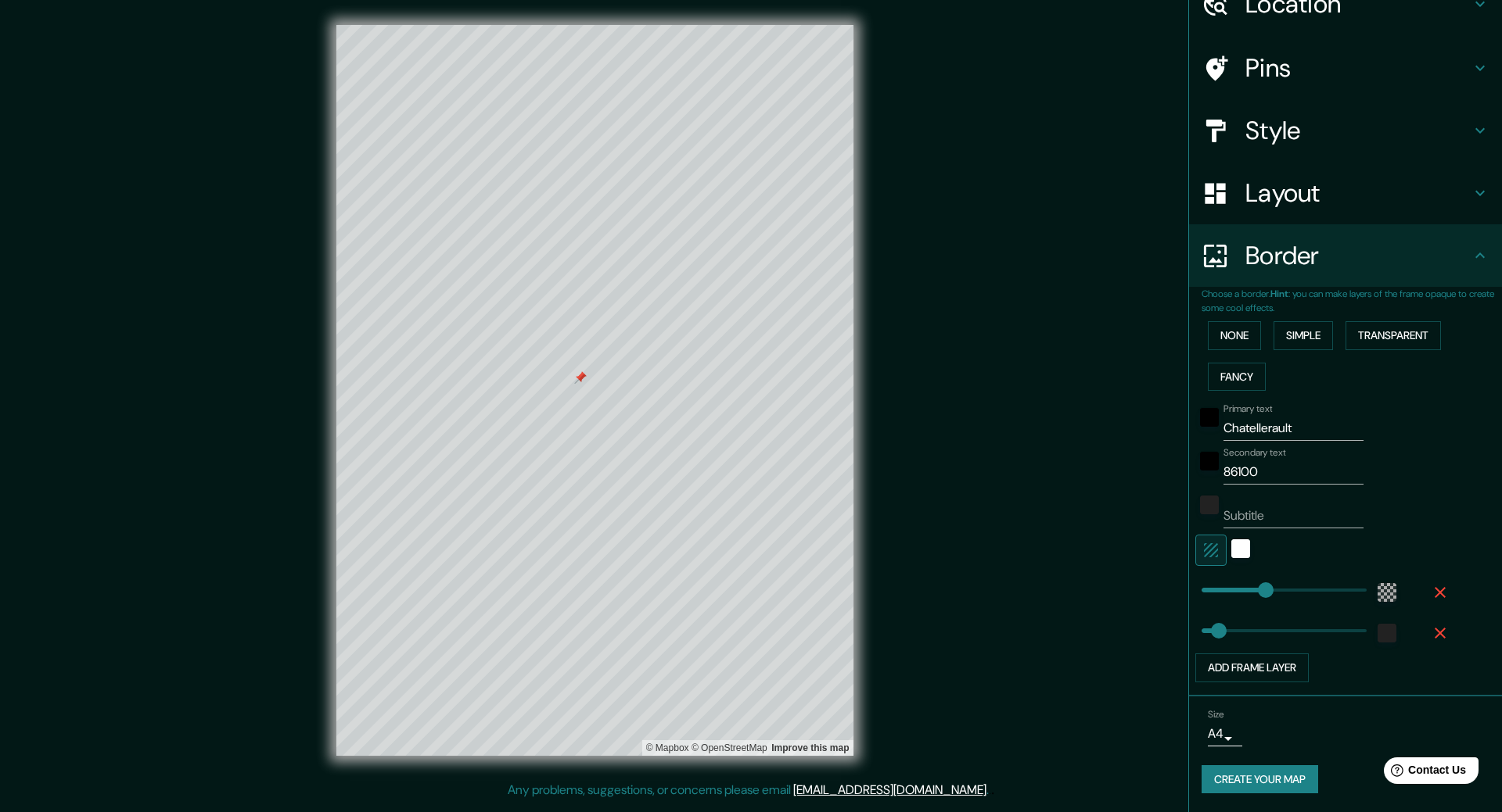
click at [1273, 780] on button "Create your map" at bounding box center [1260, 779] width 117 height 29
click at [581, 378] on div at bounding box center [580, 377] width 12 height 12
click at [1291, 778] on button "Create your map" at bounding box center [1260, 779] width 117 height 29
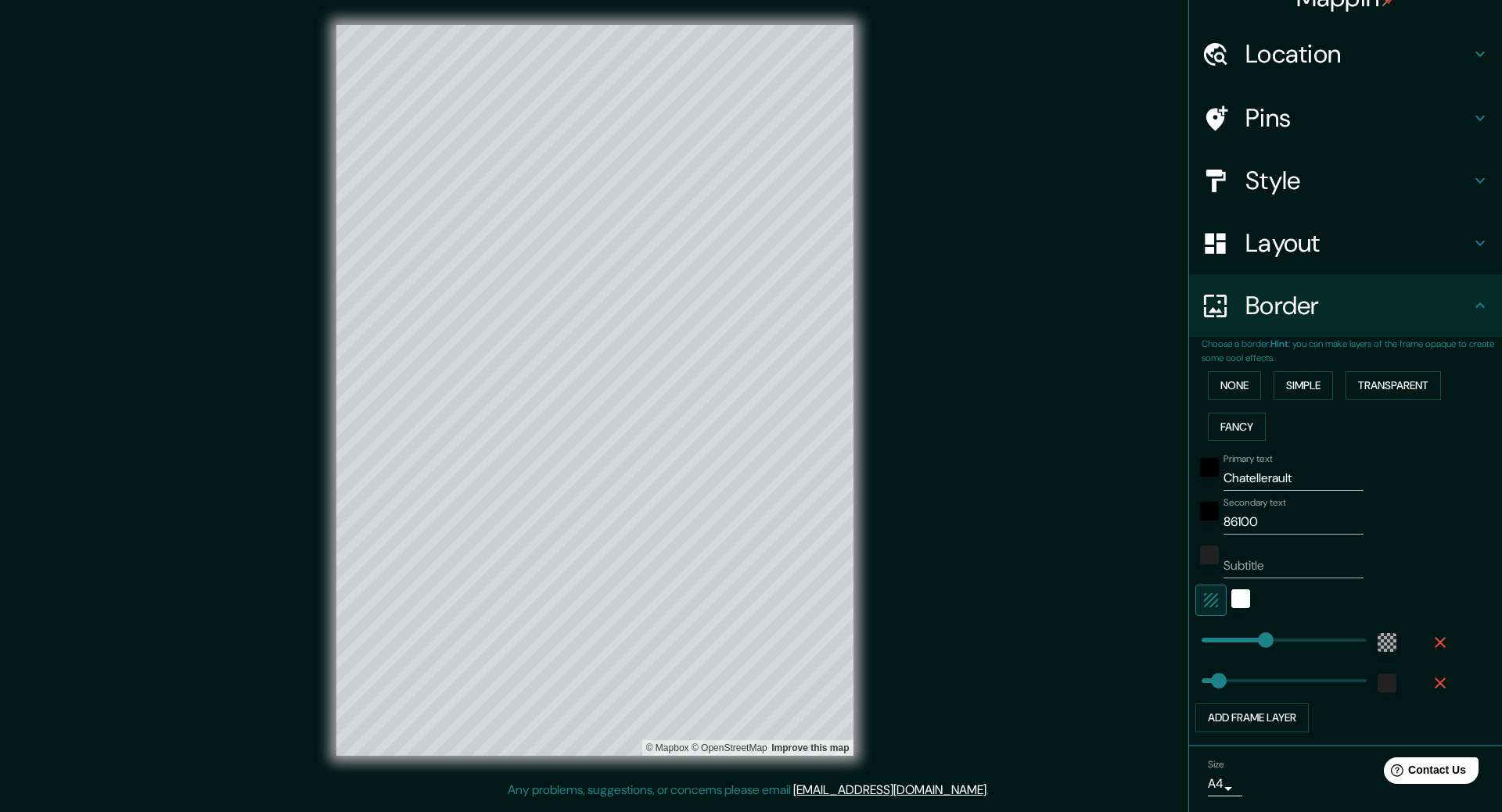
scroll to position [0, 0]
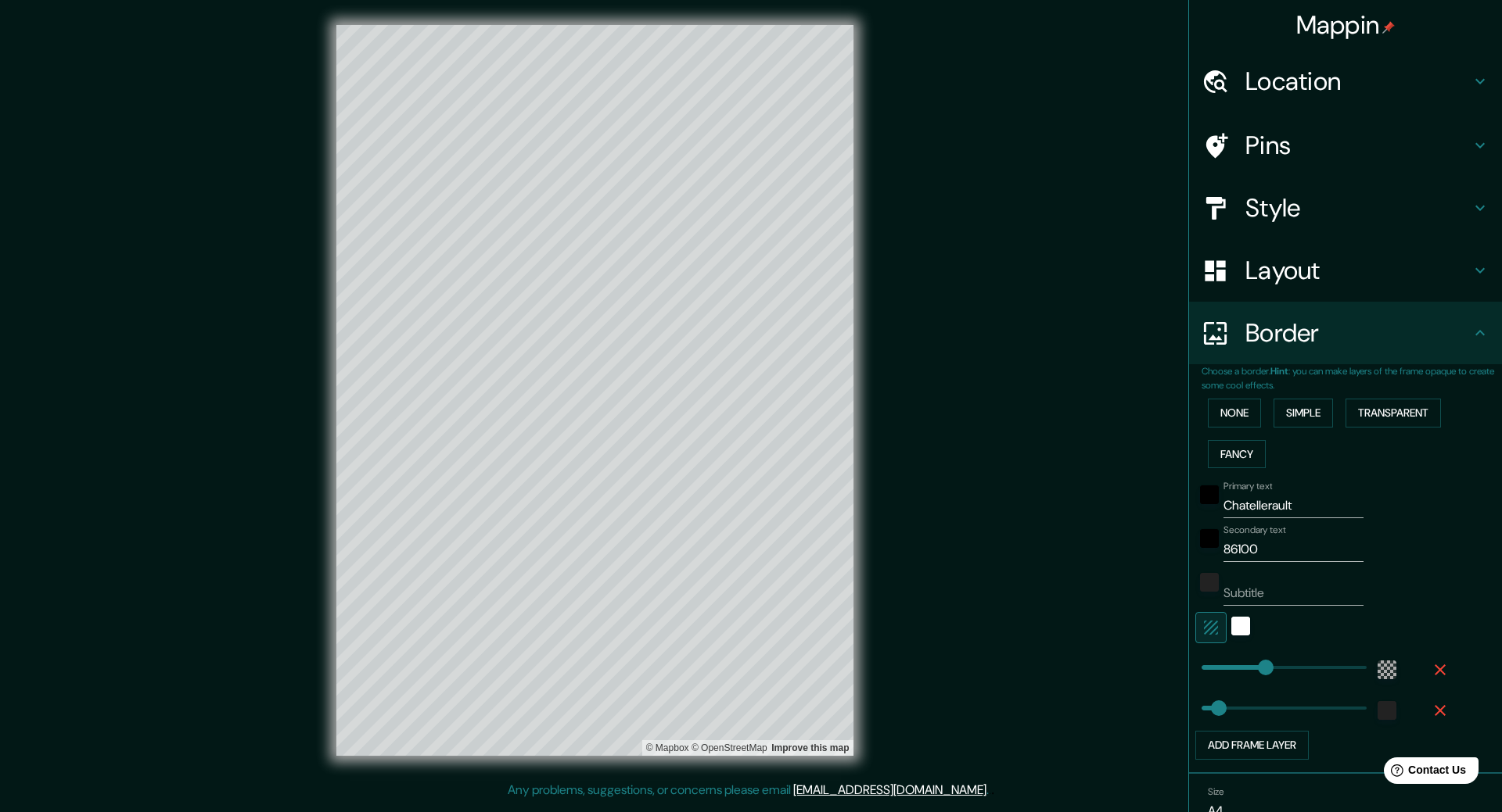
click at [1329, 17] on h4 "Mappin" at bounding box center [1346, 25] width 100 height 32
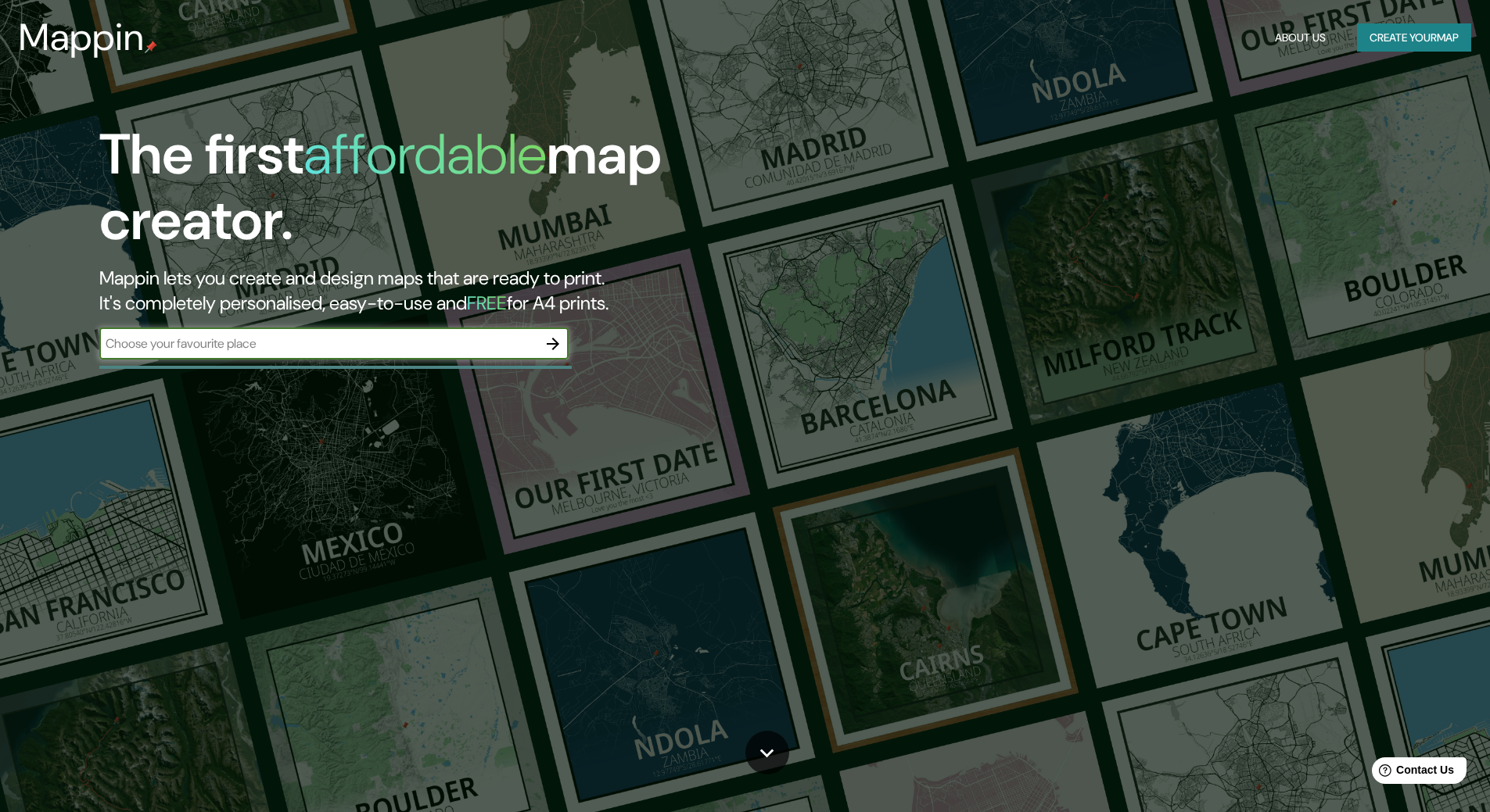
click at [222, 351] on input "text" at bounding box center [318, 343] width 438 height 18
click at [222, 351] on input "chatellerault" at bounding box center [318, 343] width 438 height 18
click at [219, 347] on input "Châtellerault" at bounding box center [318, 343] width 438 height 18
drag, startPoint x: 219, startPoint y: 347, endPoint x: -73, endPoint y: 348, distance: 292.0
click at [0, 348] on html "Mappin About Us Create your map The first affordable map creator. Mappin lets y…" at bounding box center [745, 406] width 1490 height 812
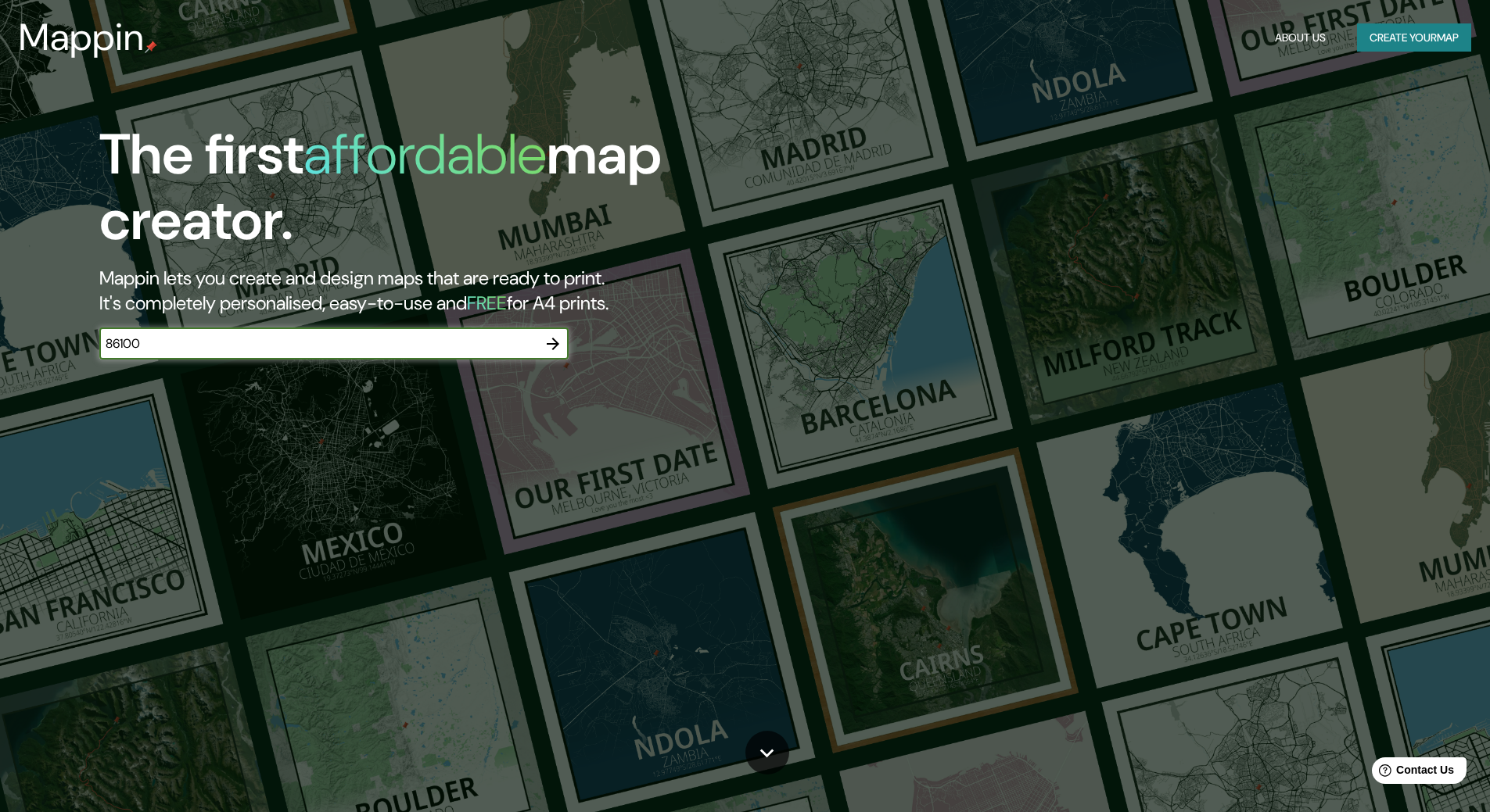
type input "86100"
click at [570, 341] on div "The first affordable map creator. Mappin lets you create and design maps that a…" at bounding box center [472, 248] width 894 height 253
click at [540, 345] on button "button" at bounding box center [552, 344] width 32 height 32
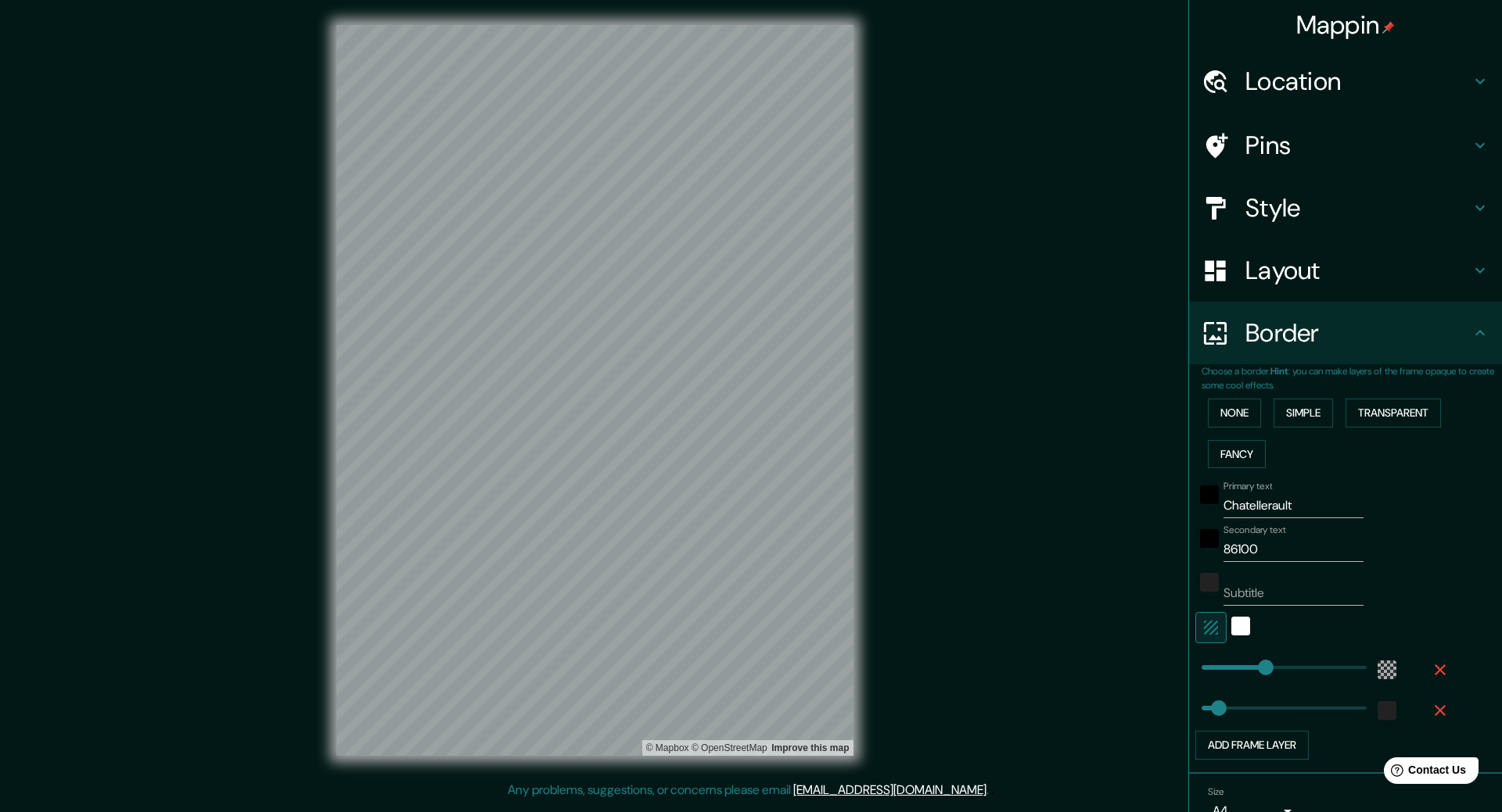
click at [1289, 81] on h4 "Location" at bounding box center [1357, 81] width 225 height 32
type input "286"
type input "77"
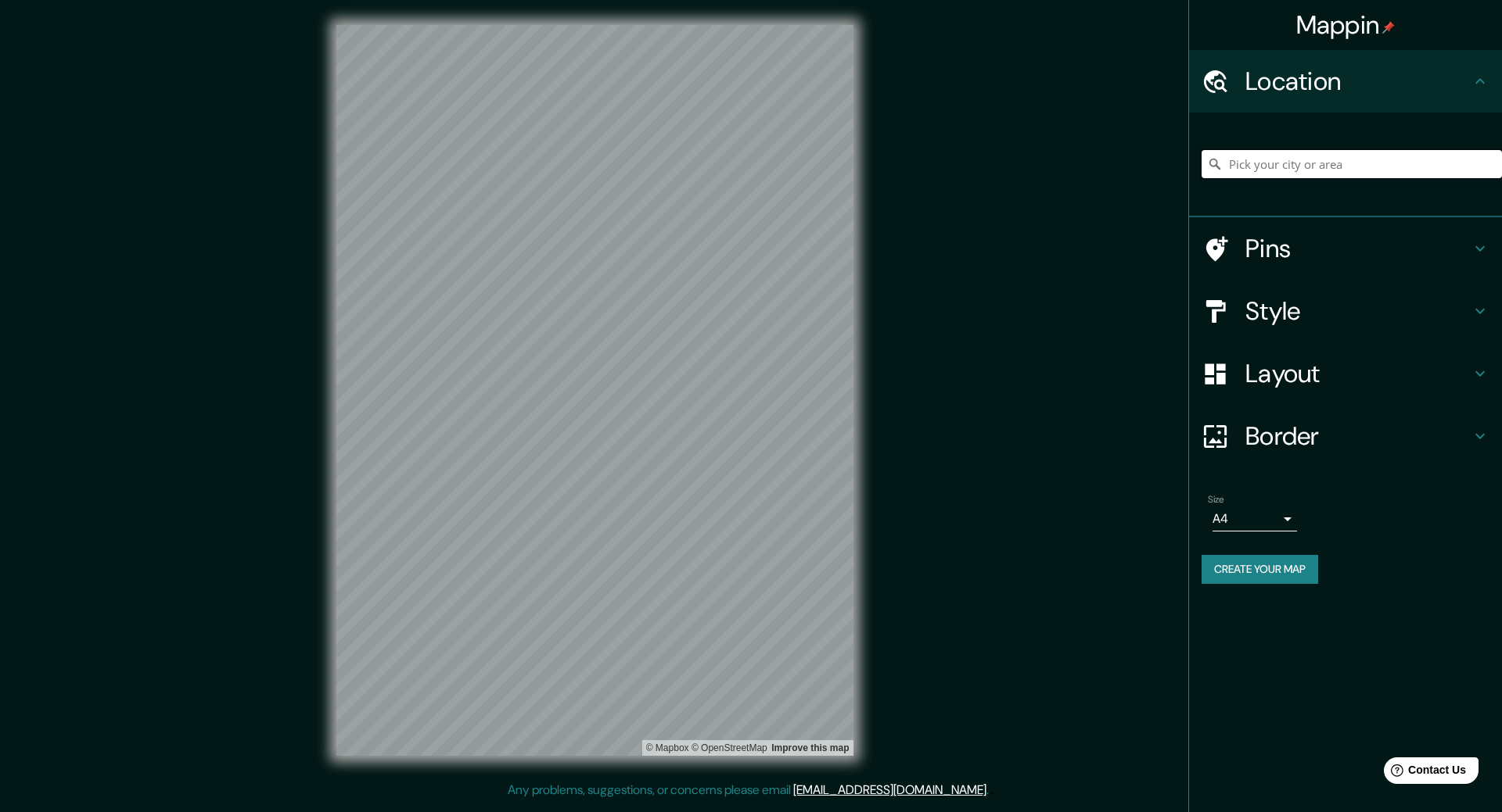
click at [1329, 159] on input "Pick your city or area" at bounding box center [1351, 164] width 300 height 28
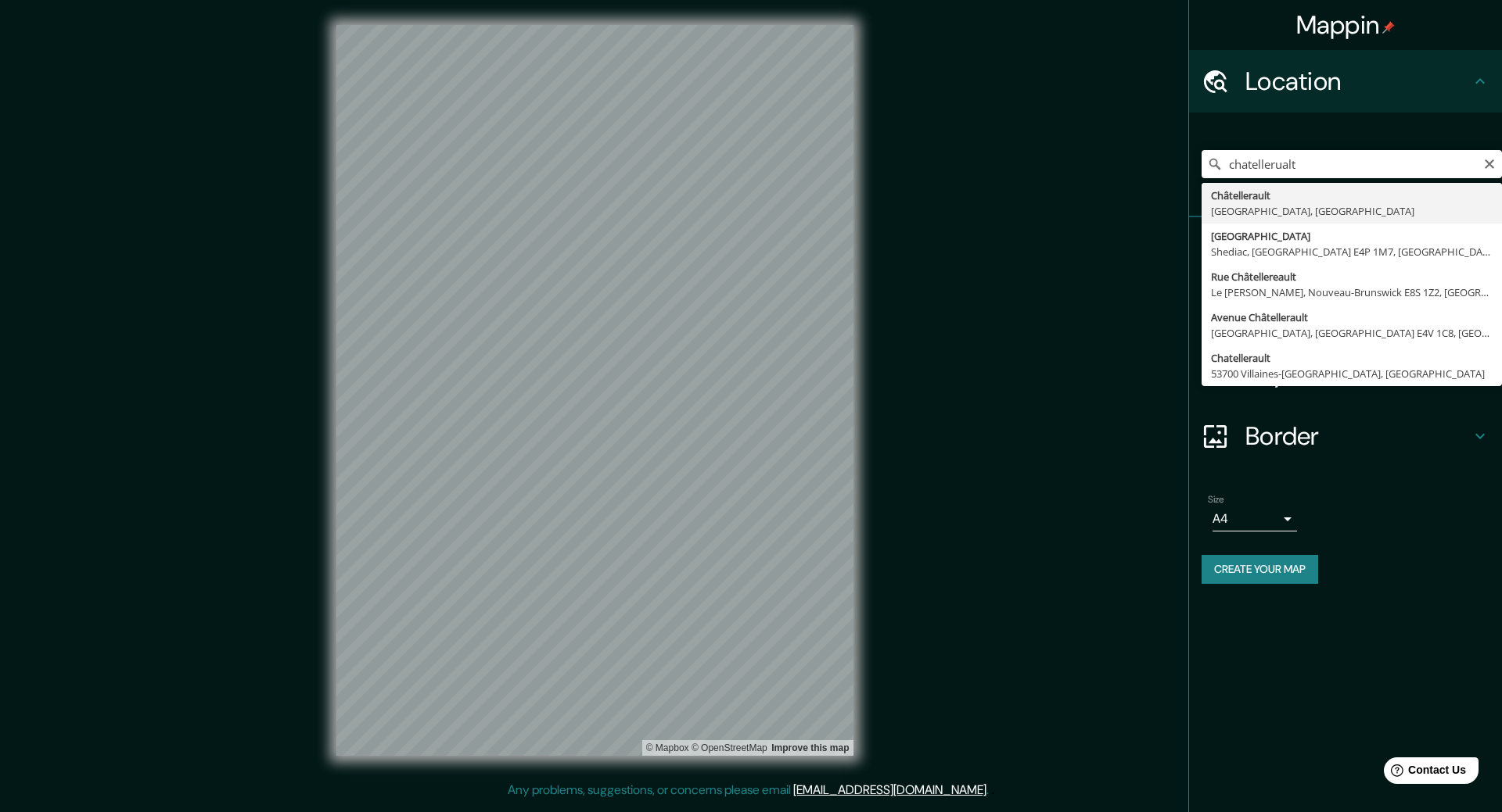
type input "Châtellerault, Vienne, France"
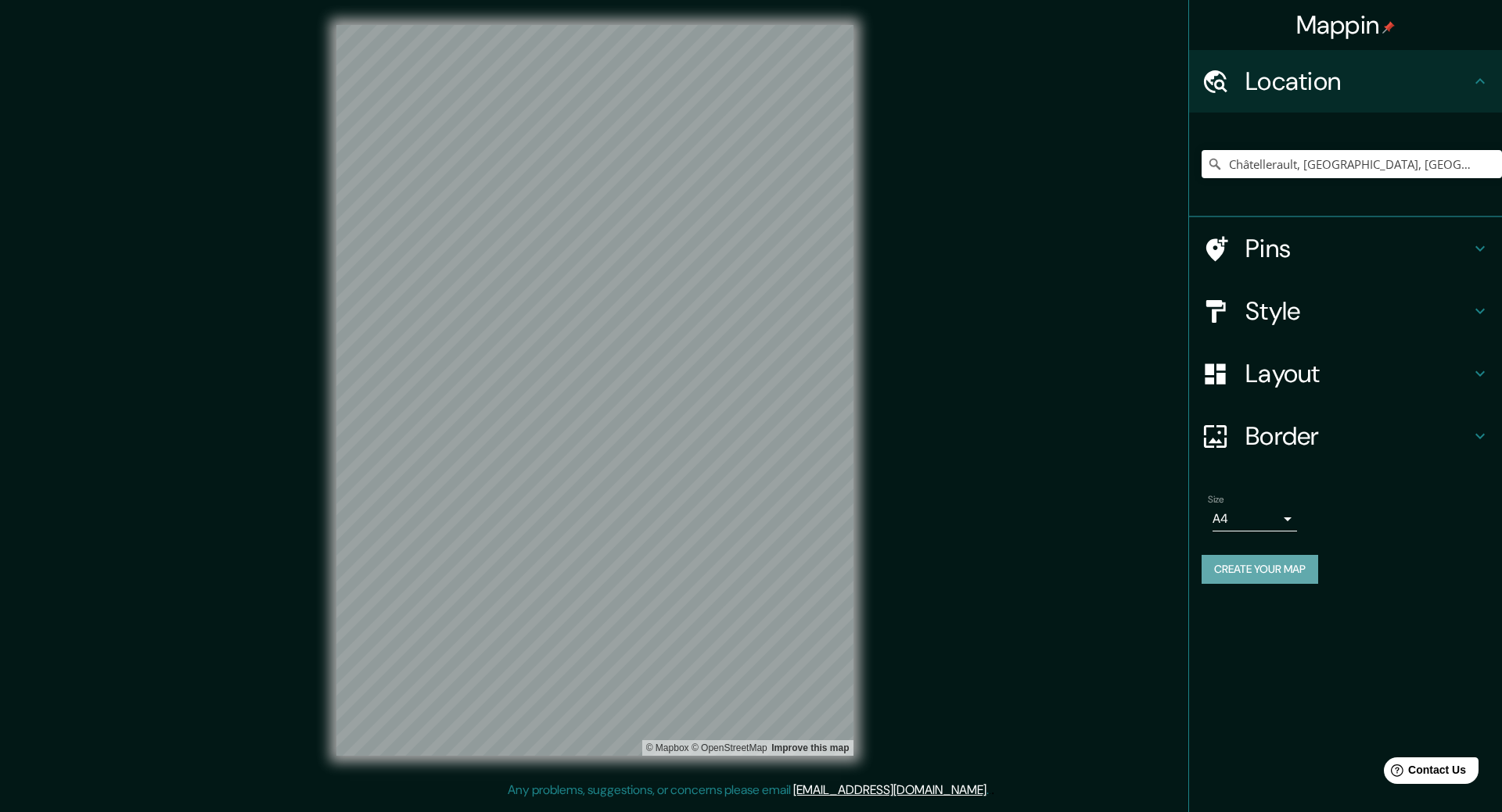
click at [1302, 577] on button "Create your map" at bounding box center [1260, 569] width 117 height 29
click at [1220, 574] on button "Create your map" at bounding box center [1260, 569] width 117 height 29
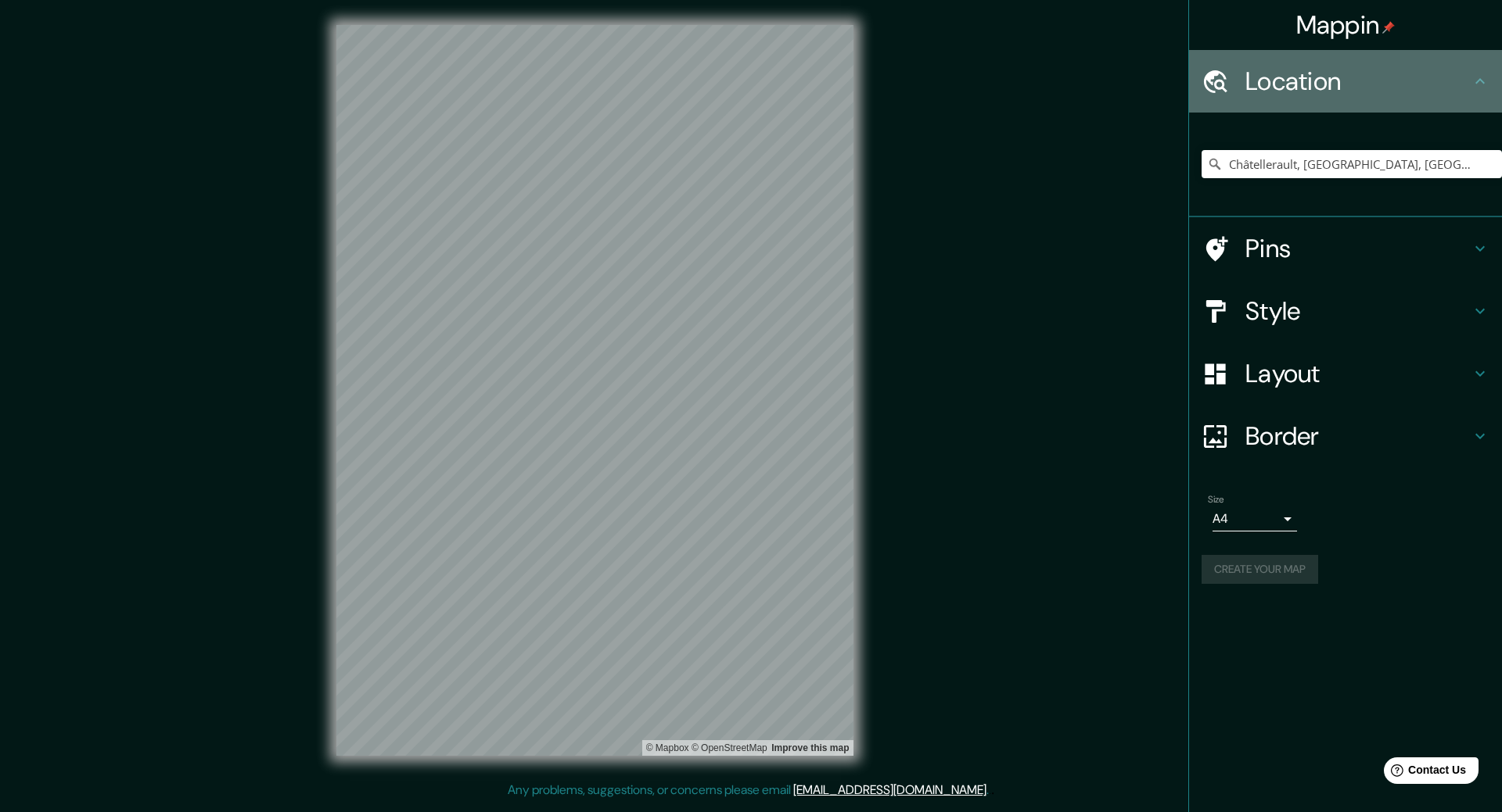
click at [1487, 88] on icon at bounding box center [1480, 81] width 19 height 19
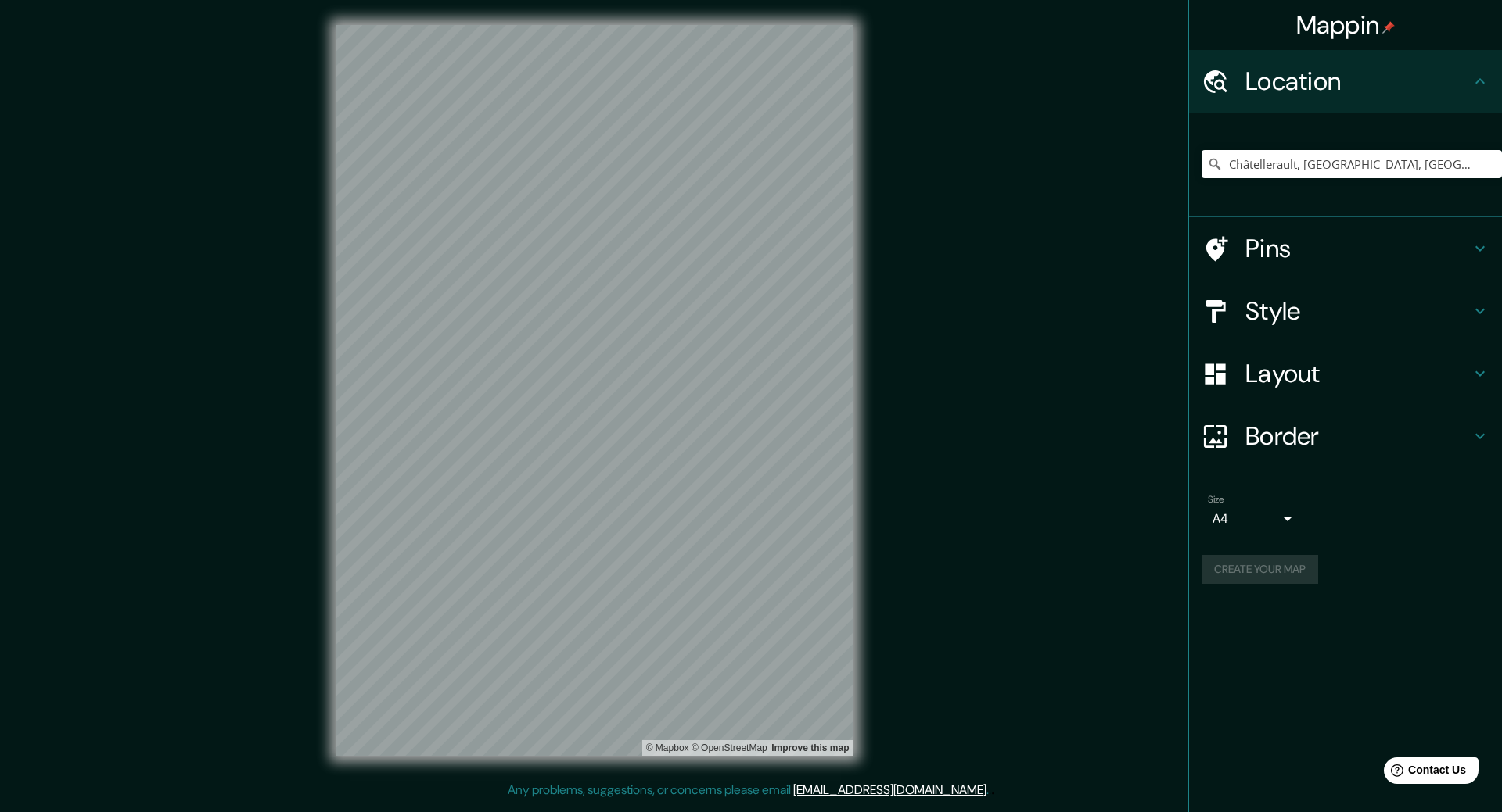
click at [1486, 244] on icon at bounding box center [1480, 249] width 19 height 19
type input "286"
type input "77"
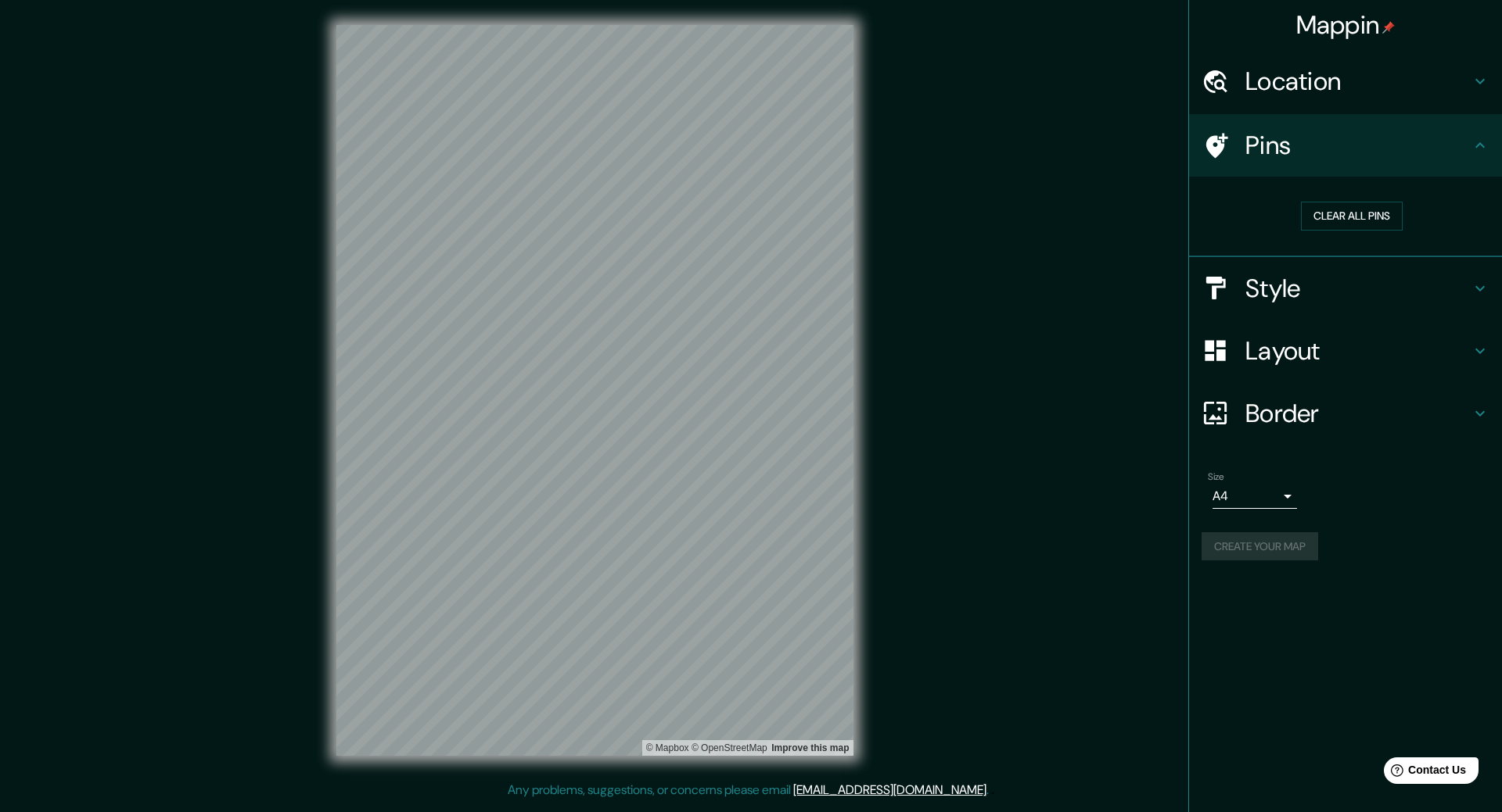
click at [1484, 292] on icon at bounding box center [1480, 289] width 19 height 19
type input "286"
type input "77"
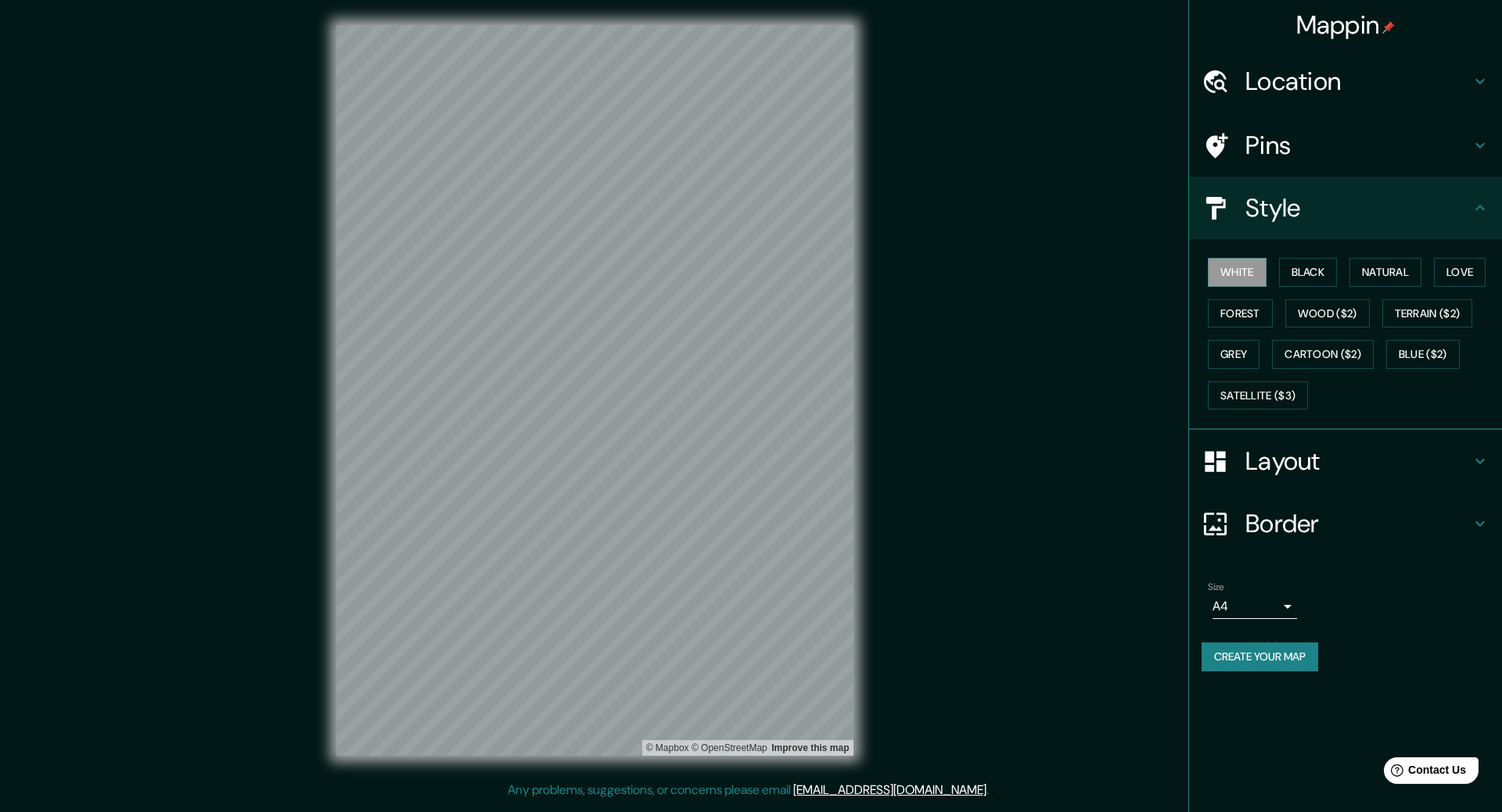
click at [1270, 465] on h4 "Layout" at bounding box center [1357, 461] width 225 height 32
type input "286"
type input "77"
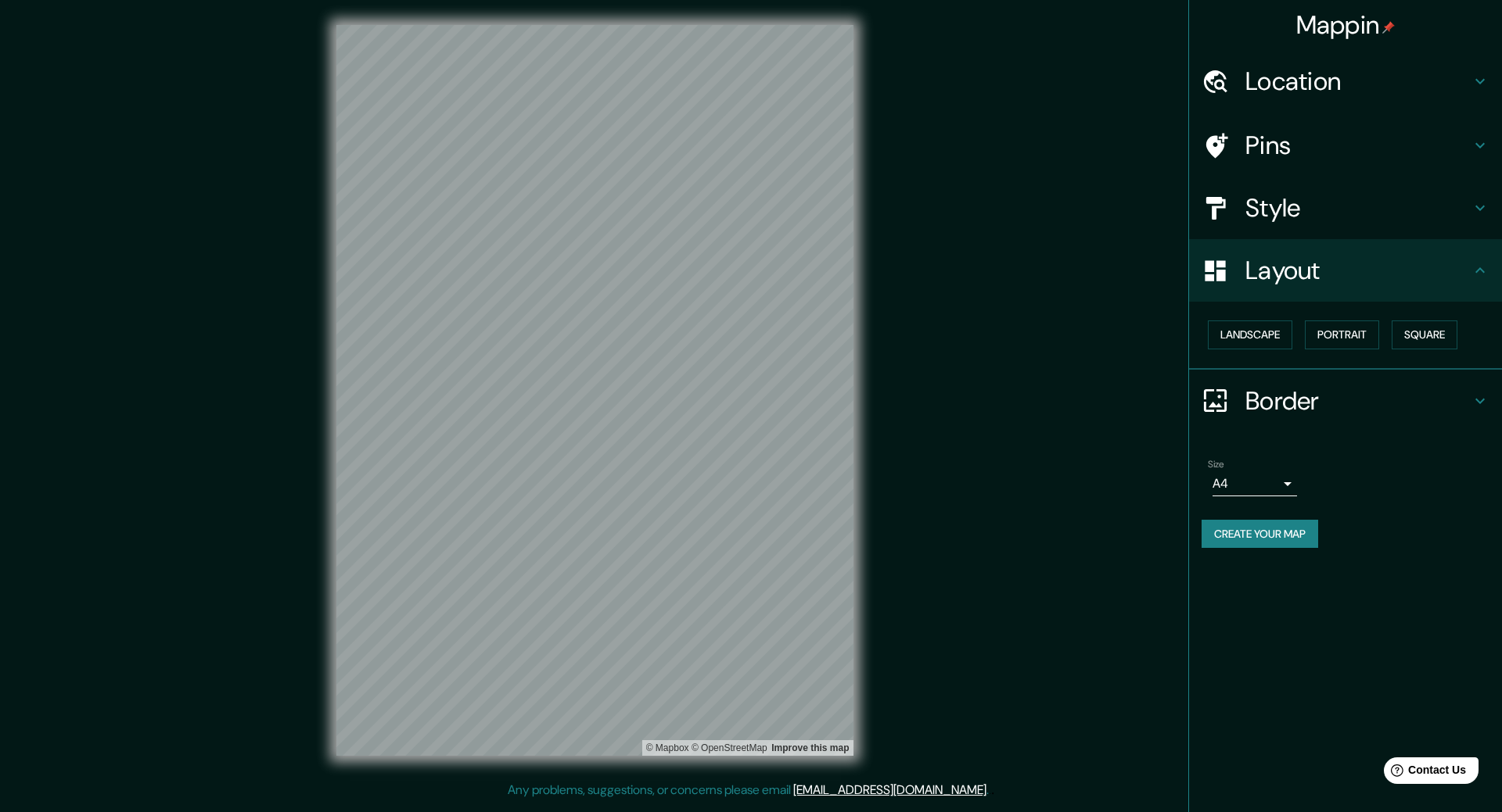
click at [1263, 129] on h4 "Pins" at bounding box center [1357, 145] width 225 height 32
type input "286"
type input "77"
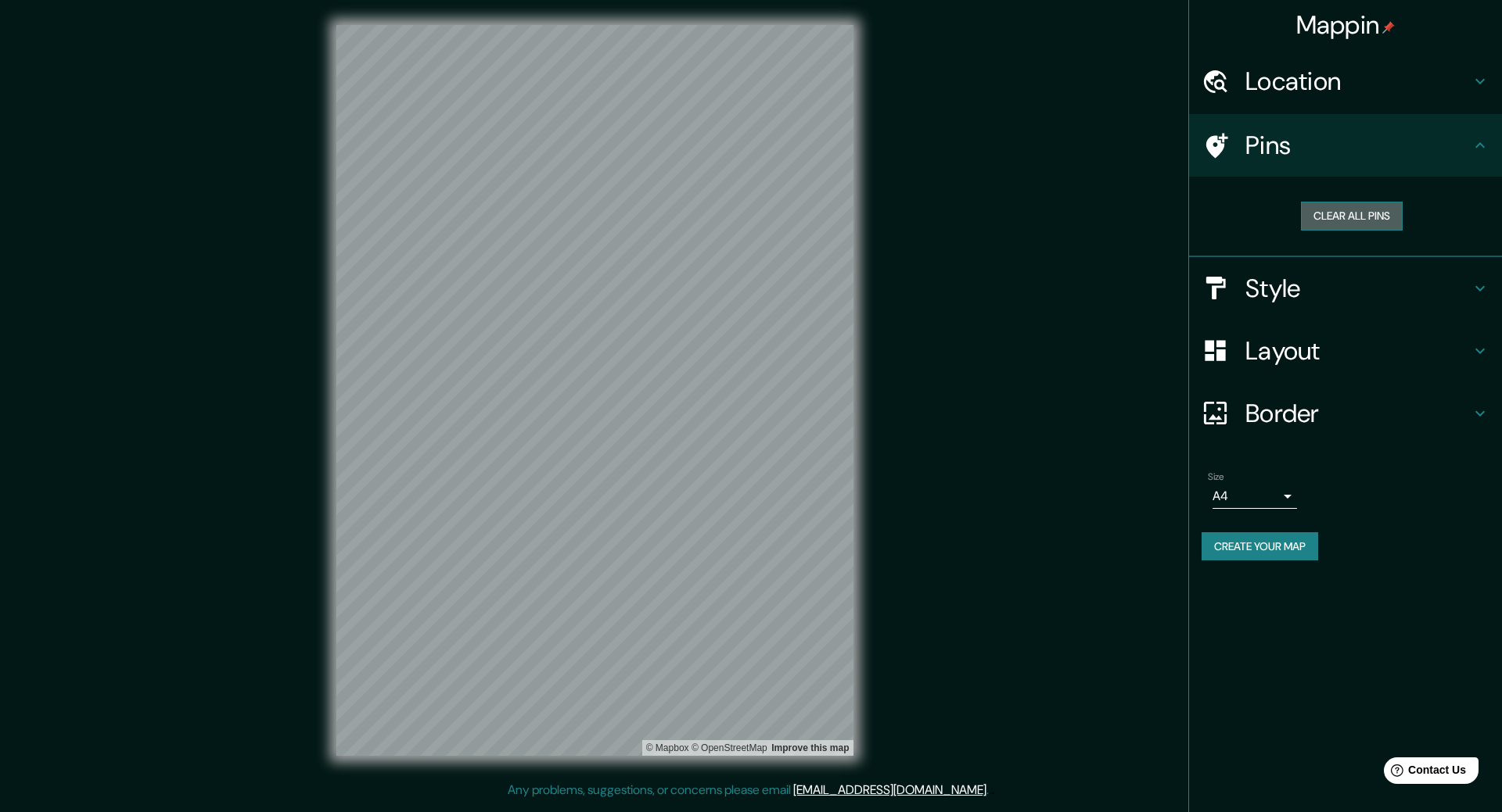
click at [1328, 219] on button "Clear all pins" at bounding box center [1351, 216] width 102 height 29
click at [1274, 146] on h4 "Pins" at bounding box center [1357, 145] width 225 height 32
click at [1269, 293] on h4 "Style" at bounding box center [1357, 289] width 225 height 32
type input "286"
type input "77"
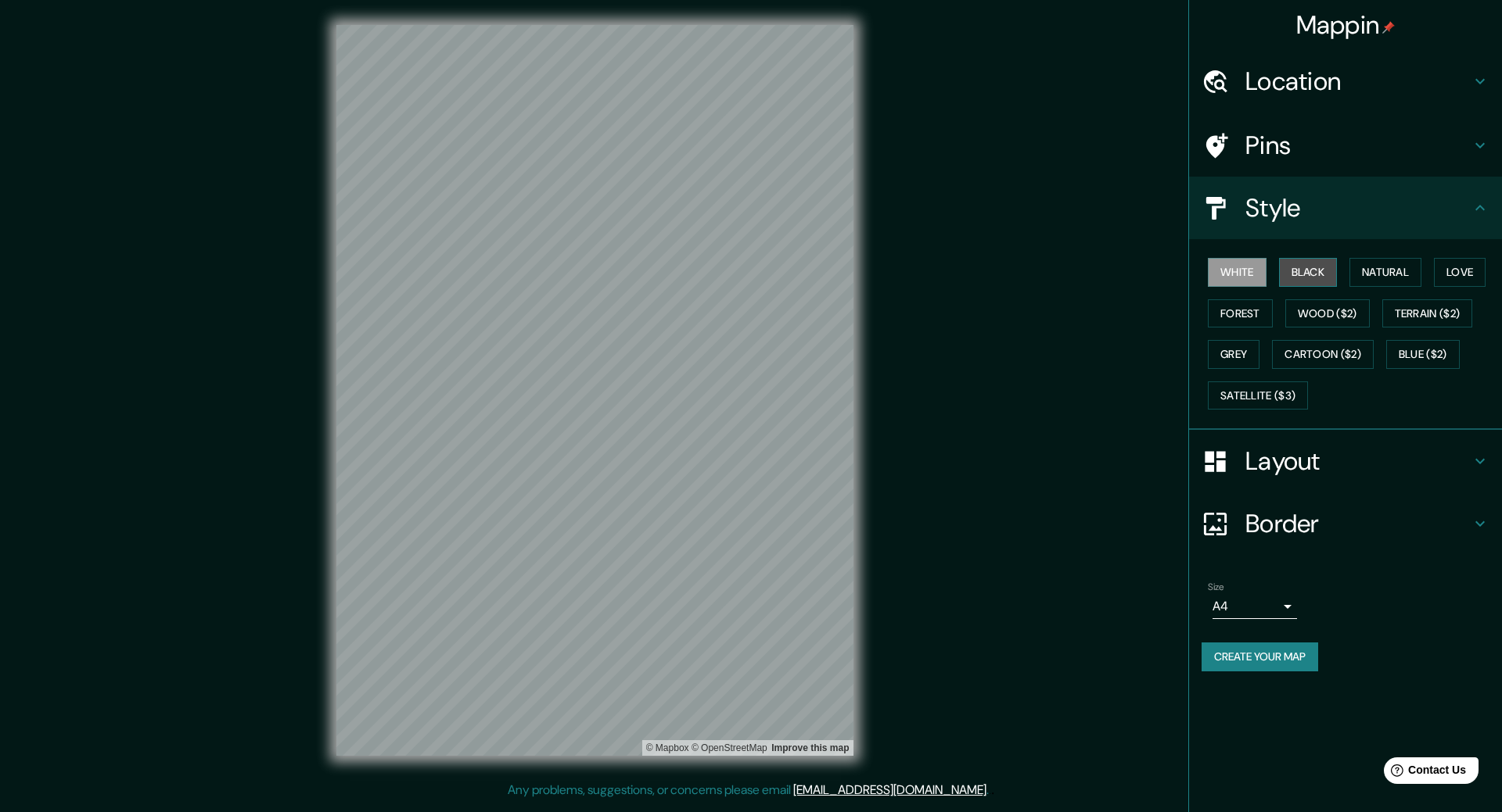
click at [1305, 275] on button "Black" at bounding box center [1307, 272] width 59 height 29
click at [1361, 275] on button "Natural" at bounding box center [1385, 272] width 72 height 29
click at [1444, 277] on button "Love" at bounding box center [1460, 272] width 52 height 29
click at [1244, 313] on button "Forest" at bounding box center [1240, 313] width 65 height 29
click at [1341, 314] on button "Wood ($2)" at bounding box center [1327, 313] width 84 height 29
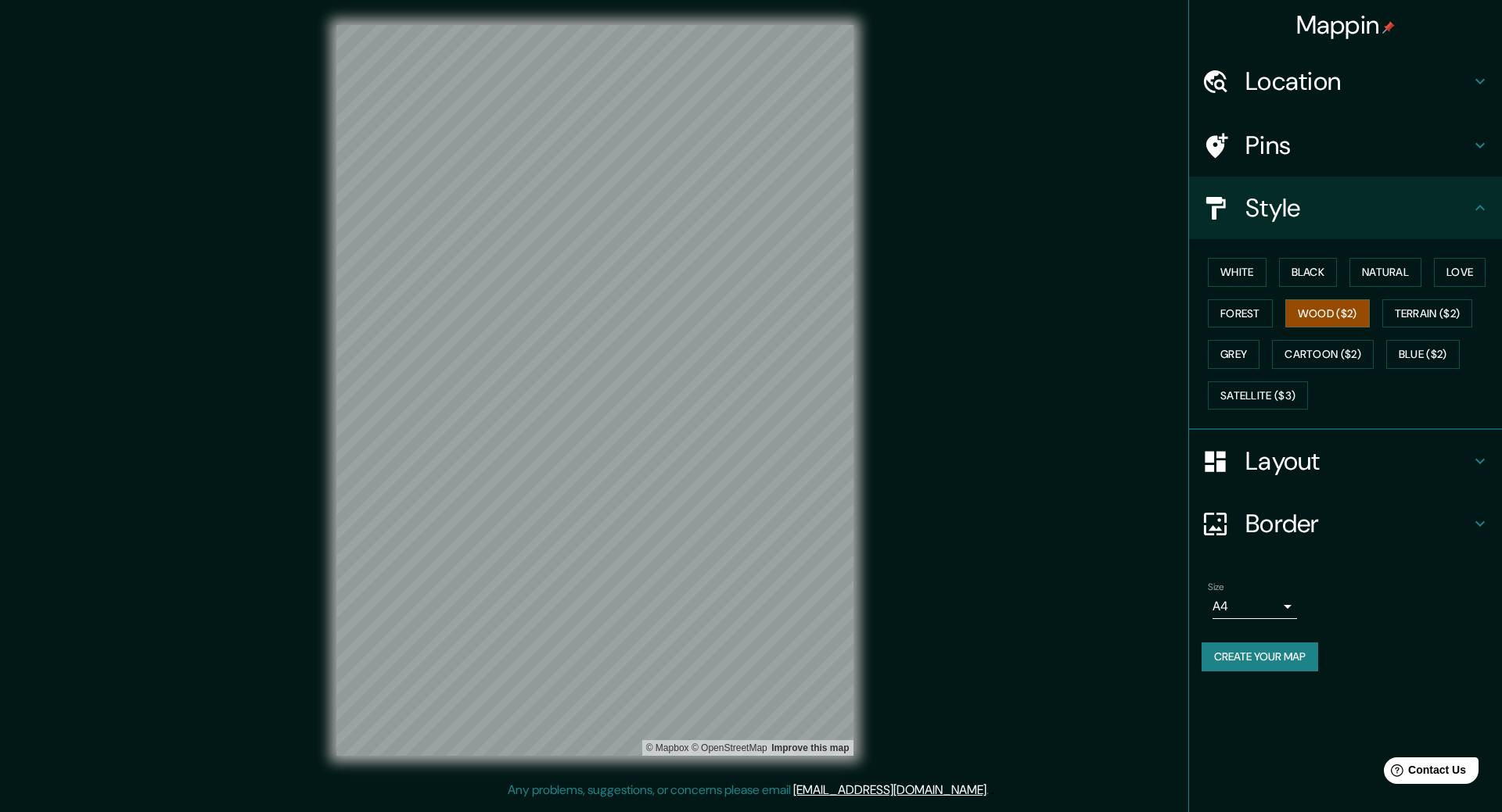
drag, startPoint x: 892, startPoint y: 322, endPoint x: 908, endPoint y: 267, distance: 57.3
click at [908, 267] on div "Mappin Location Châtellerault, Vienne, France Pins Style White Black Natural Lo…" at bounding box center [751, 403] width 1502 height 806
click at [1439, 311] on button "Terrain ($2)" at bounding box center [1427, 313] width 91 height 29
click at [1334, 358] on button "Cartoon ($2)" at bounding box center [1323, 355] width 102 height 29
click at [1430, 359] on button "Blue ($2)" at bounding box center [1422, 355] width 74 height 29
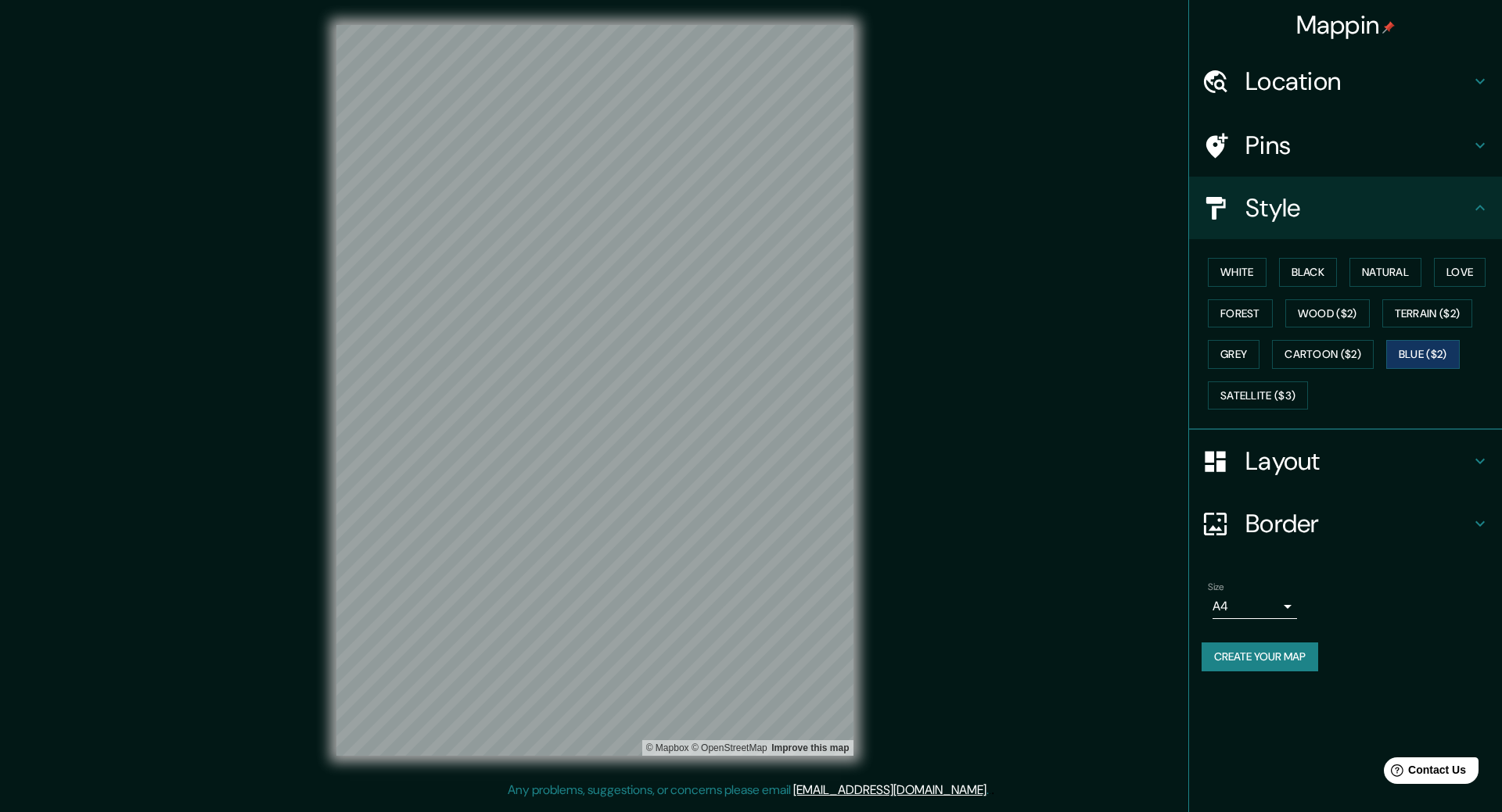
click at [1313, 466] on h4 "Layout" at bounding box center [1357, 461] width 225 height 32
type input "286"
type input "77"
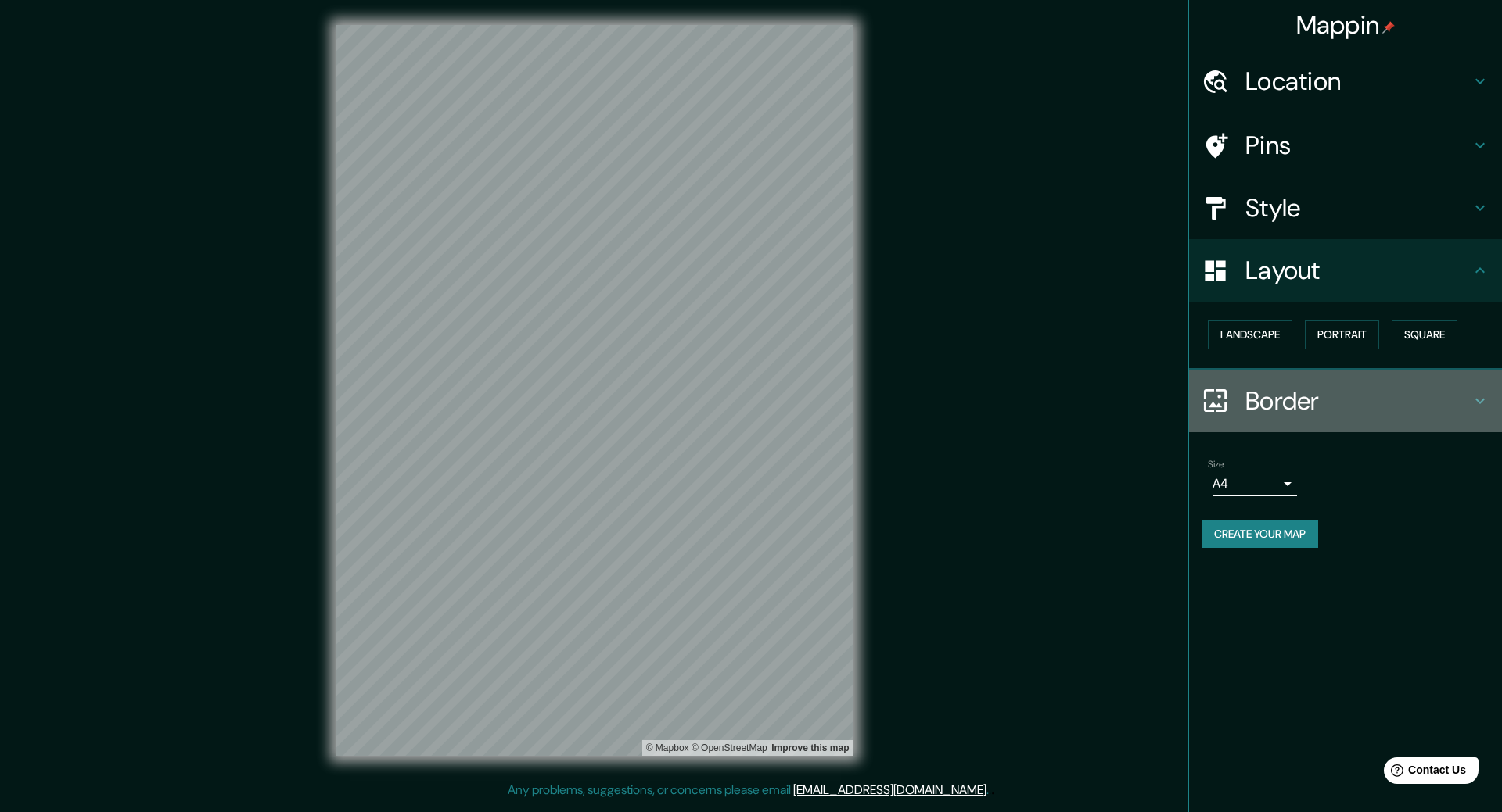
click at [1265, 408] on h4 "Border" at bounding box center [1357, 401] width 225 height 32
type input "286"
type input "77"
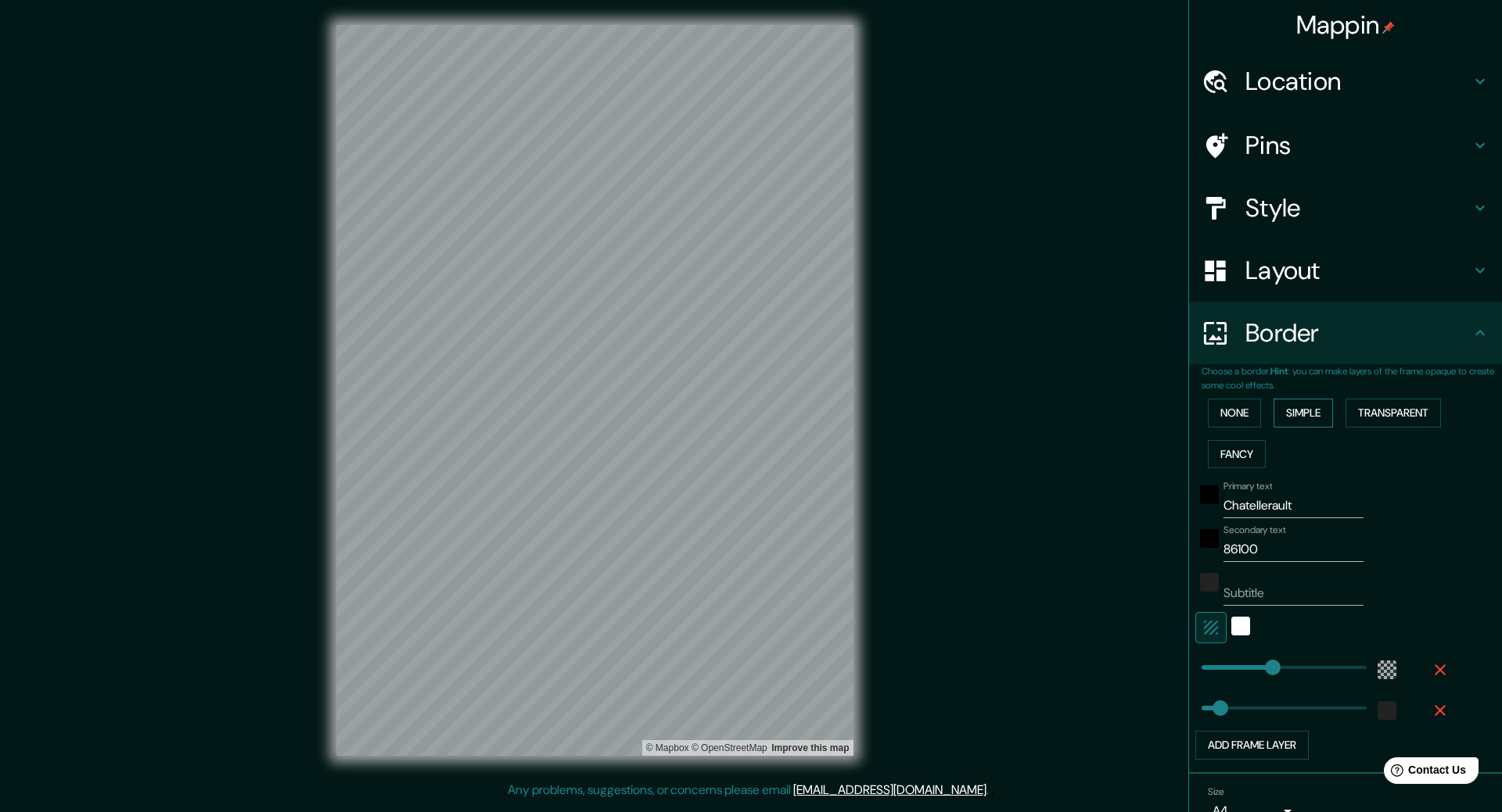
click at [1294, 417] on button "Simple" at bounding box center [1303, 413] width 59 height 29
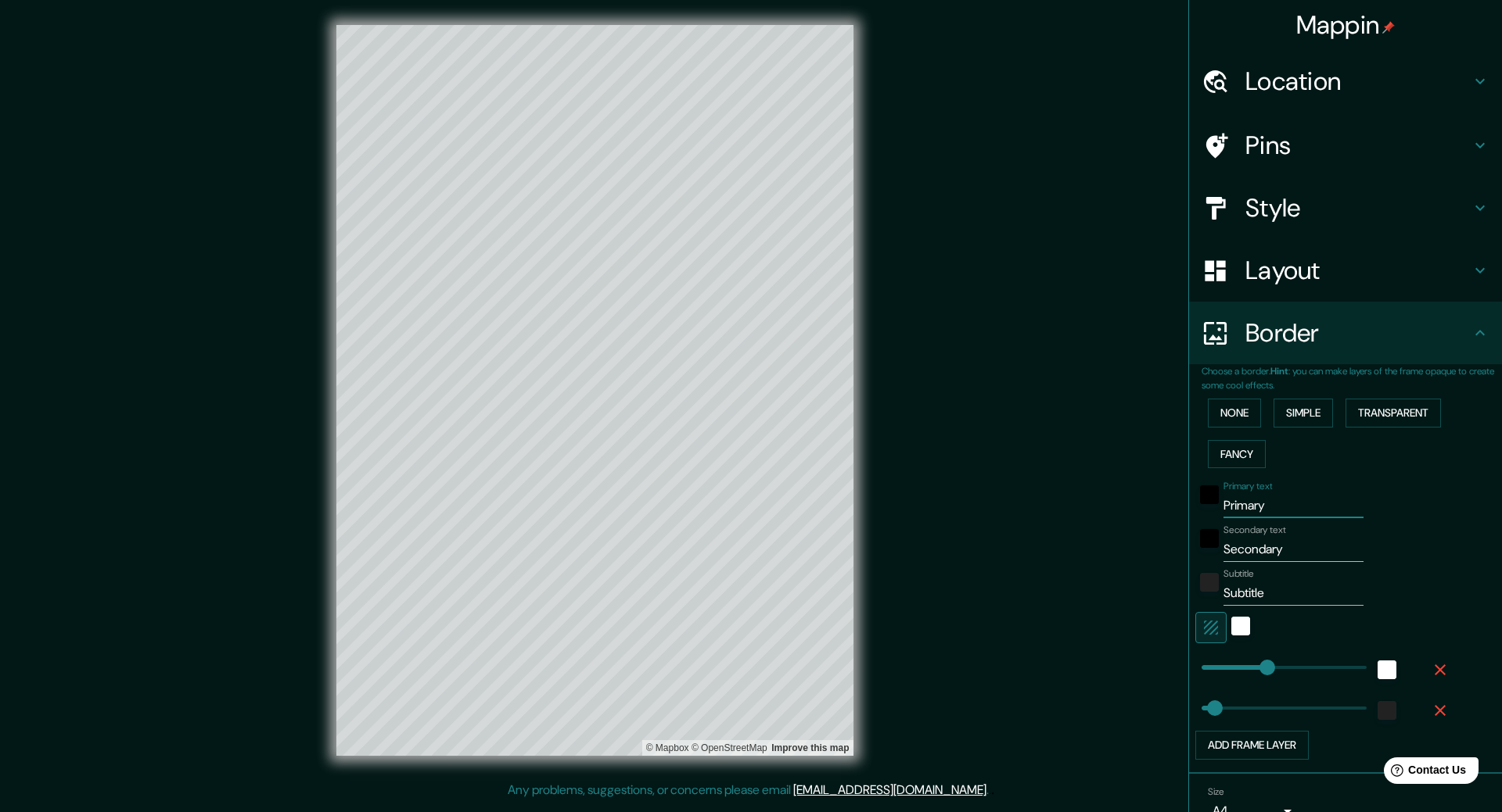
drag, startPoint x: 1276, startPoint y: 503, endPoint x: 1193, endPoint y: 508, distance: 83.2
click at [1195, 508] on div "Primary text Primary" at bounding box center [1323, 499] width 256 height 37
type input "C"
type input "264"
type input "53"
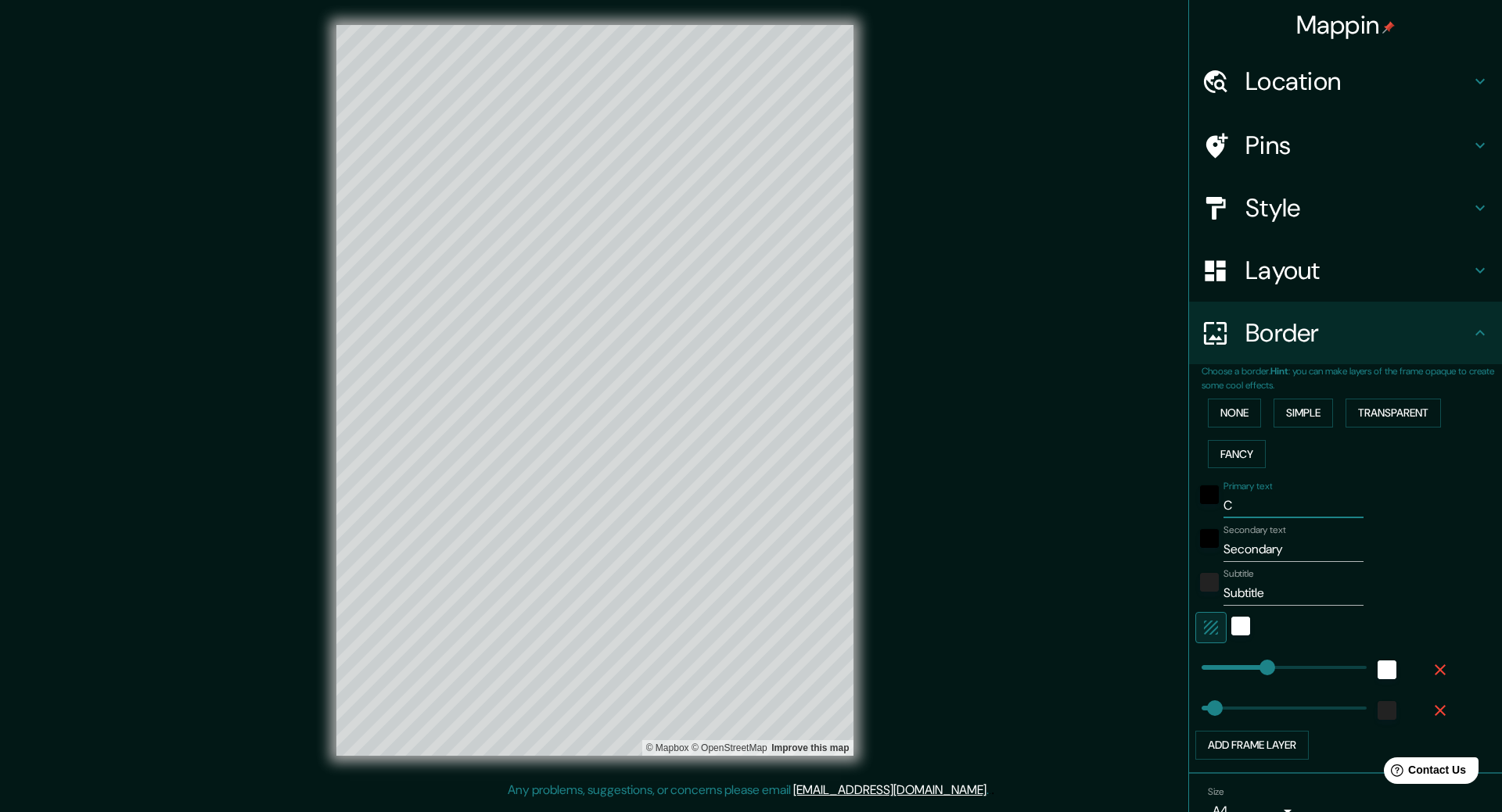
type input "Ch"
type input "264"
type input "53"
type input "Cha"
type input "264"
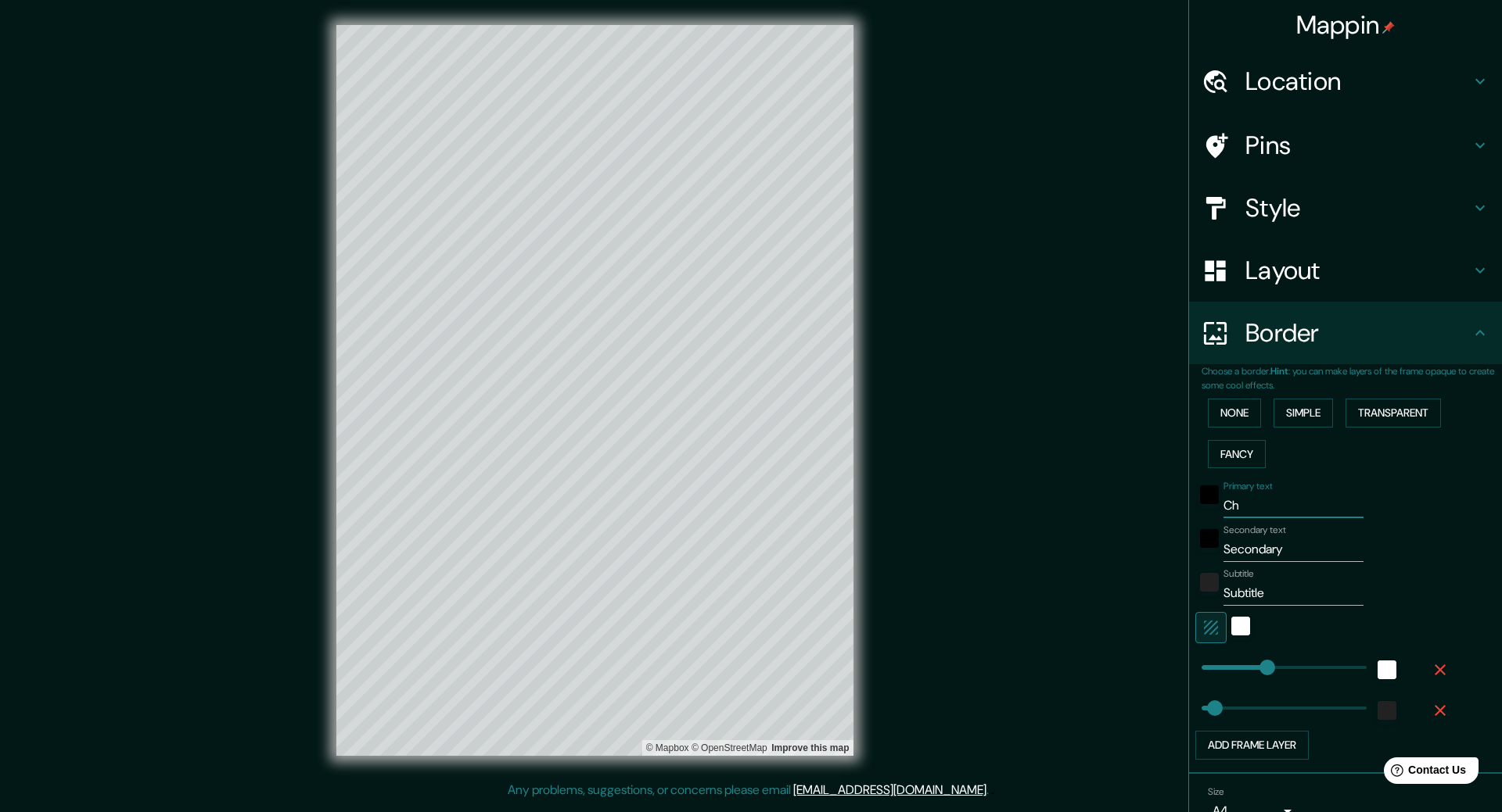
type input "53"
type input "Chat"
type input "264"
type input "53"
type input "Chate"
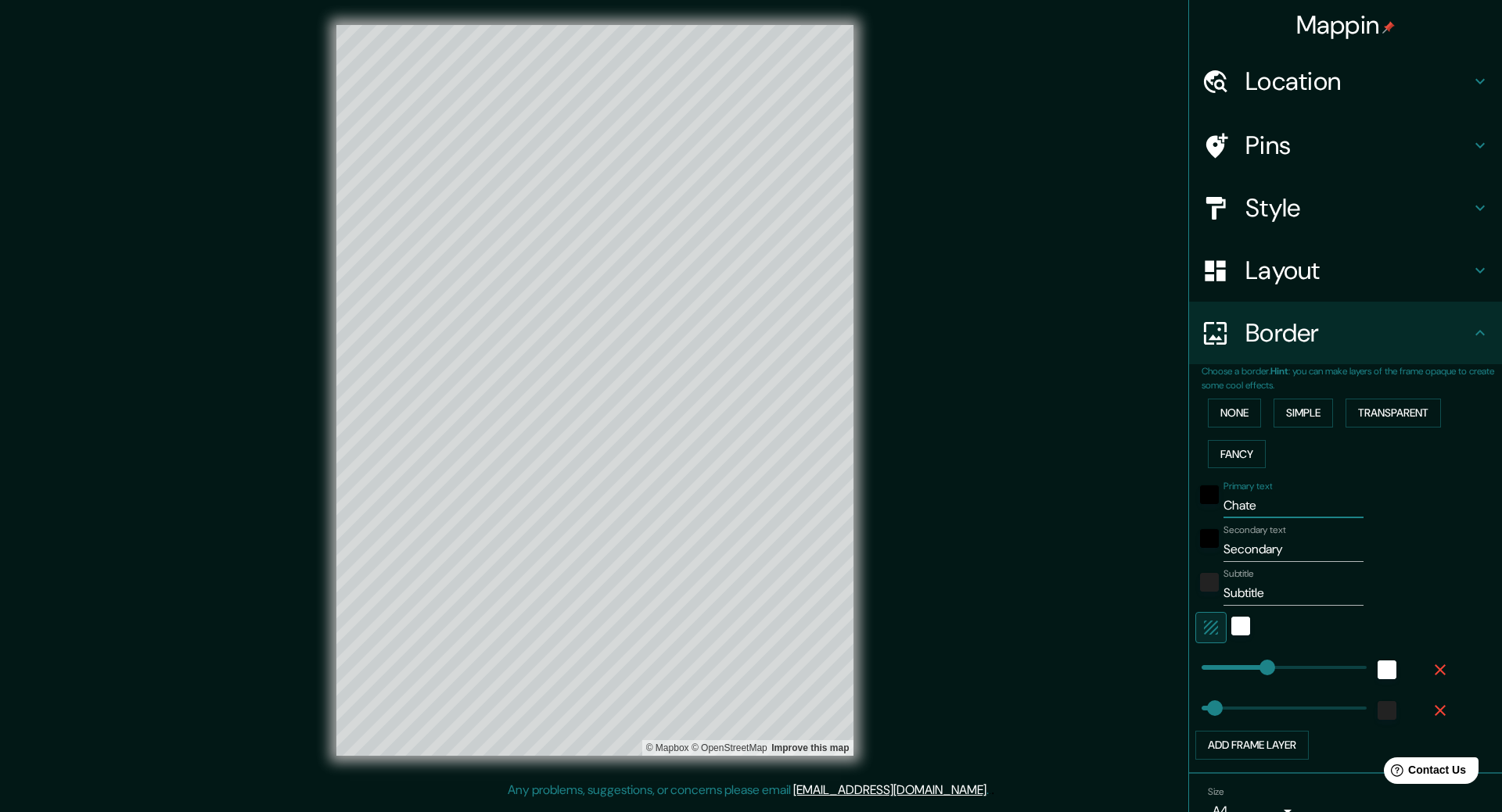
type input "264"
type input "53"
type input "Chatel"
type input "264"
type input "53"
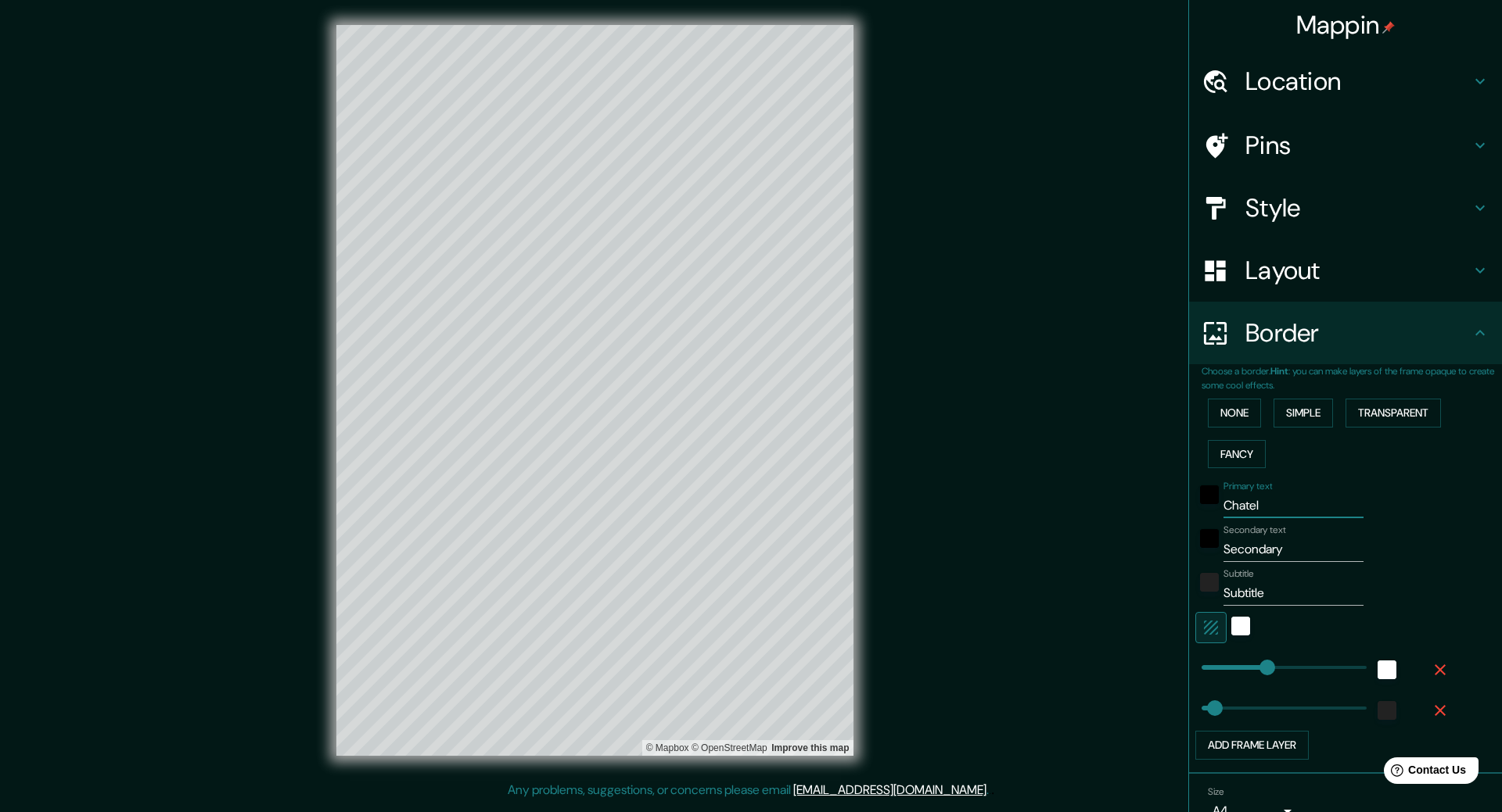
type input "Chatell"
type input "264"
type input "53"
type input "Chatelle"
type input "264"
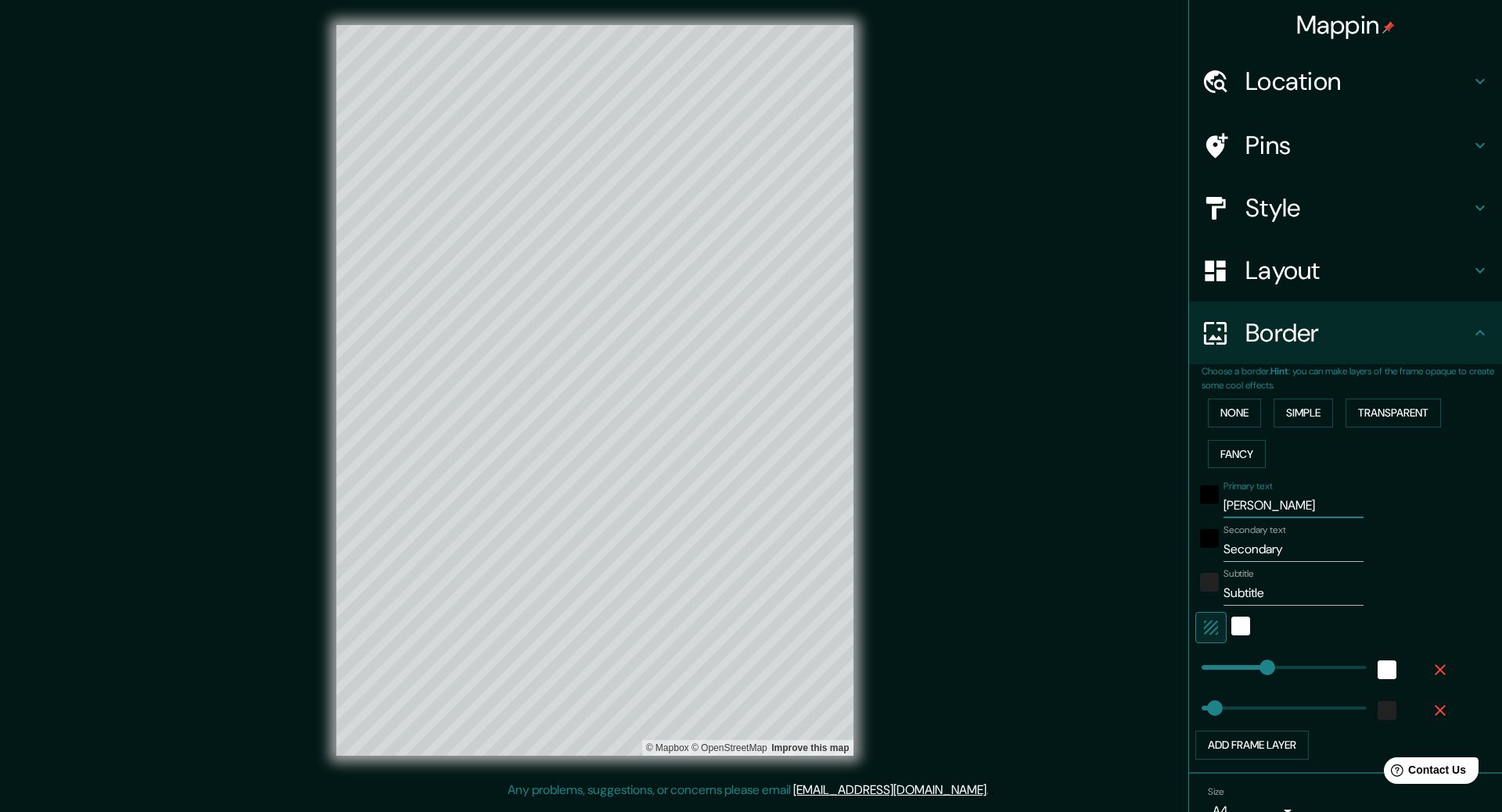
type input "53"
type input "Chateller"
type input "264"
type input "53"
type input "Chatellerault"
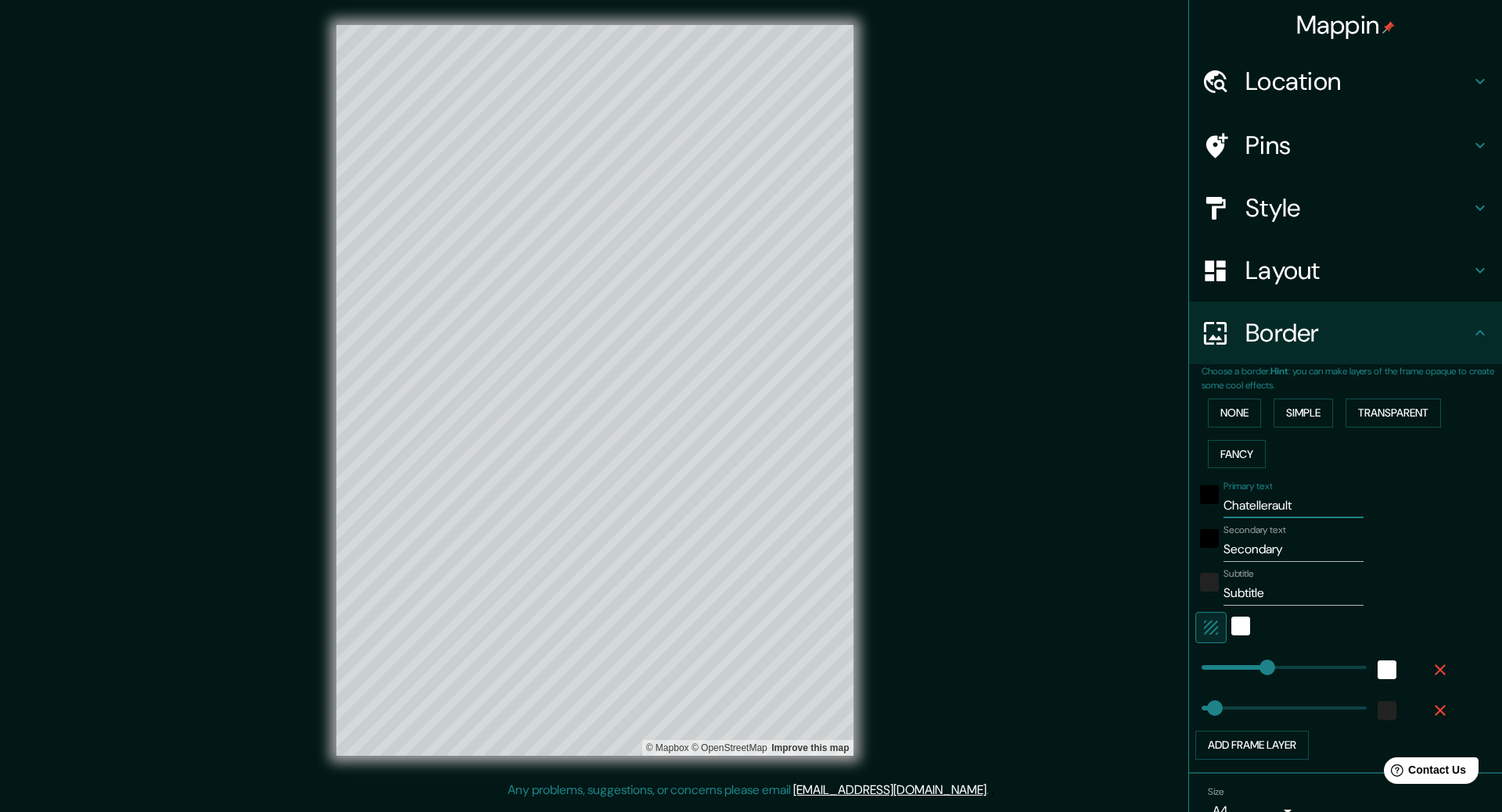
type input "264"
type input "53"
type input "Chatellerault"
drag, startPoint x: 1294, startPoint y: 552, endPoint x: 1138, endPoint y: 548, distance: 156.1
click at [1138, 548] on div "Mappin Location Châtellerault, Vienne, France Pins Style Layout Border Choose a…" at bounding box center [751, 403] width 1502 height 806
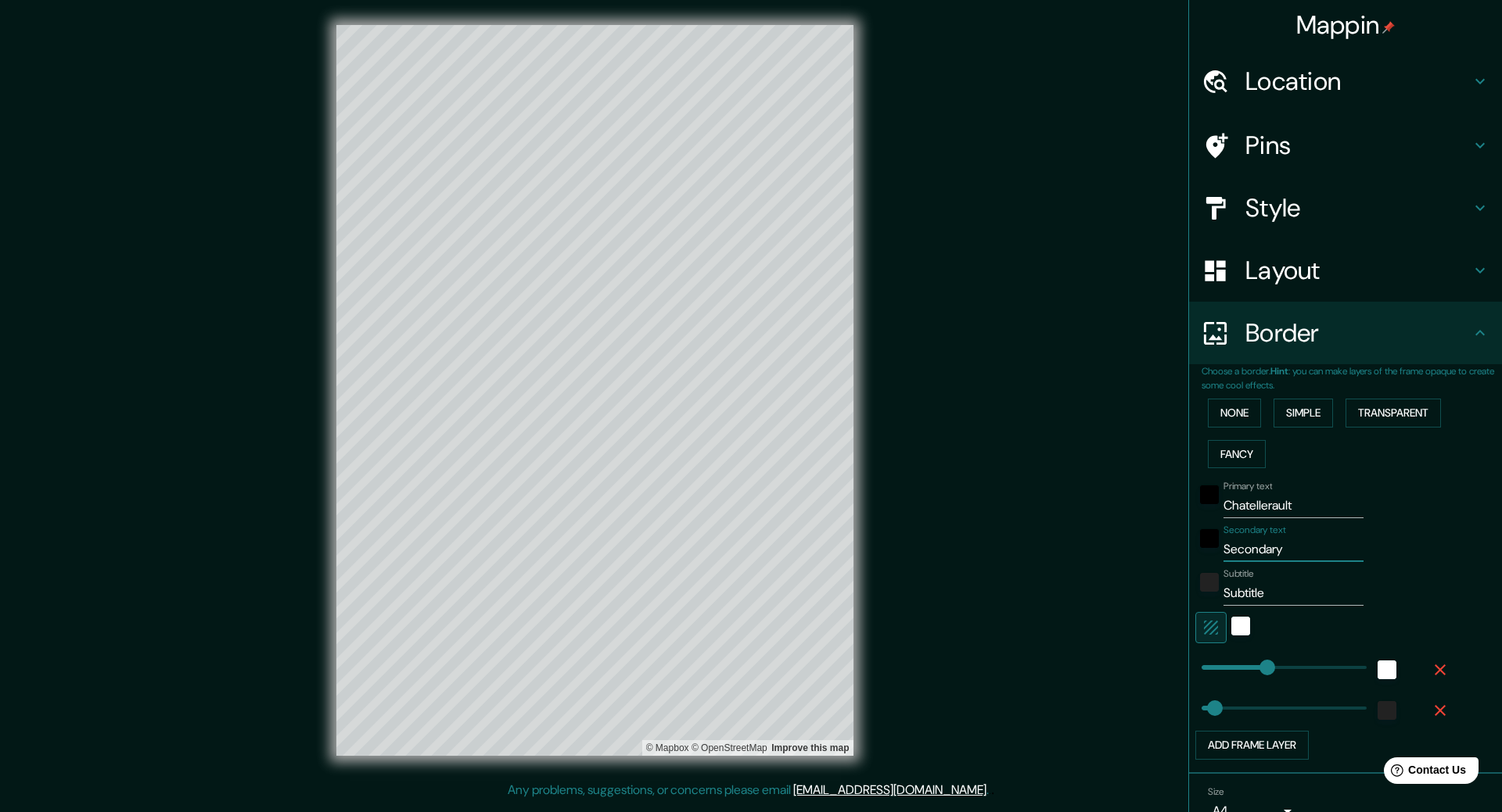
type input "v"
type input "264"
type input "53"
type input "vi"
type input "264"
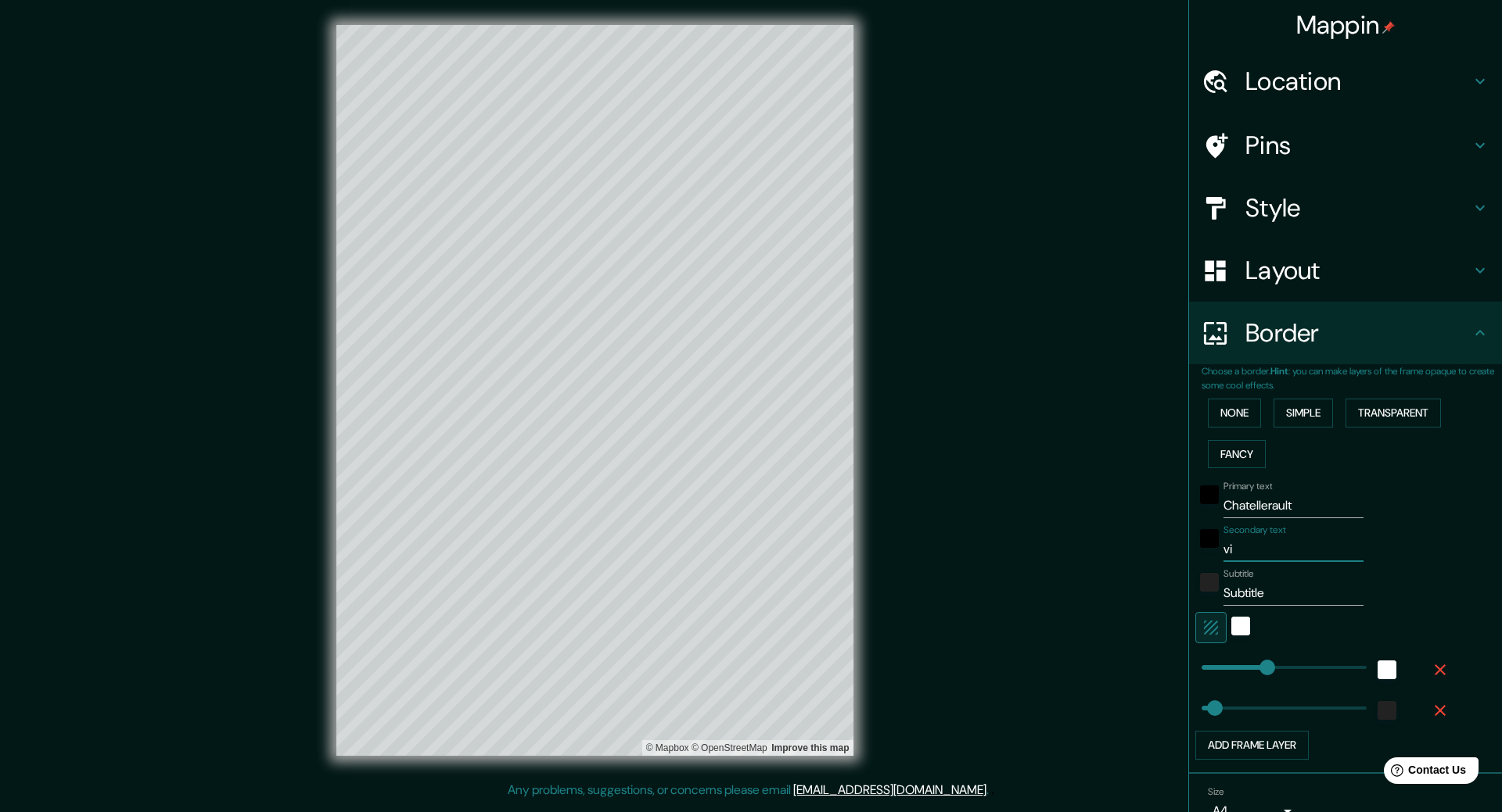
type input "53"
type input "vie"
type input "264"
type input "53"
type input "vien"
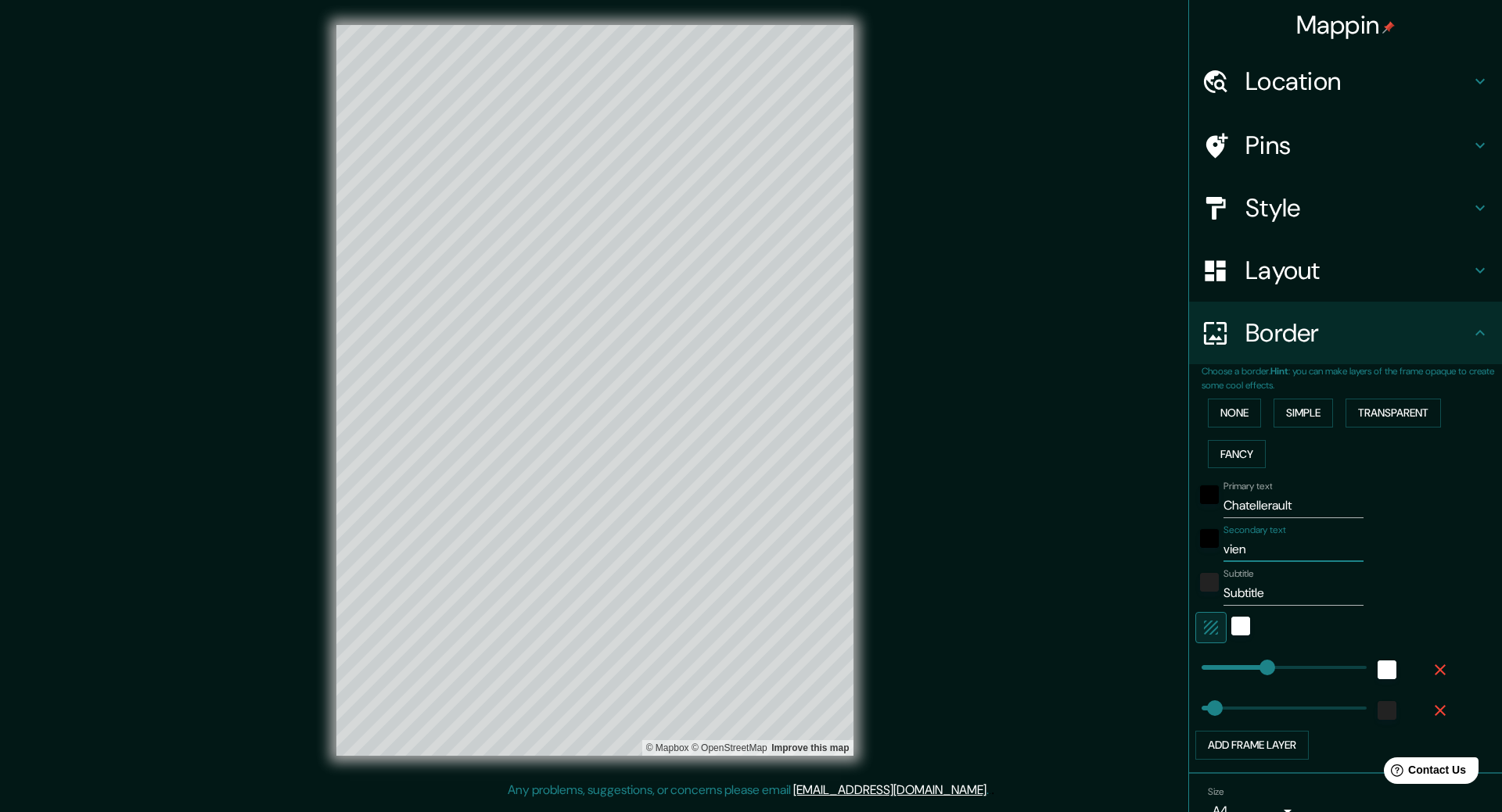
type input "264"
type input "53"
type input "vienne"
type input "264"
type input "53"
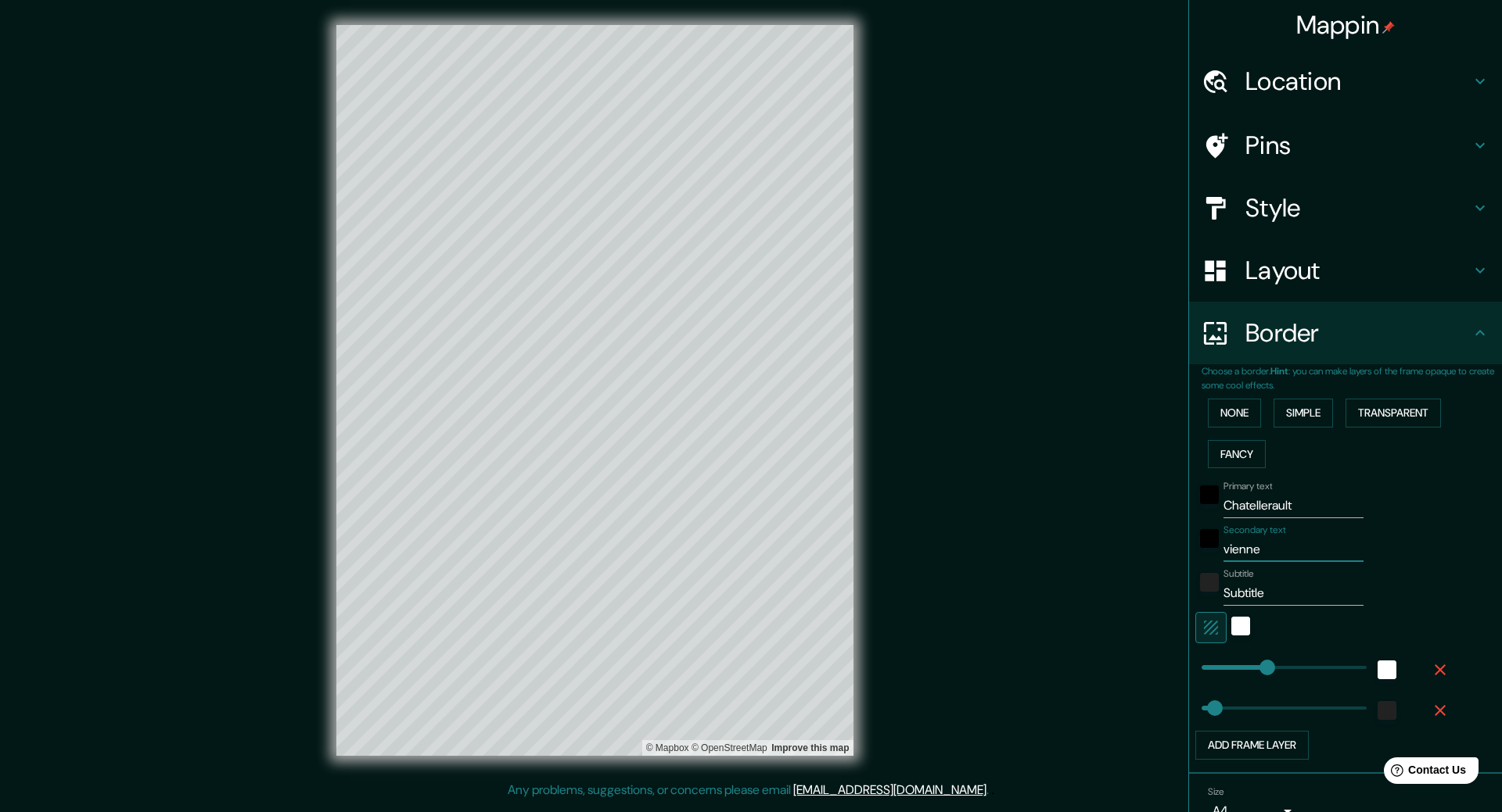
type input "vienne"
drag, startPoint x: 1265, startPoint y: 595, endPoint x: 1182, endPoint y: 587, distance: 83.4
click at [1189, 587] on div "Choose a border. Hint : you can make layers of the frame opaque to create some …" at bounding box center [1346, 568] width 313 height 409
type input "86"
type input "264"
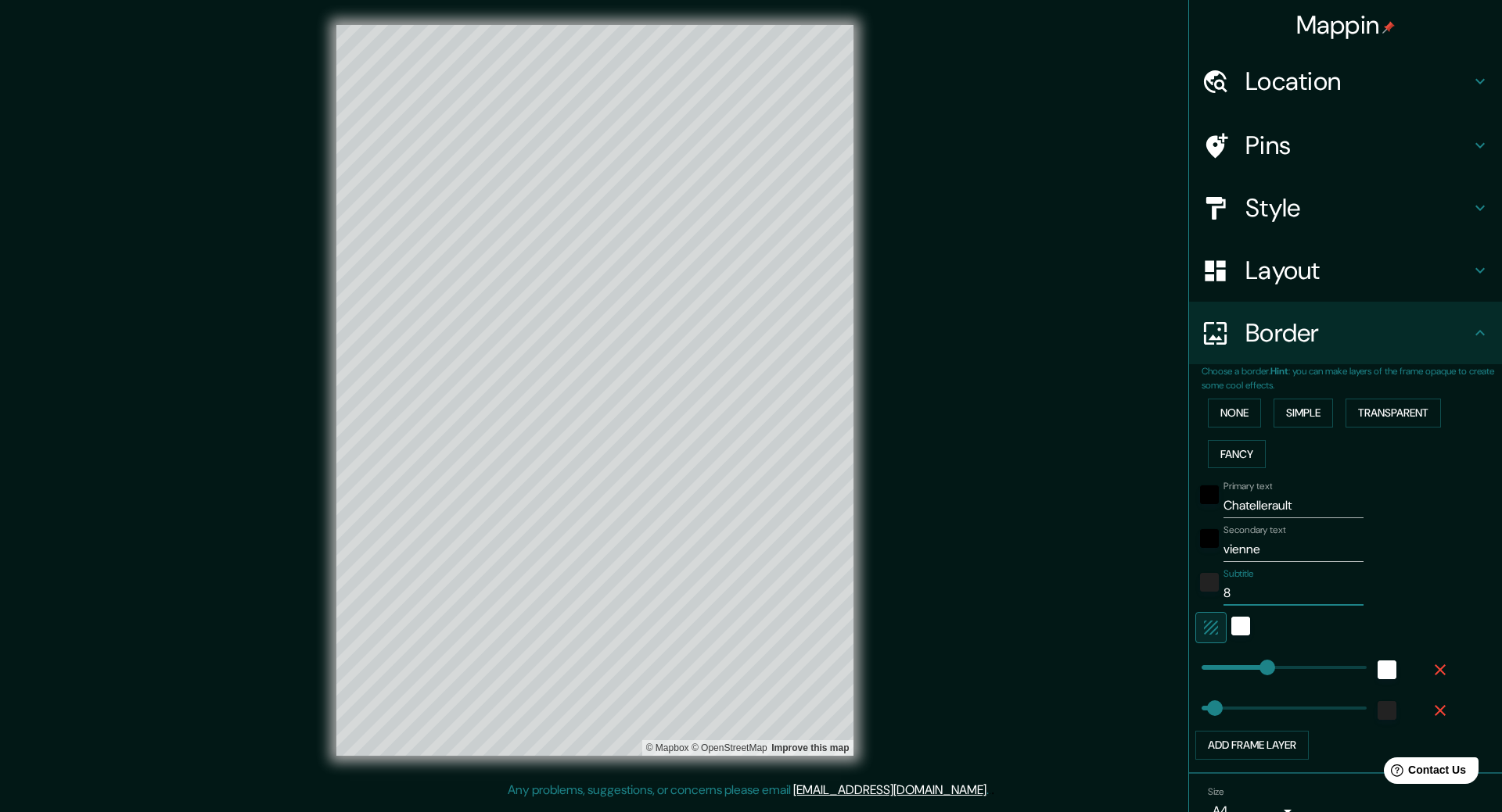
type input "53"
type input "861"
type input "264"
type input "53"
type input "8610"
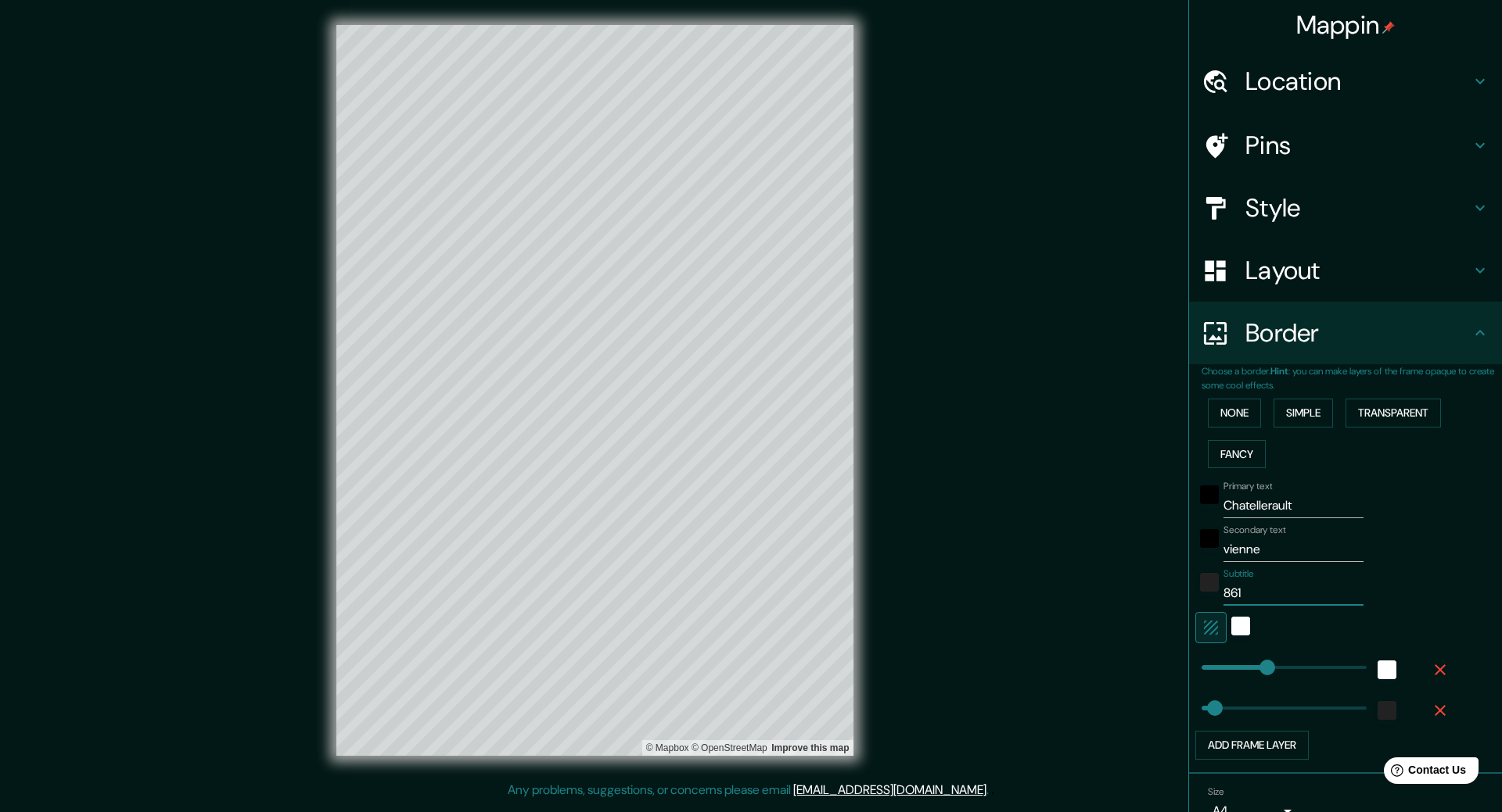
type input "264"
type input "53"
type input "86100"
type input "264"
type input "53"
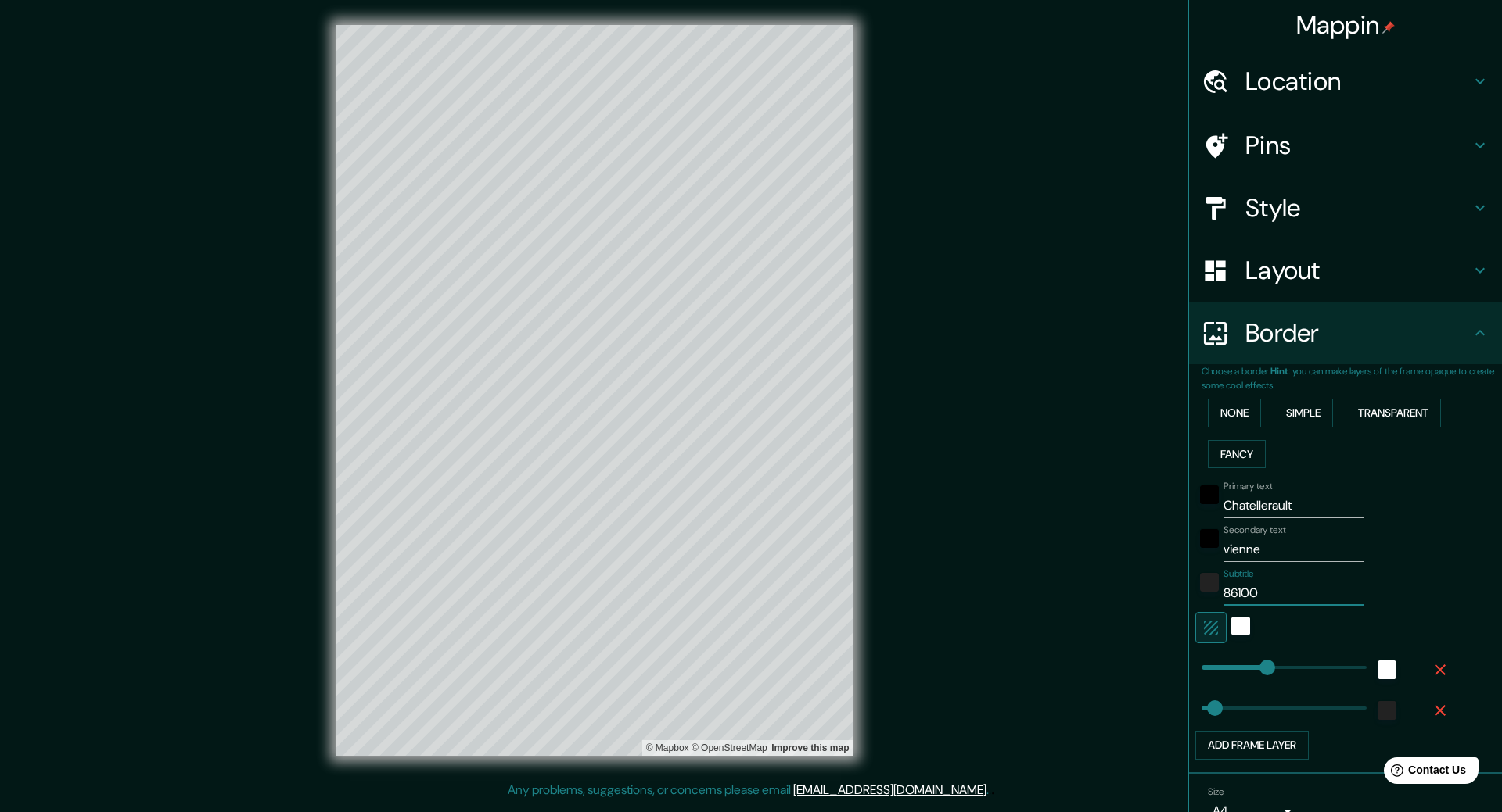
type input "86100"
click at [532, 341] on div at bounding box center [533, 342] width 12 height 12
